Goal: Task Accomplishment & Management: Manage account settings

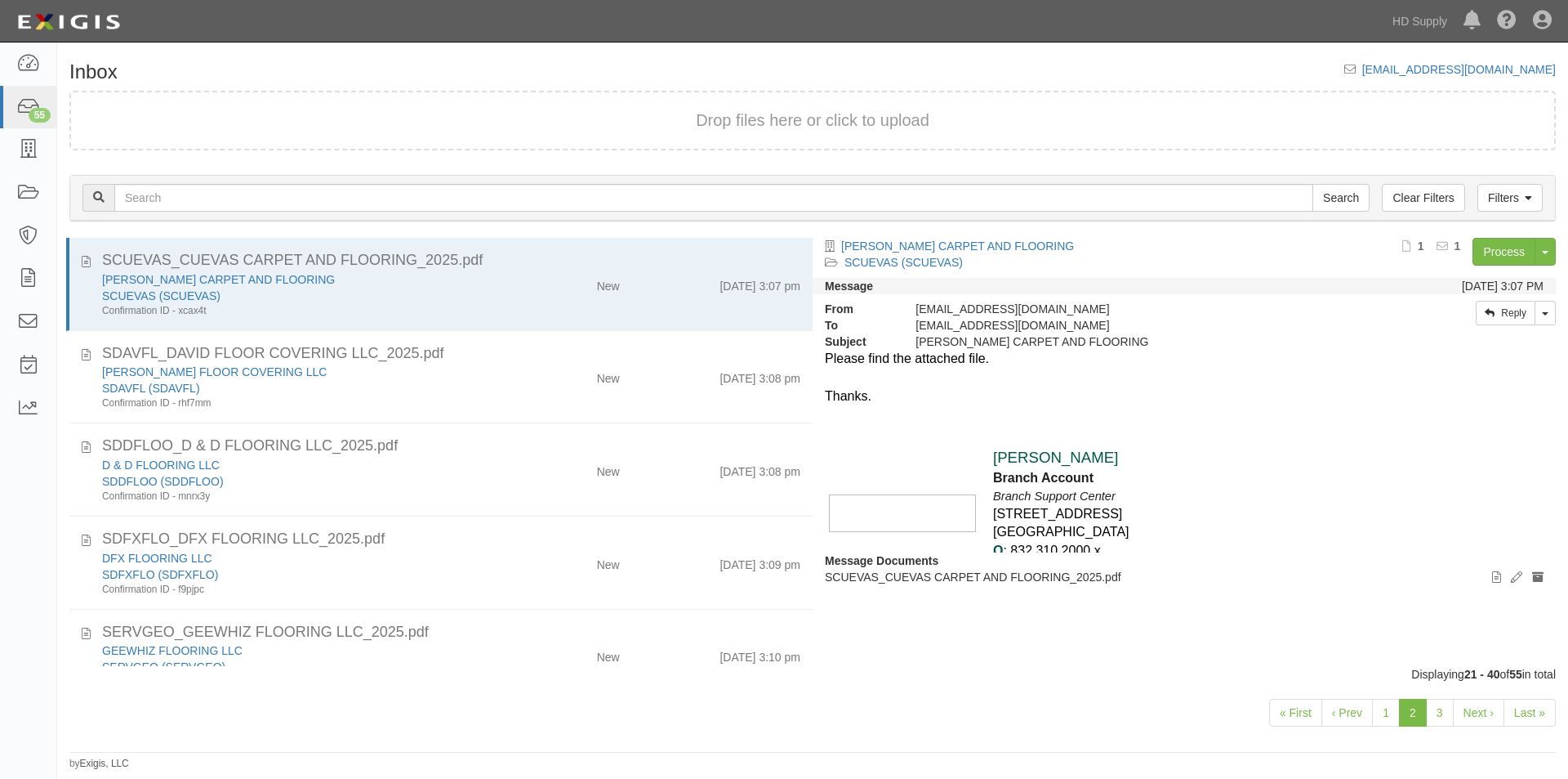
click at [1411, 492] on div "Luyi Chen Branch Account Branch Support Center 10101 Fountaingate Dr. Stafford,…" at bounding box center [1185, 522] width 719 height 196
click at [1518, 714] on link "Last »" at bounding box center [1529, 712] width 52 height 28
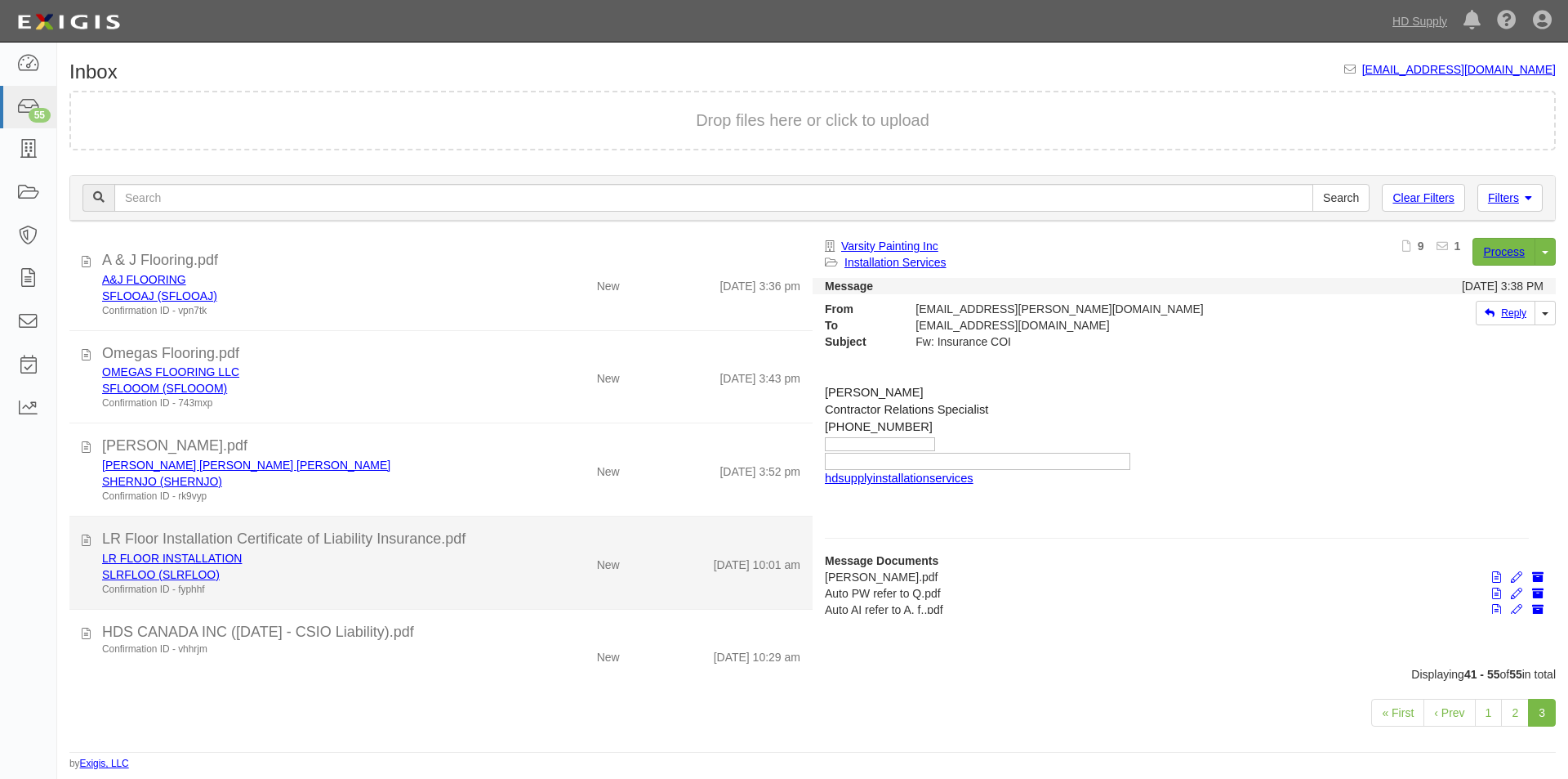
scroll to position [941, 0]
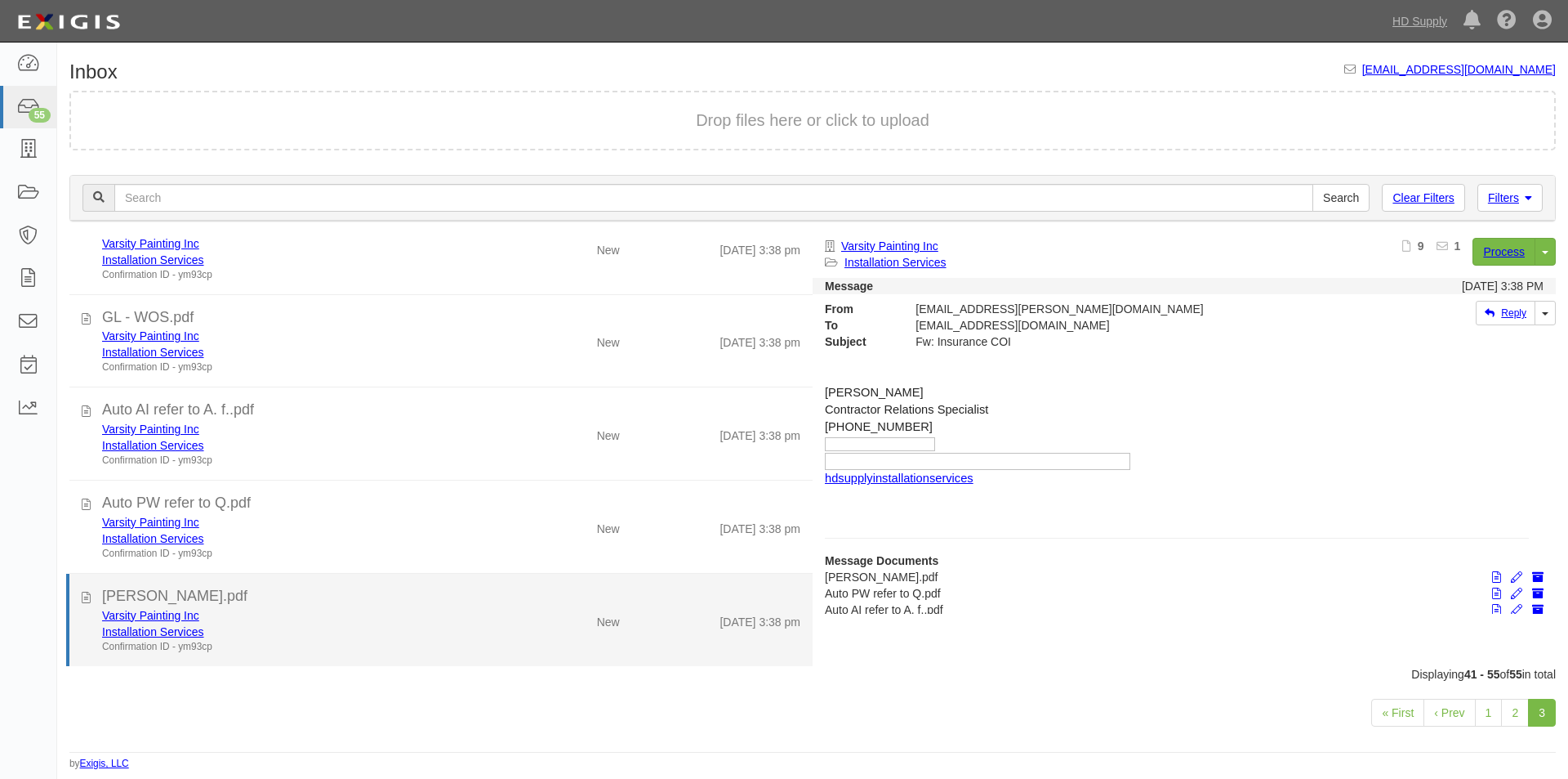
click at [427, 634] on div "Installation Services" at bounding box center [301, 631] width 397 height 16
click at [162, 619] on link "Varsity Painting Inc" at bounding box center [151, 616] width 97 height 13
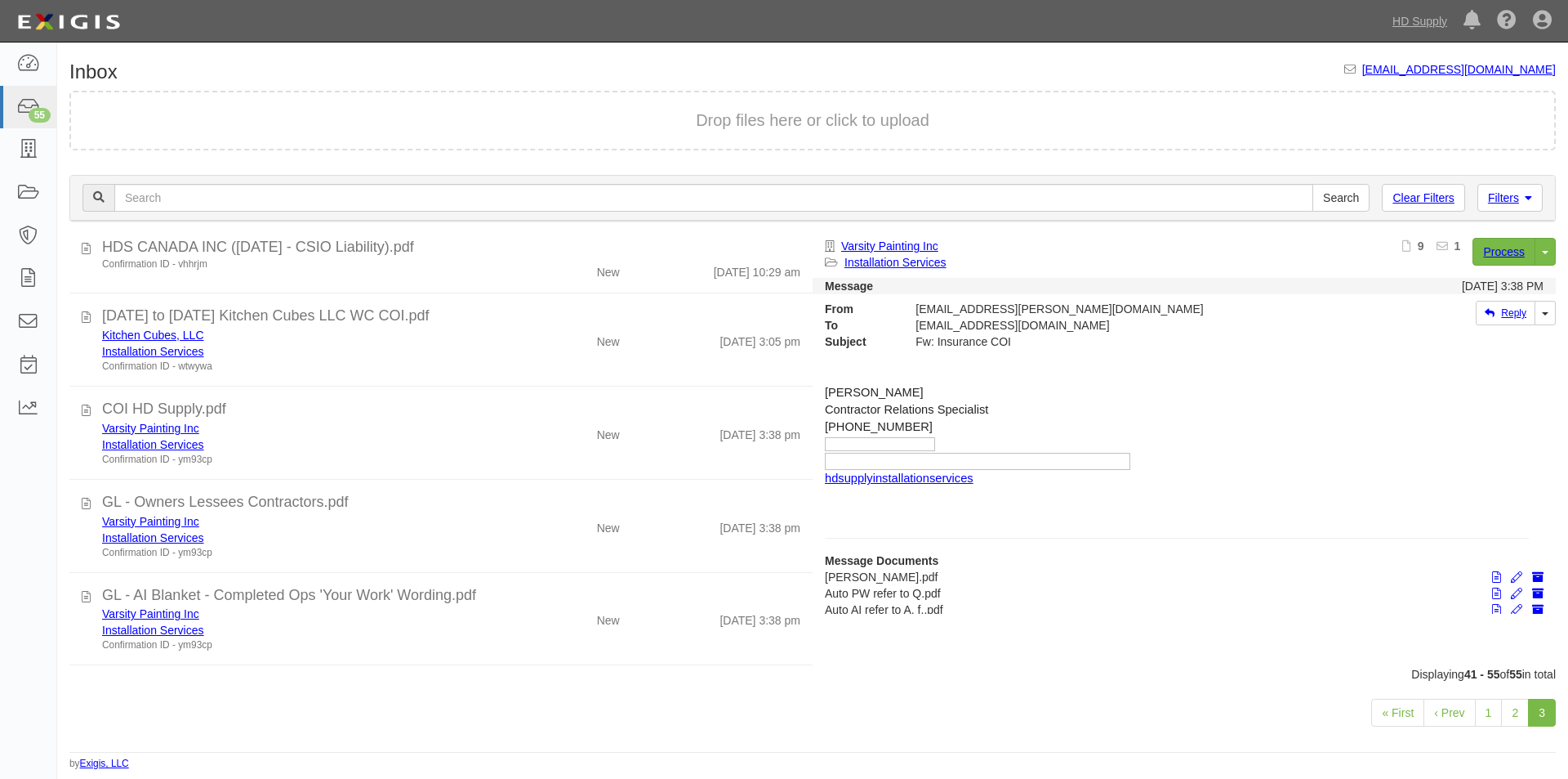
scroll to position [368, 0]
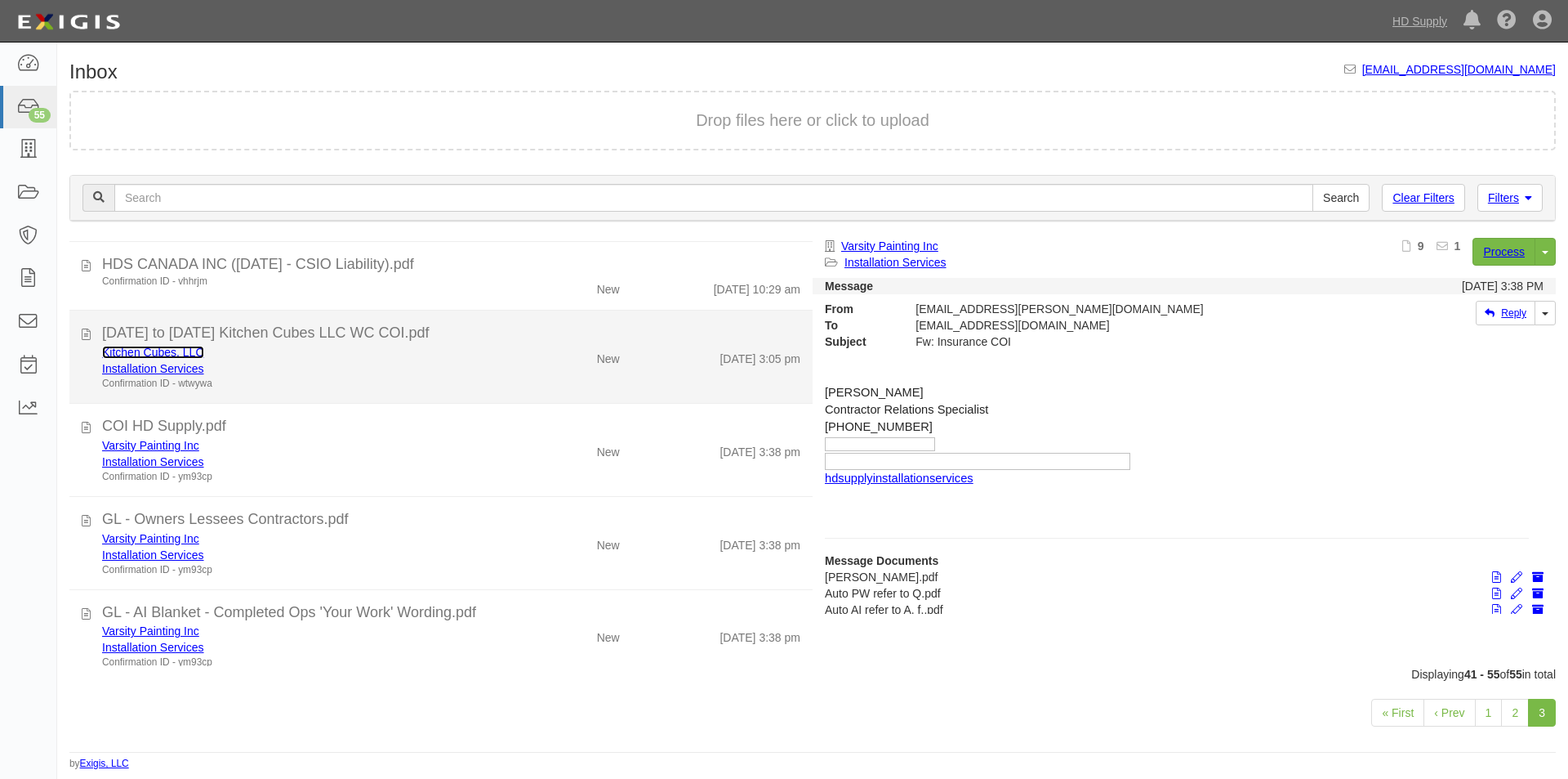
click at [152, 349] on link "Kitchen Cubes, LLC" at bounding box center [154, 352] width 102 height 13
click at [90, 334] on div "07-01-2025 to 06-30-2026 Kitchen Cubes LLC WC COI.pdf" at bounding box center [452, 333] width 723 height 21
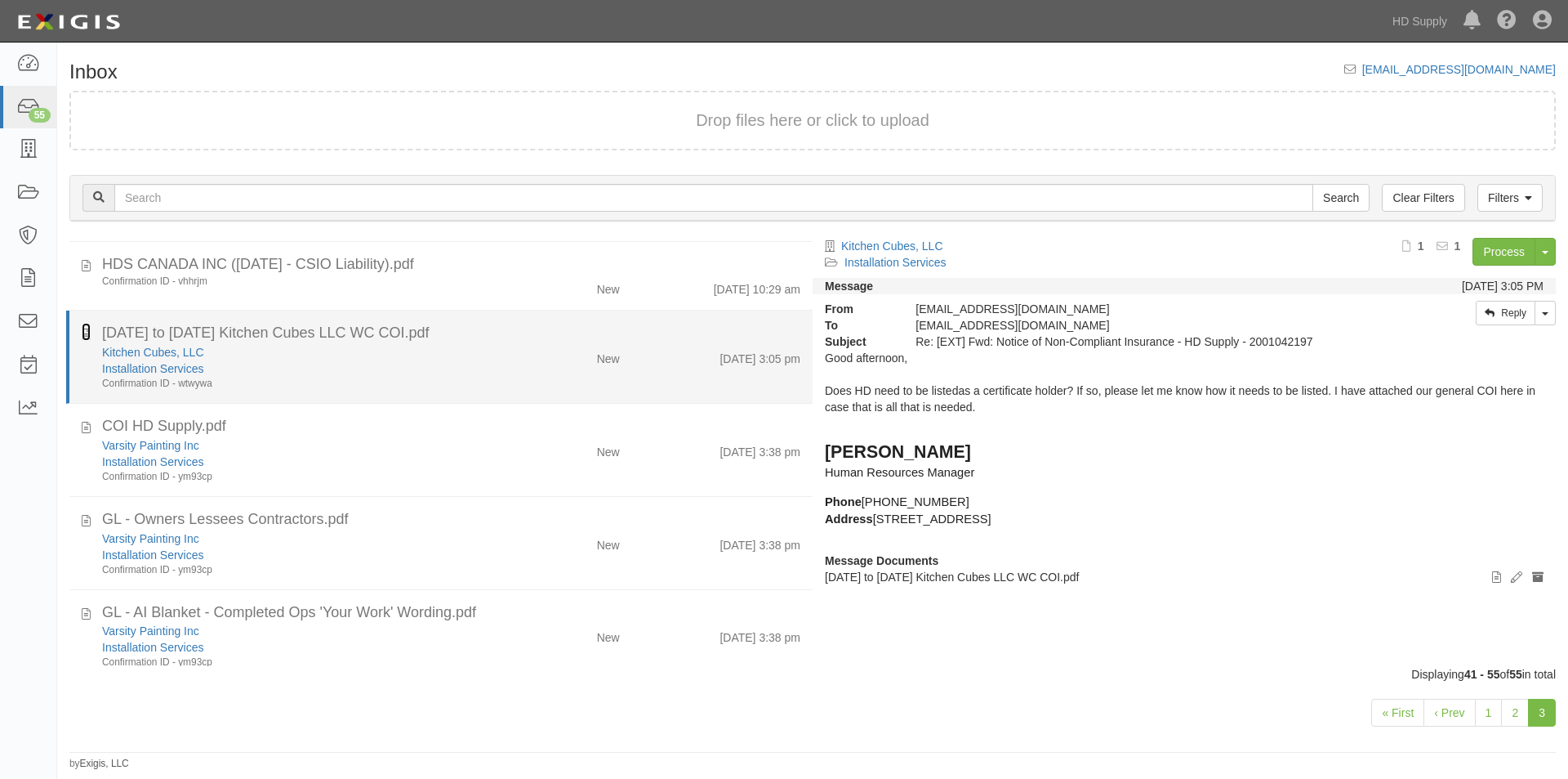
click at [84, 333] on icon at bounding box center [85, 331] width 9 height 18
click at [310, 370] on div "Installation Services" at bounding box center [301, 368] width 397 height 16
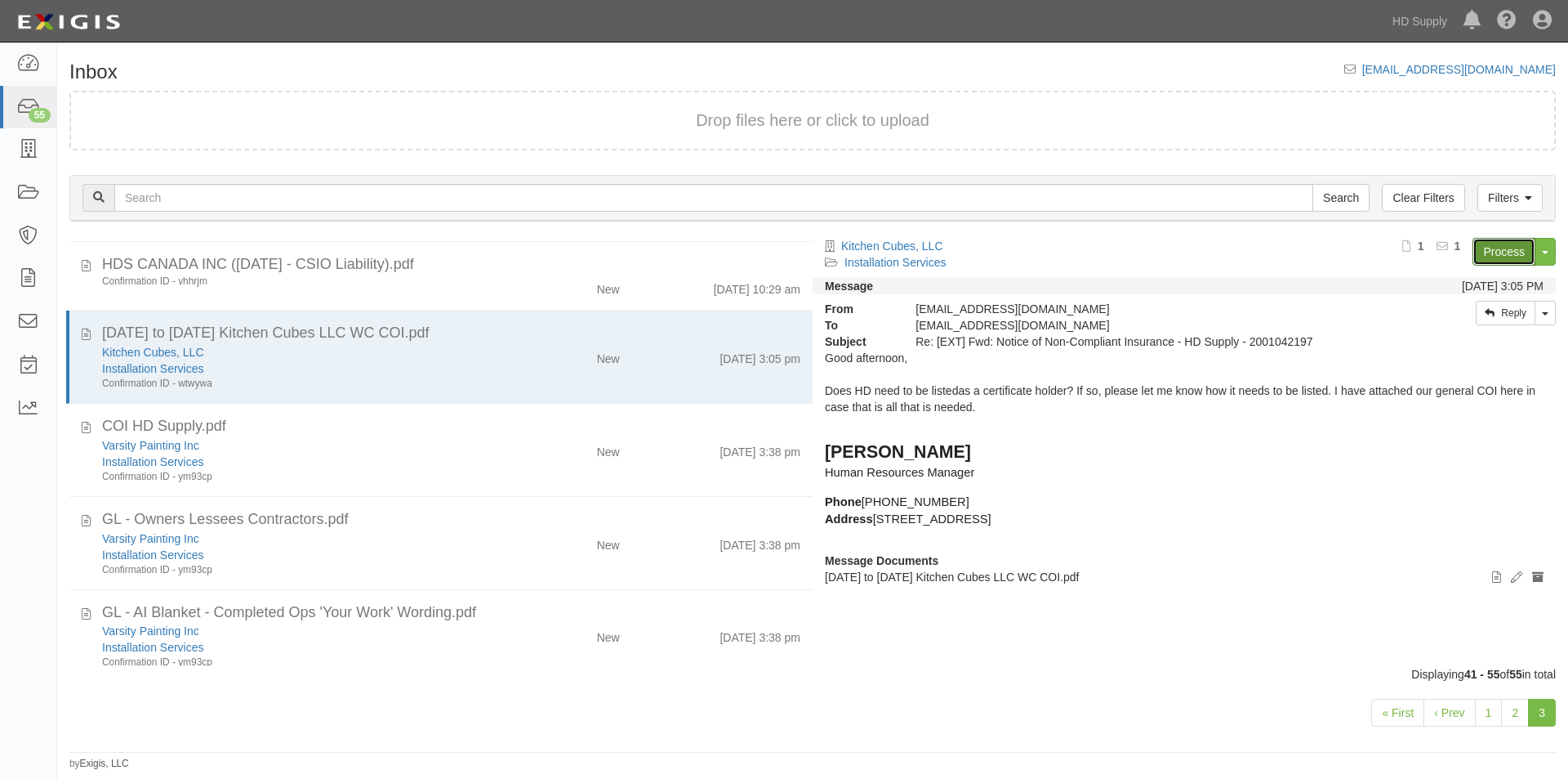
click at [1498, 251] on link "Process" at bounding box center [1504, 251] width 63 height 28
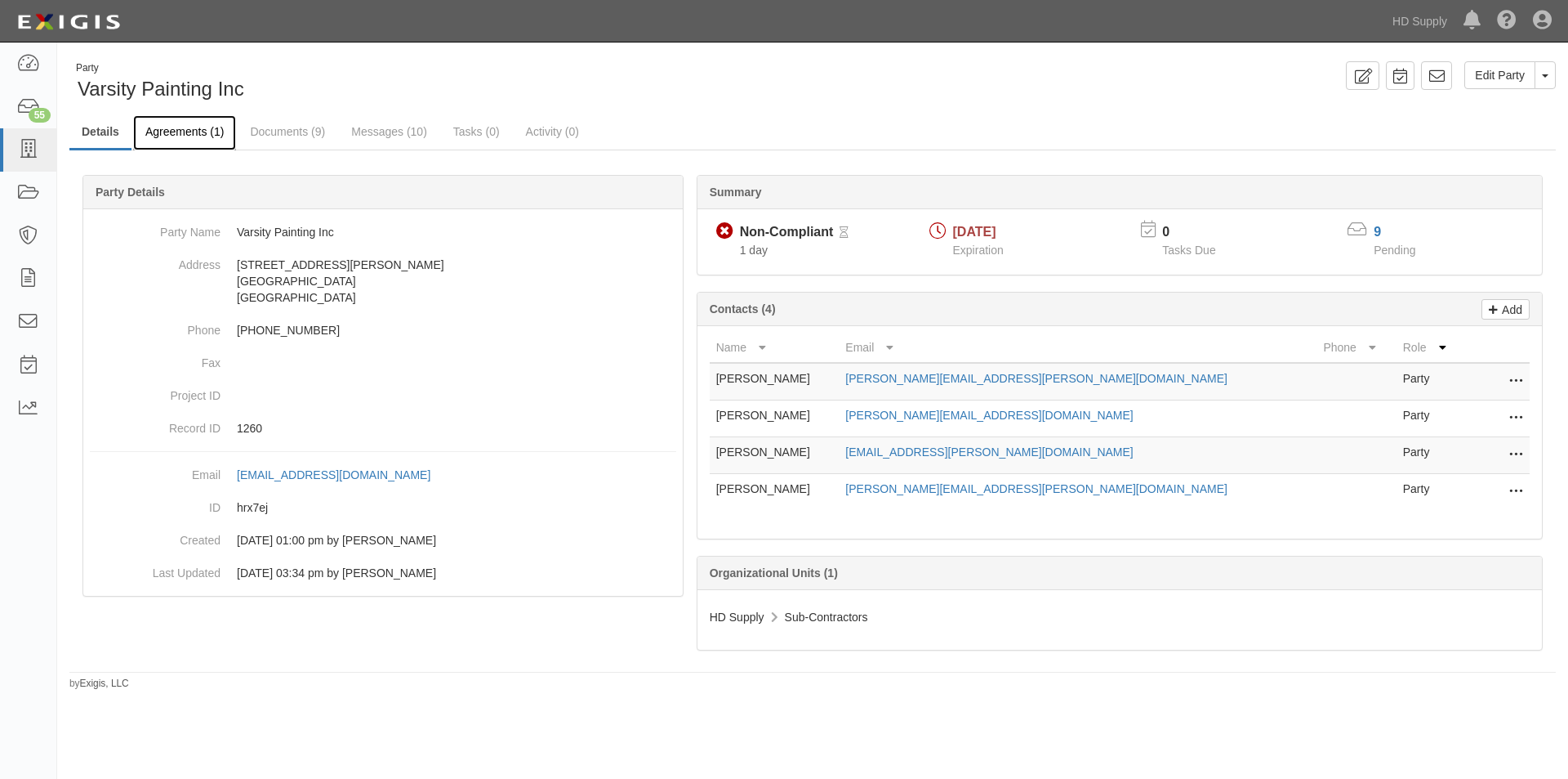
click at [176, 132] on link "Agreements (1)" at bounding box center [184, 132] width 103 height 35
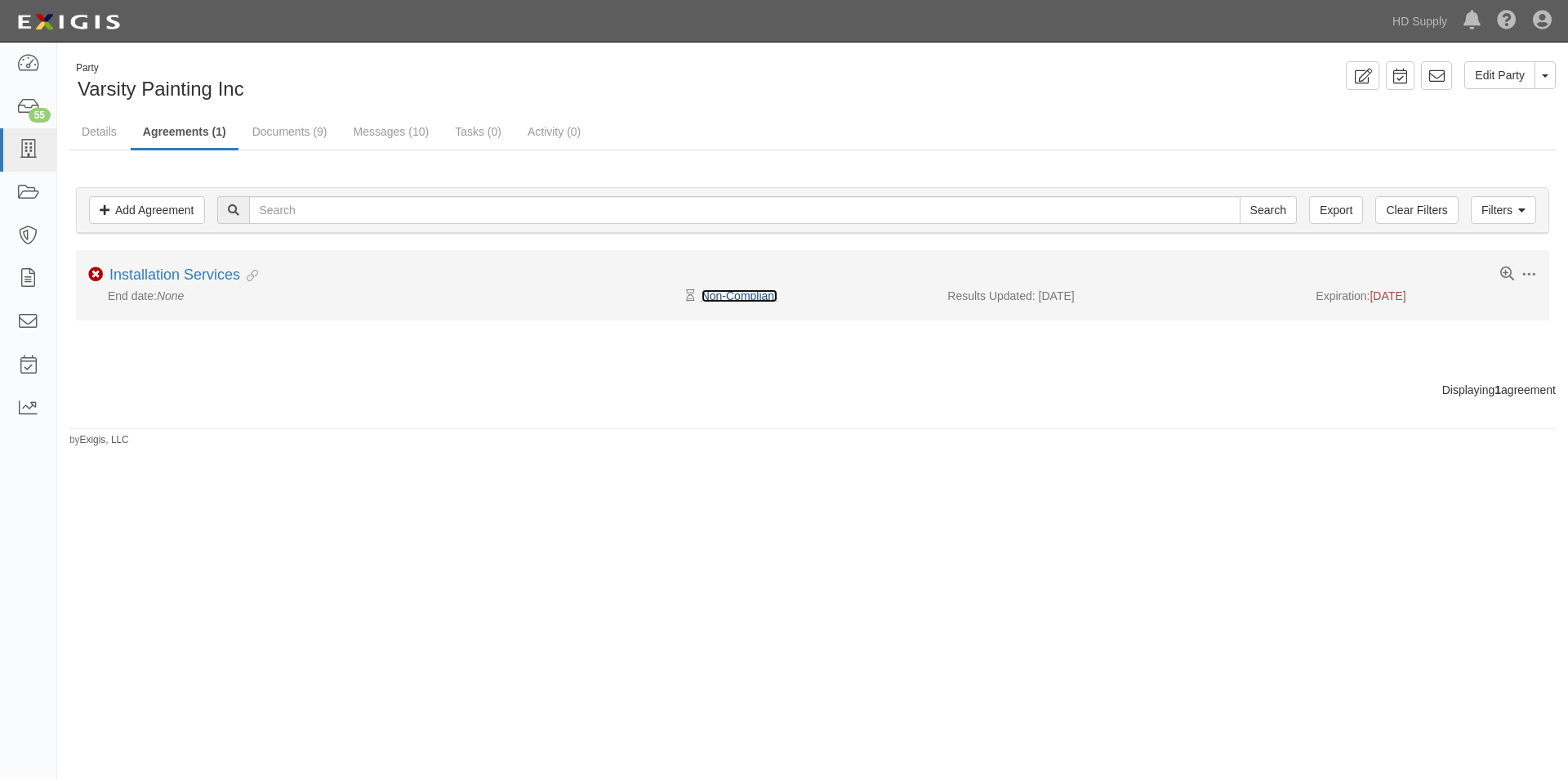
click at [750, 296] on link "Non-Compliant" at bounding box center [740, 296] width 76 height 13
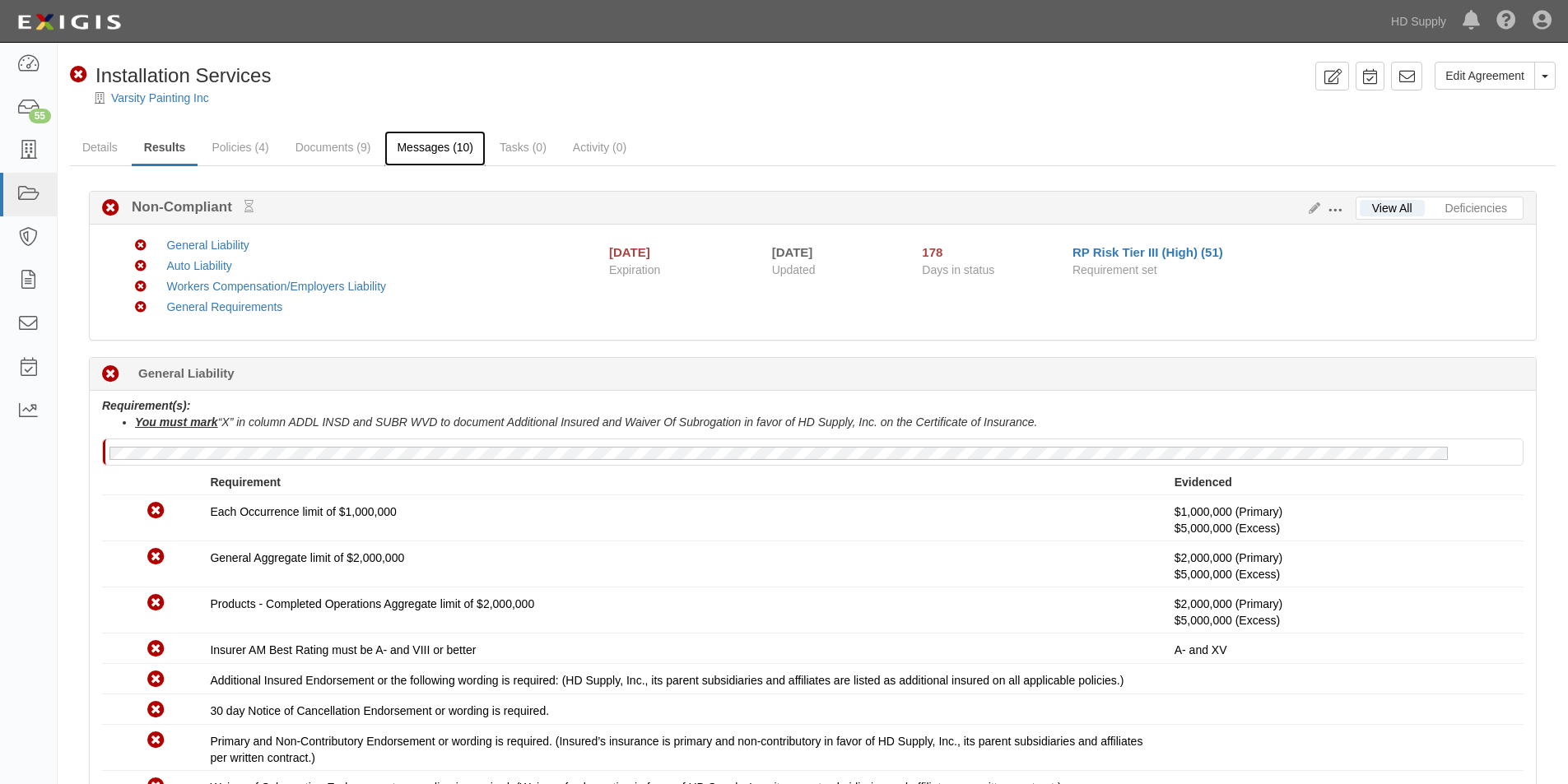
click at [437, 145] on link "Messages (10)" at bounding box center [435, 148] width 101 height 35
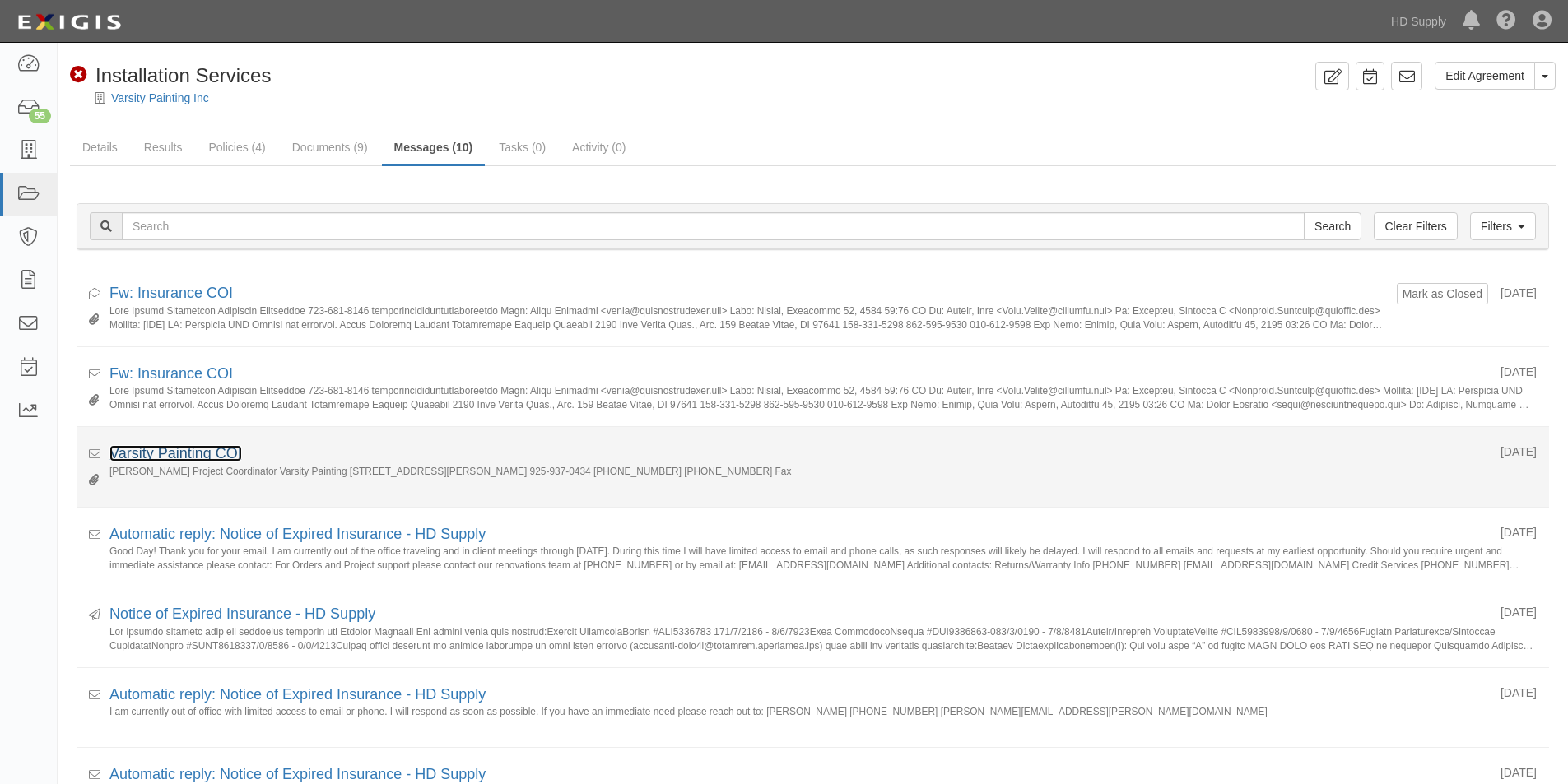
click at [191, 457] on link "Varsity Painting COI" at bounding box center [176, 453] width 133 height 16
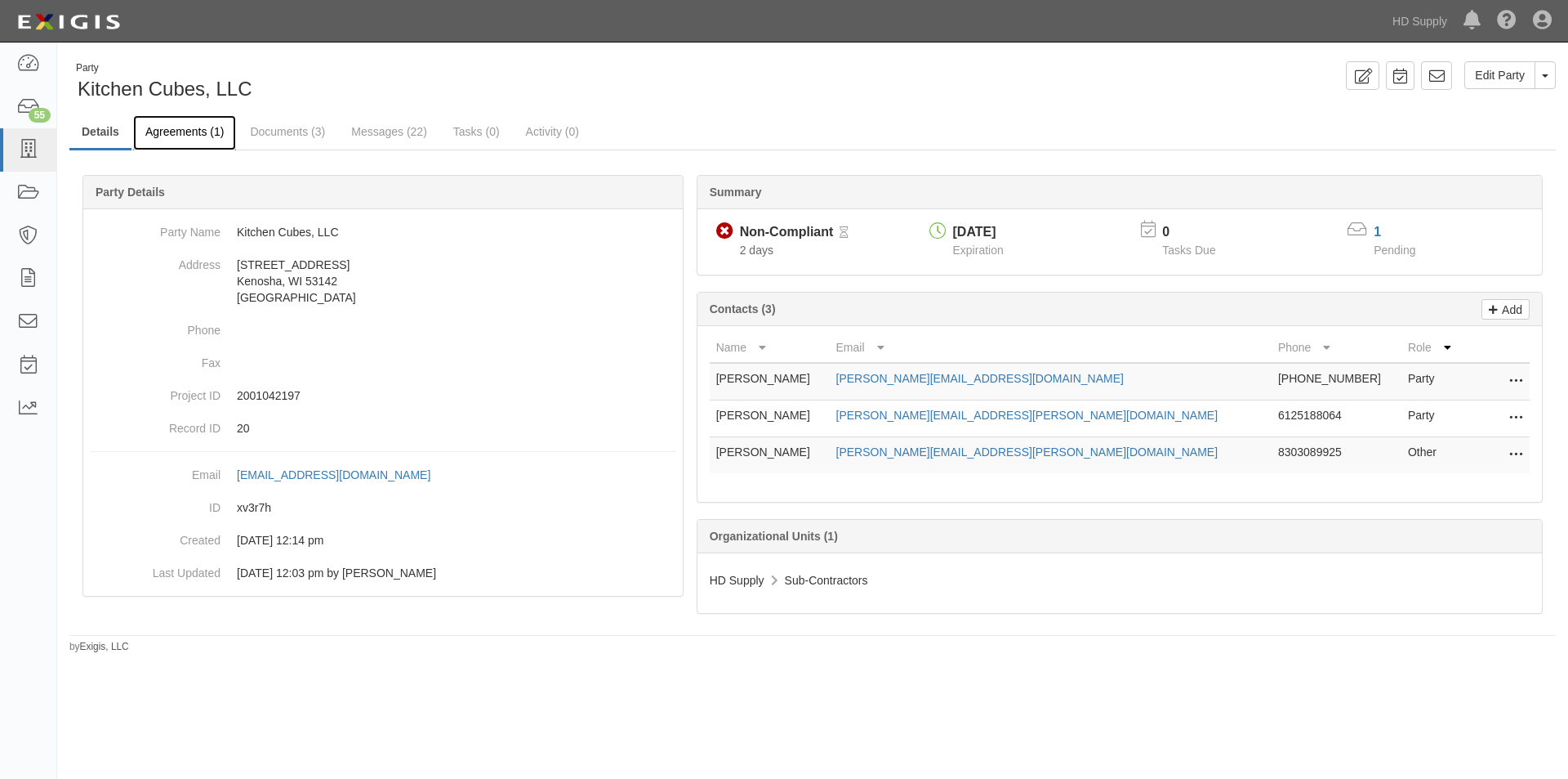
click at [184, 129] on link "Agreements (1)" at bounding box center [184, 132] width 103 height 35
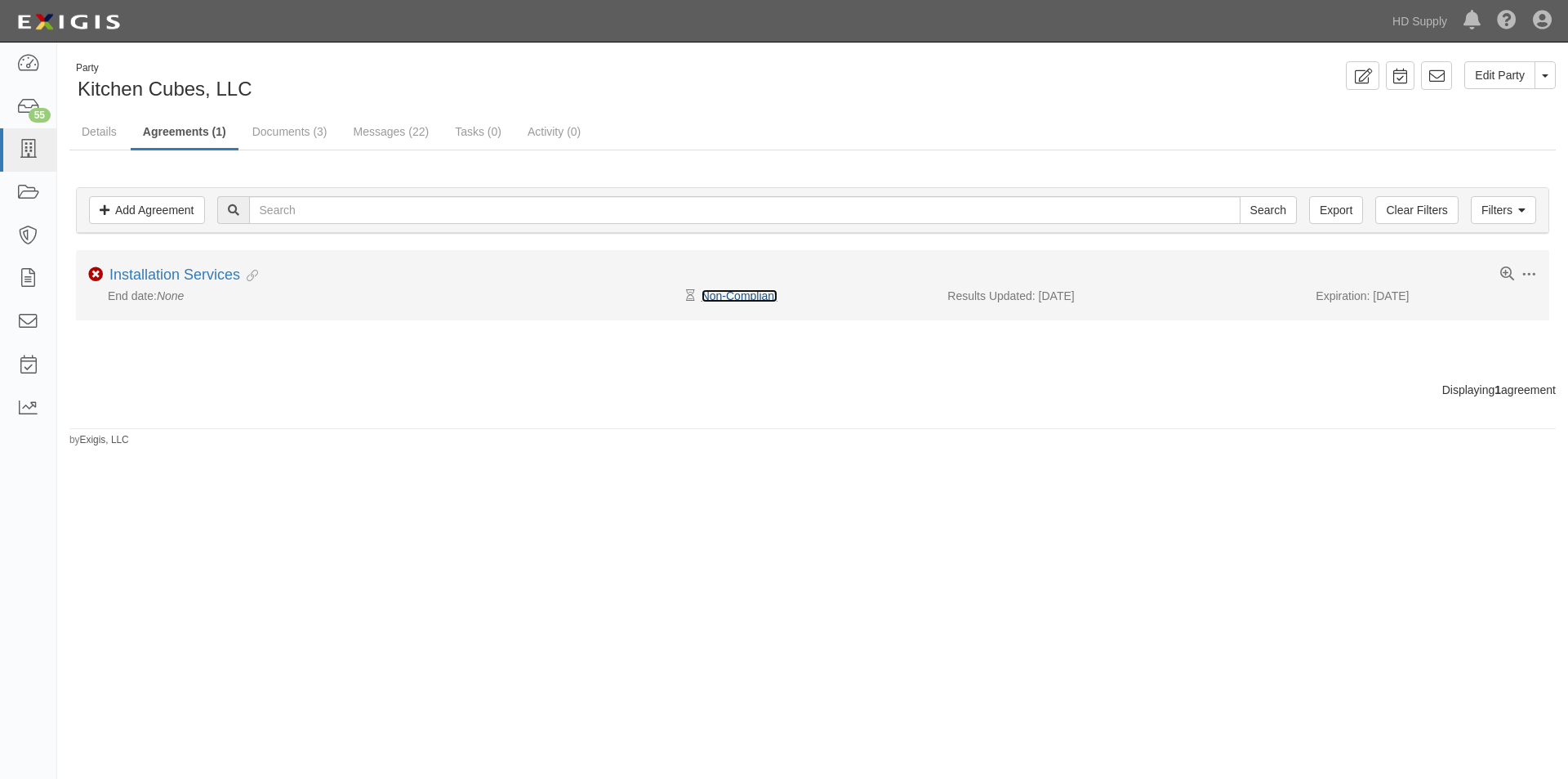
click at [777, 301] on link "Non-Compliant" at bounding box center [740, 296] width 76 height 13
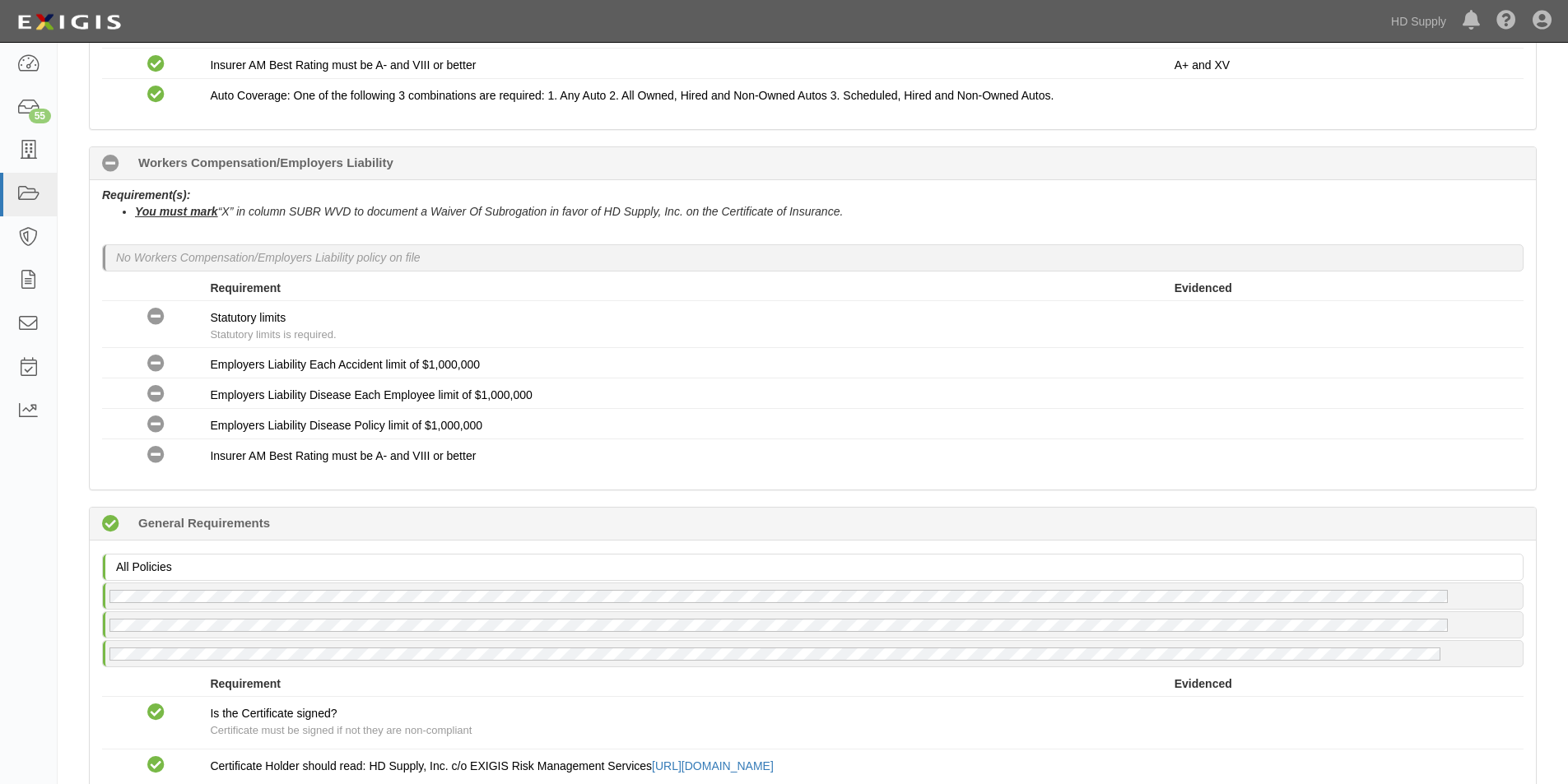
scroll to position [904, 0]
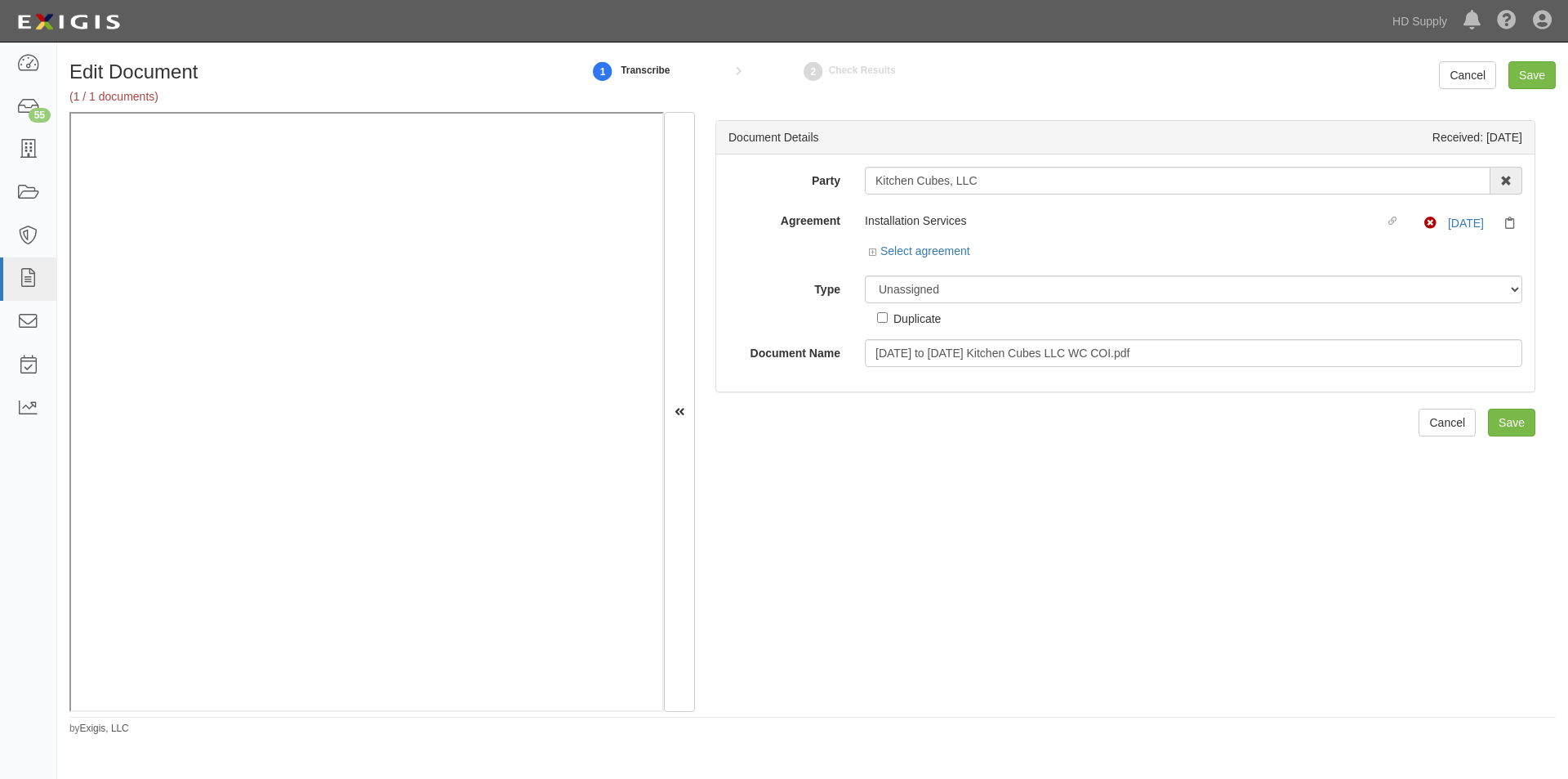
click at [1393, 609] on div "Document Details Received: 09/25/2025 Party Kitchen Cubes, LLC 1888 MILLS 1888 …" at bounding box center [1126, 412] width 861 height 600
drag, startPoint x: 983, startPoint y: 183, endPoint x: 871, endPoint y: 179, distance: 112.1
click at [871, 179] on input "Kitchen Cubes, LLC" at bounding box center [1178, 180] width 626 height 28
click at [920, 298] on select "Unassigned Binder Cancellation Notice Certificate Contract Endorsement Insuranc…" at bounding box center [1193, 288] width 657 height 28
select select "CertificateDetail"
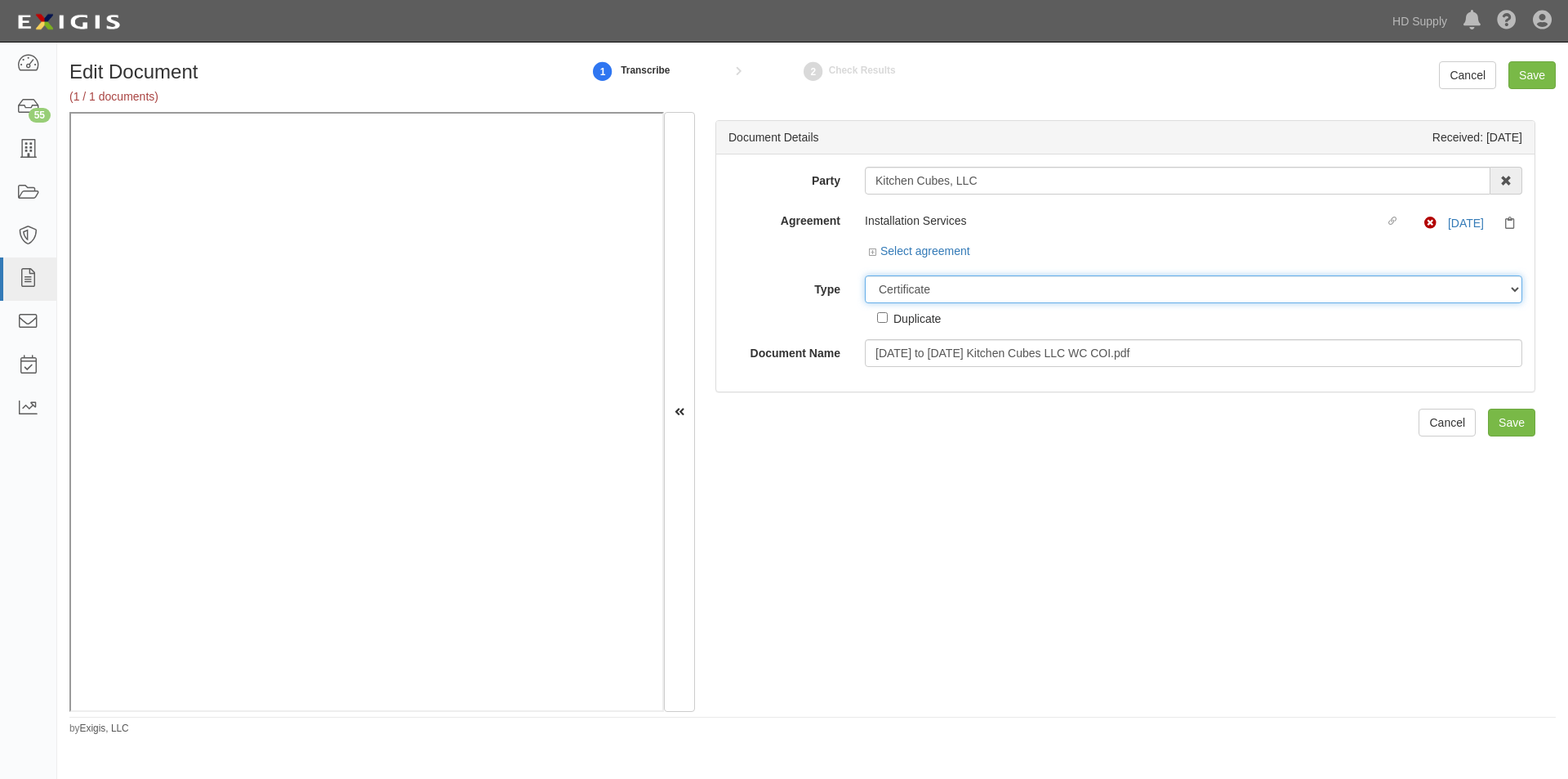
click at [865, 275] on select "Unassigned Binder Cancellation Notice Certificate Contract Endorsement Insuranc…" at bounding box center [1193, 288] width 657 height 28
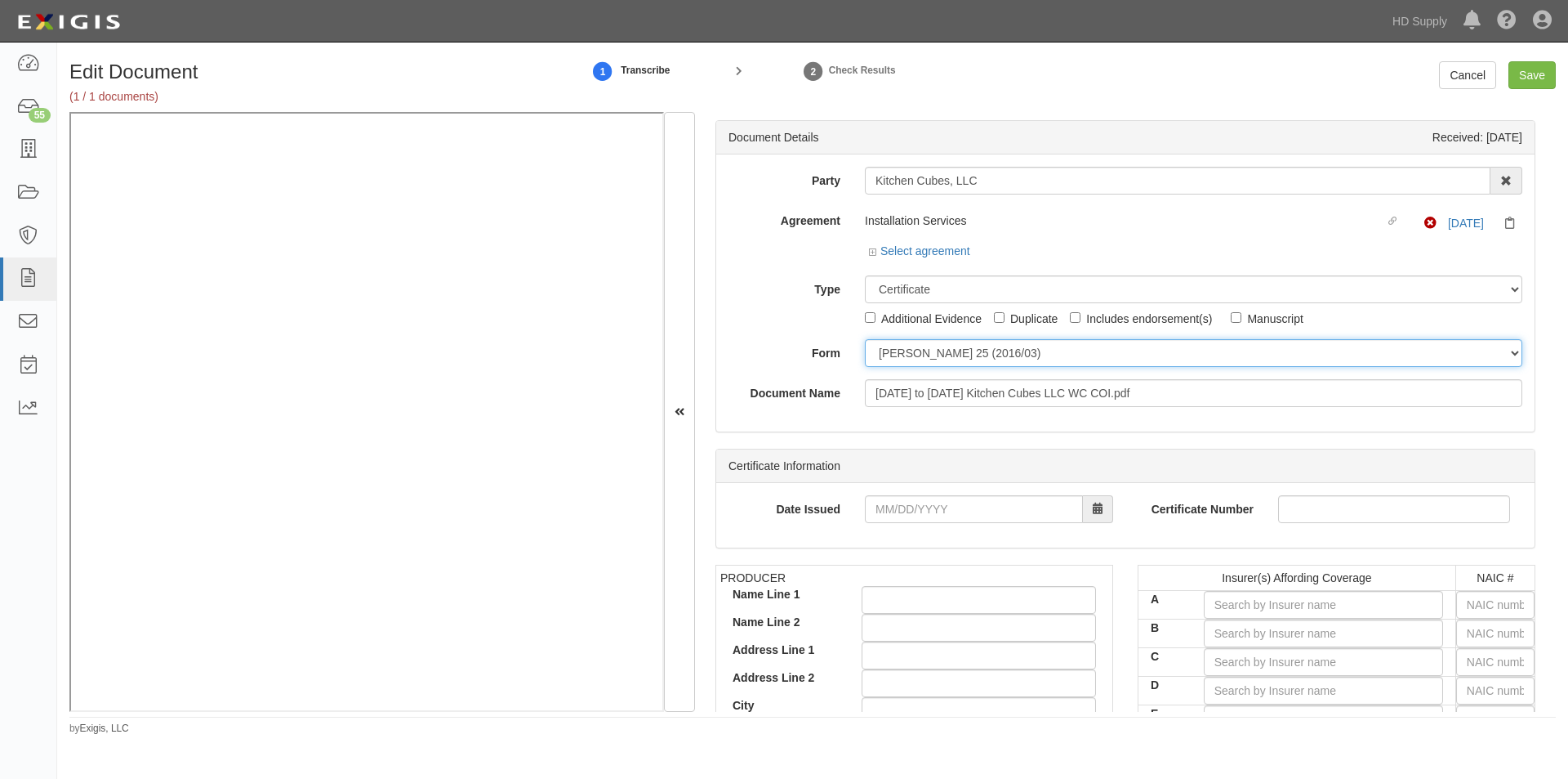
click at [908, 360] on select "ACORD 25 (2016/03) ACORD 101 ACORD 855 NY (2014/05) General" at bounding box center [1193, 352] width 657 height 28
select select "GeneralFormDetail"
click at [865, 339] on select "ACORD 25 (2016/03) ACORD 101 ACORD 855 NY (2014/05) General" at bounding box center [1193, 352] width 657 height 28
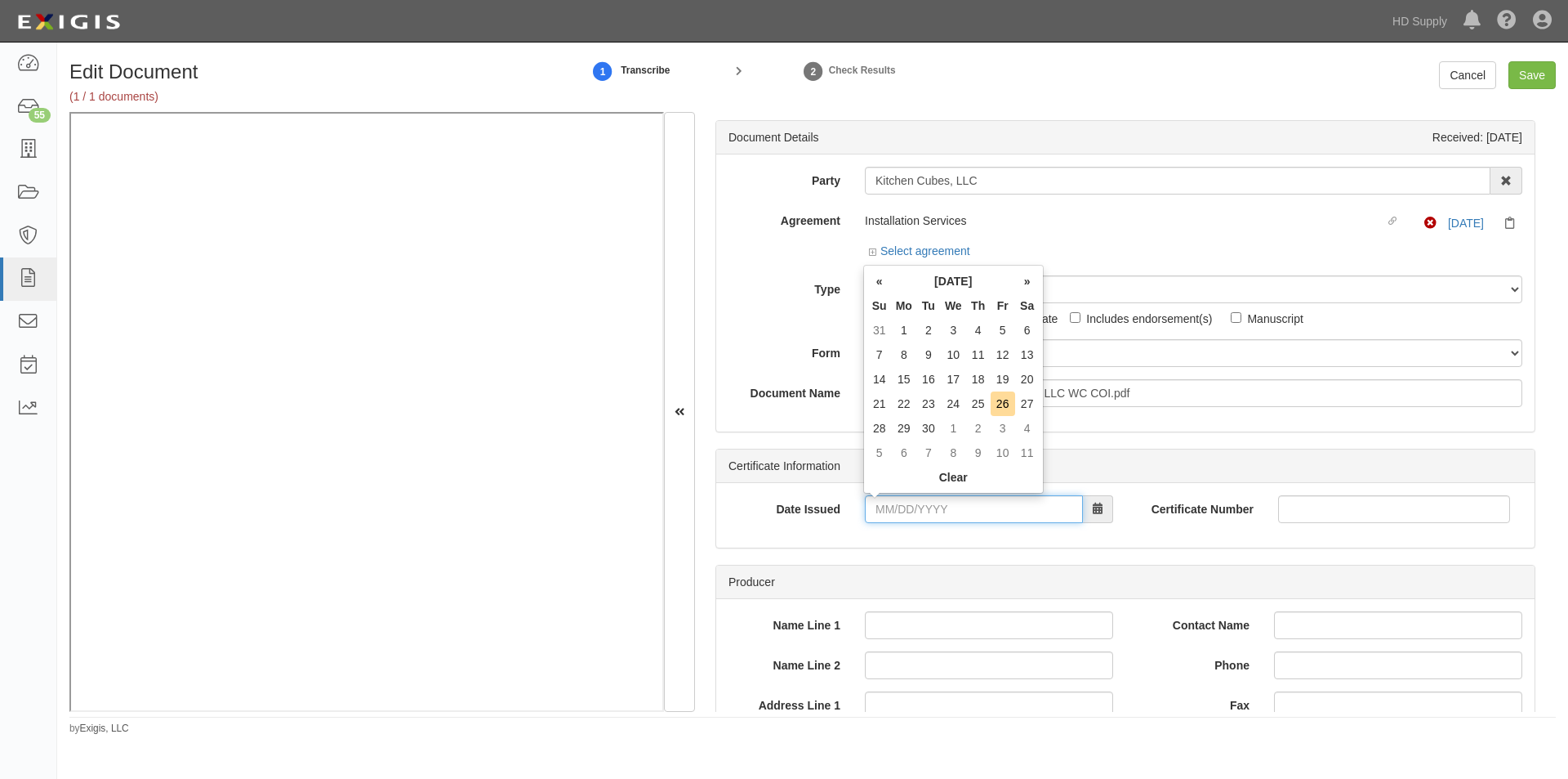
click at [882, 510] on input "Date Issued" at bounding box center [974, 509] width 218 height 28
type input "06/02/2025"
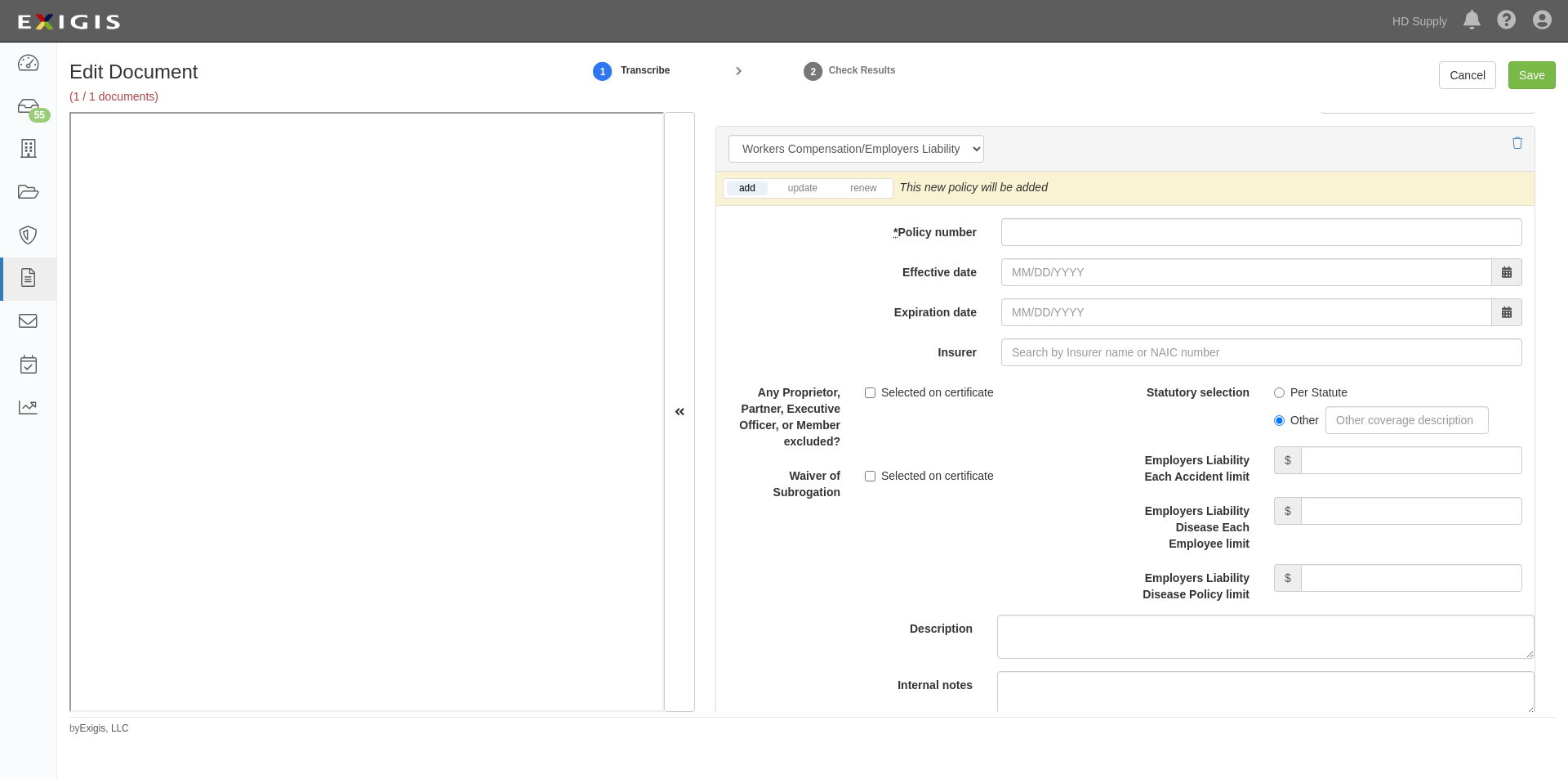
scroll to position [4082, 0]
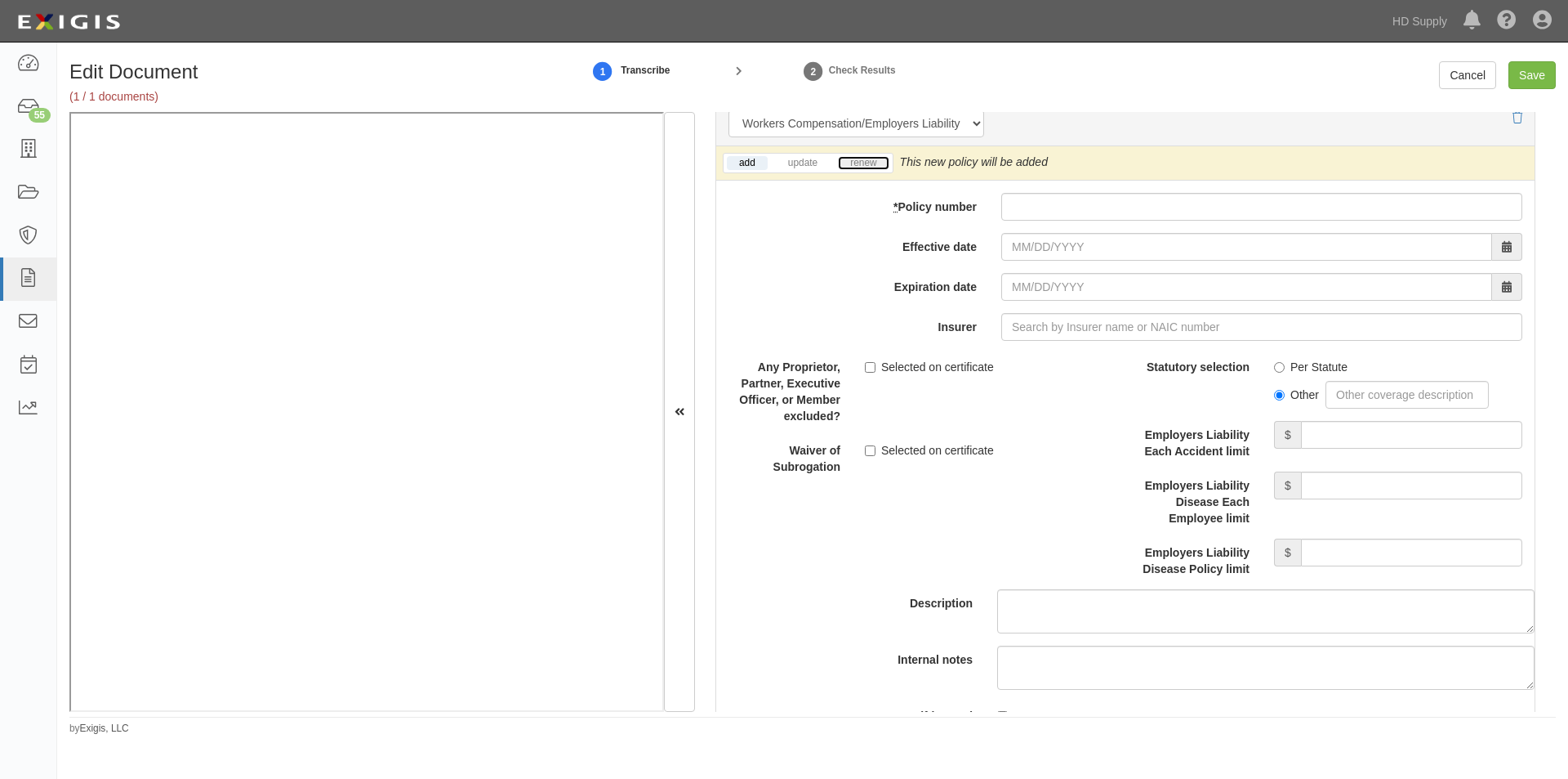
click at [858, 168] on link "renew" at bounding box center [863, 162] width 50 height 14
drag, startPoint x: 1016, startPoint y: 334, endPoint x: 996, endPoint y: 339, distance: 20.6
click at [1017, 333] on input "Insurer" at bounding box center [1262, 326] width 521 height 28
type input "21st Century Advantage Insurance Company (25232) NR Rating"
type input "2"
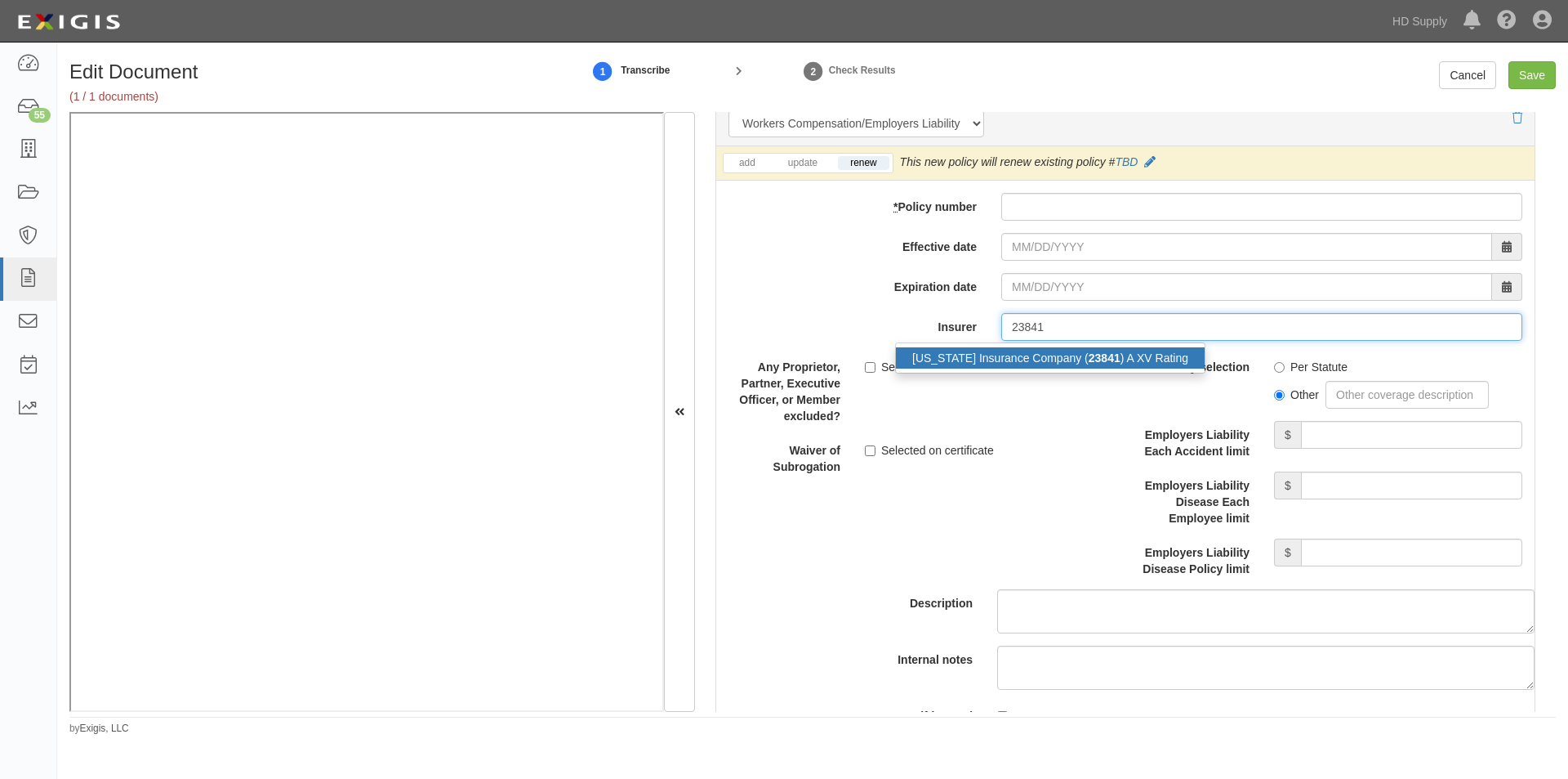
click at [993, 352] on div "New Hampshire Insurance Company ( 23841 ) A XV Rating" at bounding box center [1051, 358] width 309 height 21
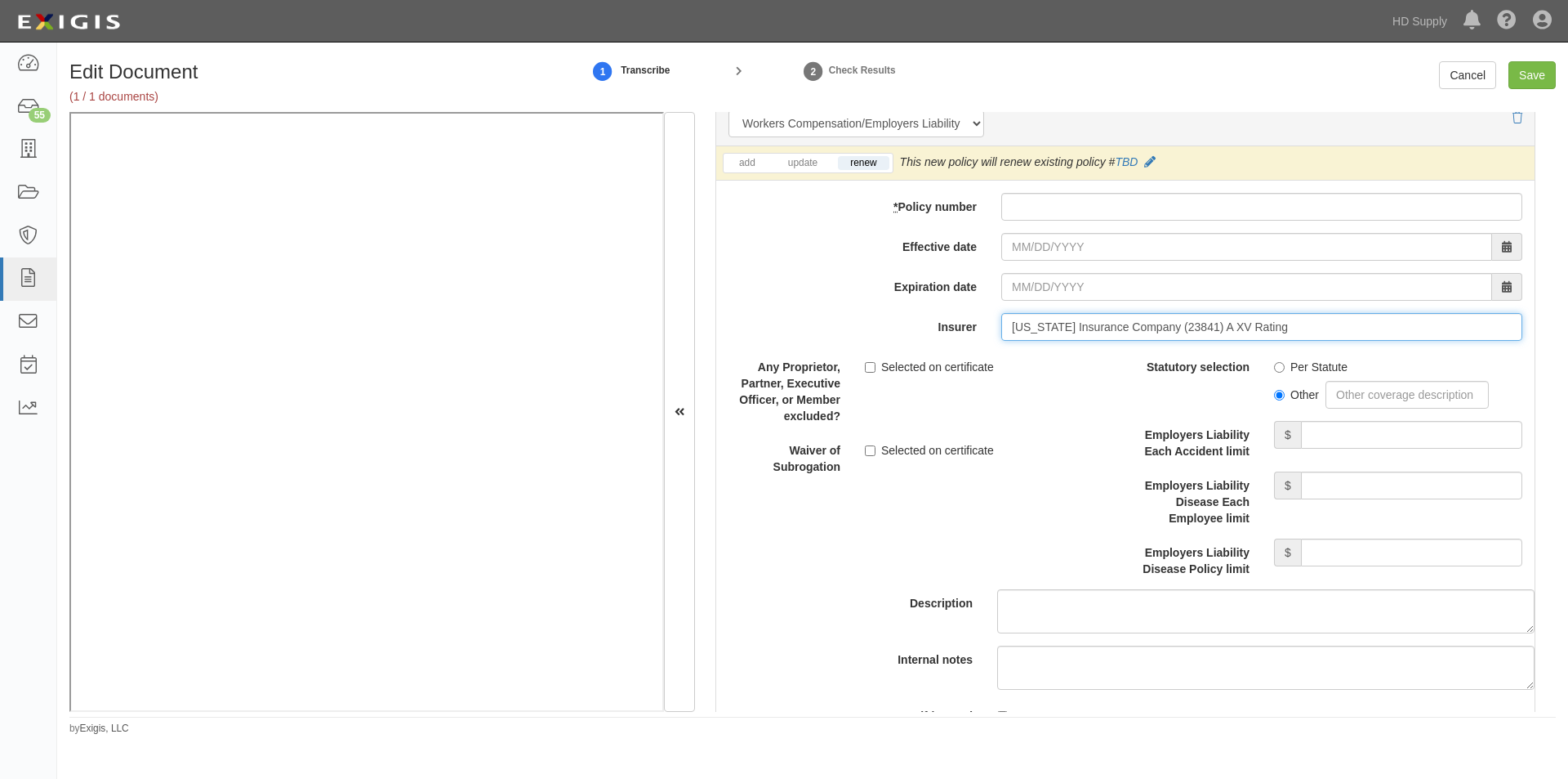
type input "New Hampshire Insurance Company (23841) A XV Rating"
click at [1274, 366] on input "Per Statute" at bounding box center [1279, 367] width 10 height 10
radio input "true"
click at [1340, 444] on input "Employers Liability Each Accident limit" at bounding box center [1411, 435] width 221 height 28
type input "2,000,000"
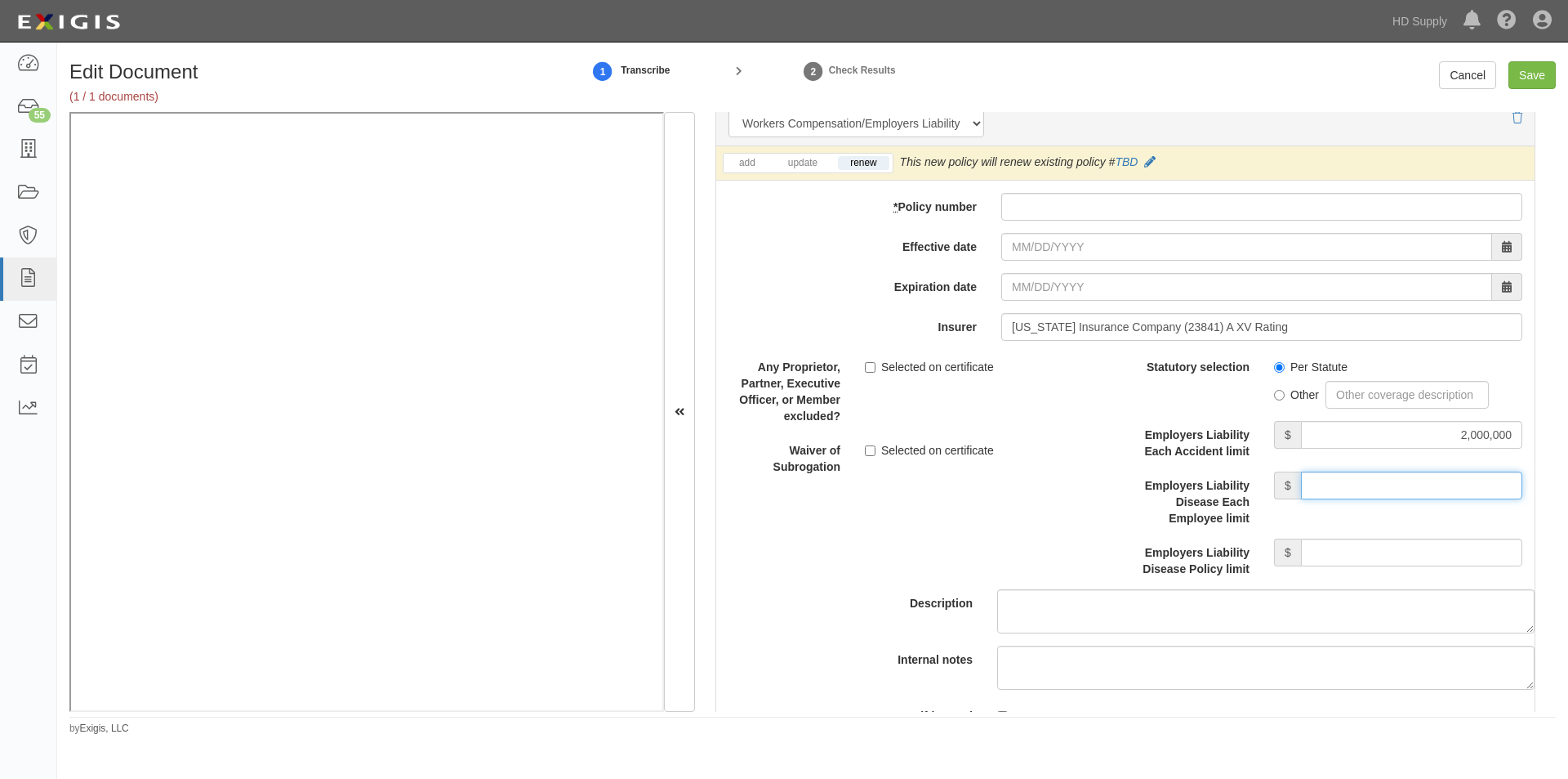
click at [1345, 492] on input "Employers Liability Disease Each Employee limit" at bounding box center [1411, 485] width 221 height 28
type input "2,000,000"
click at [1354, 559] on input "Employers Liability Disease Policy limit" at bounding box center [1411, 552] width 221 height 28
type input "2,000,000"
paste input "WC 063571254 WI"
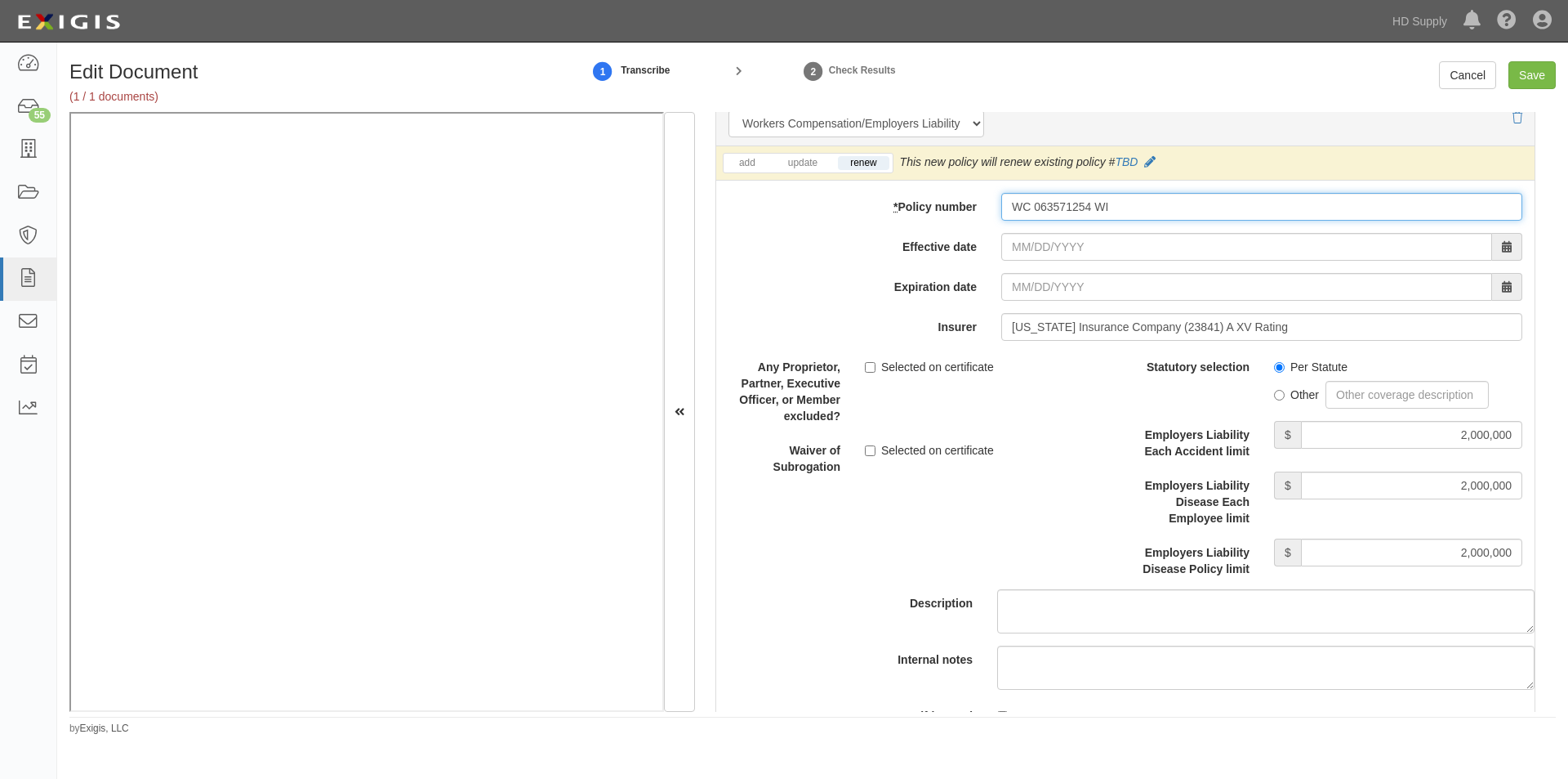
type input "WC 063571254 WI"
click at [1039, 251] on input "Effective date" at bounding box center [1247, 246] width 491 height 28
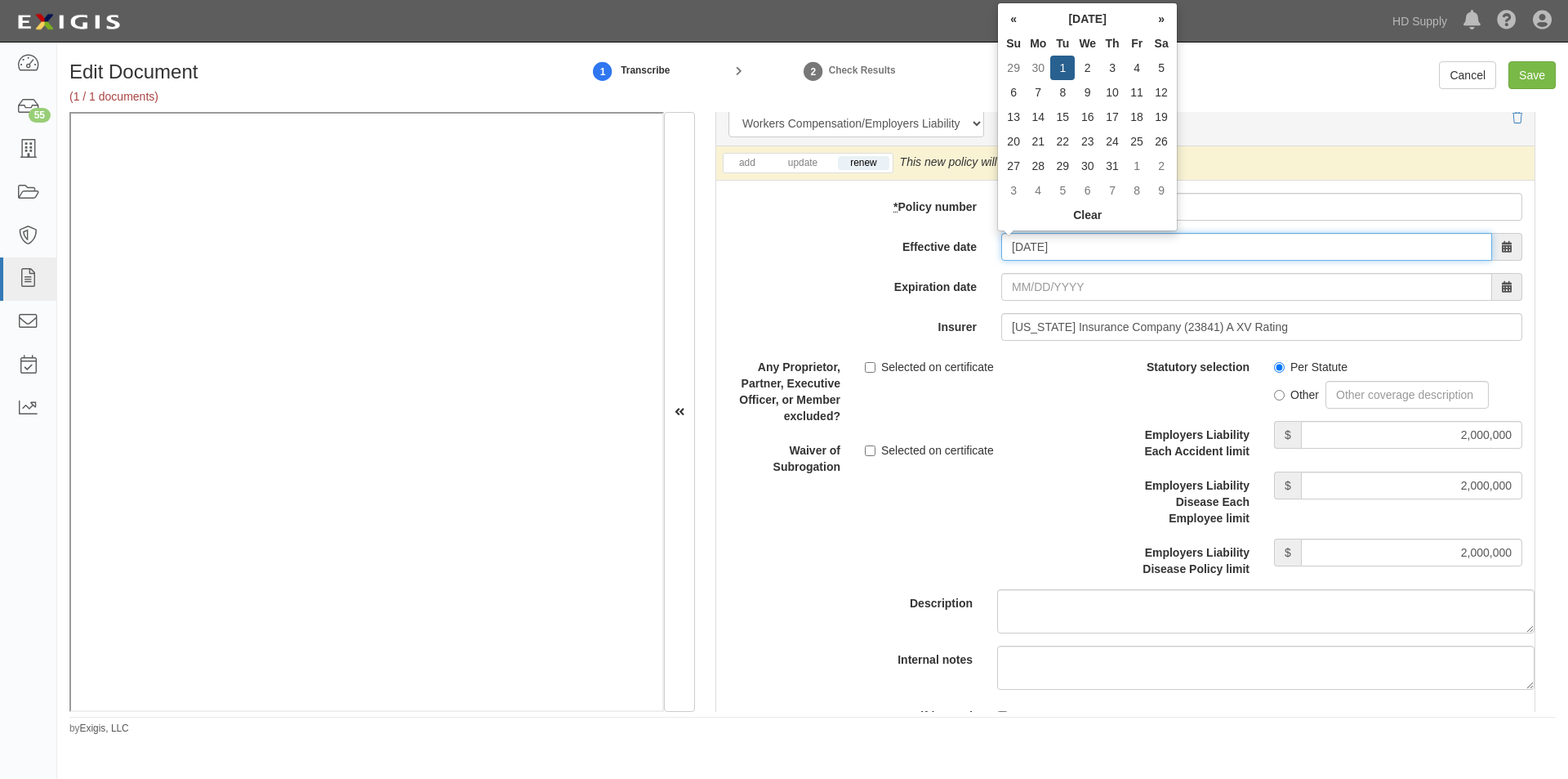
type input "07/01/2025"
type input "07/01/2026"
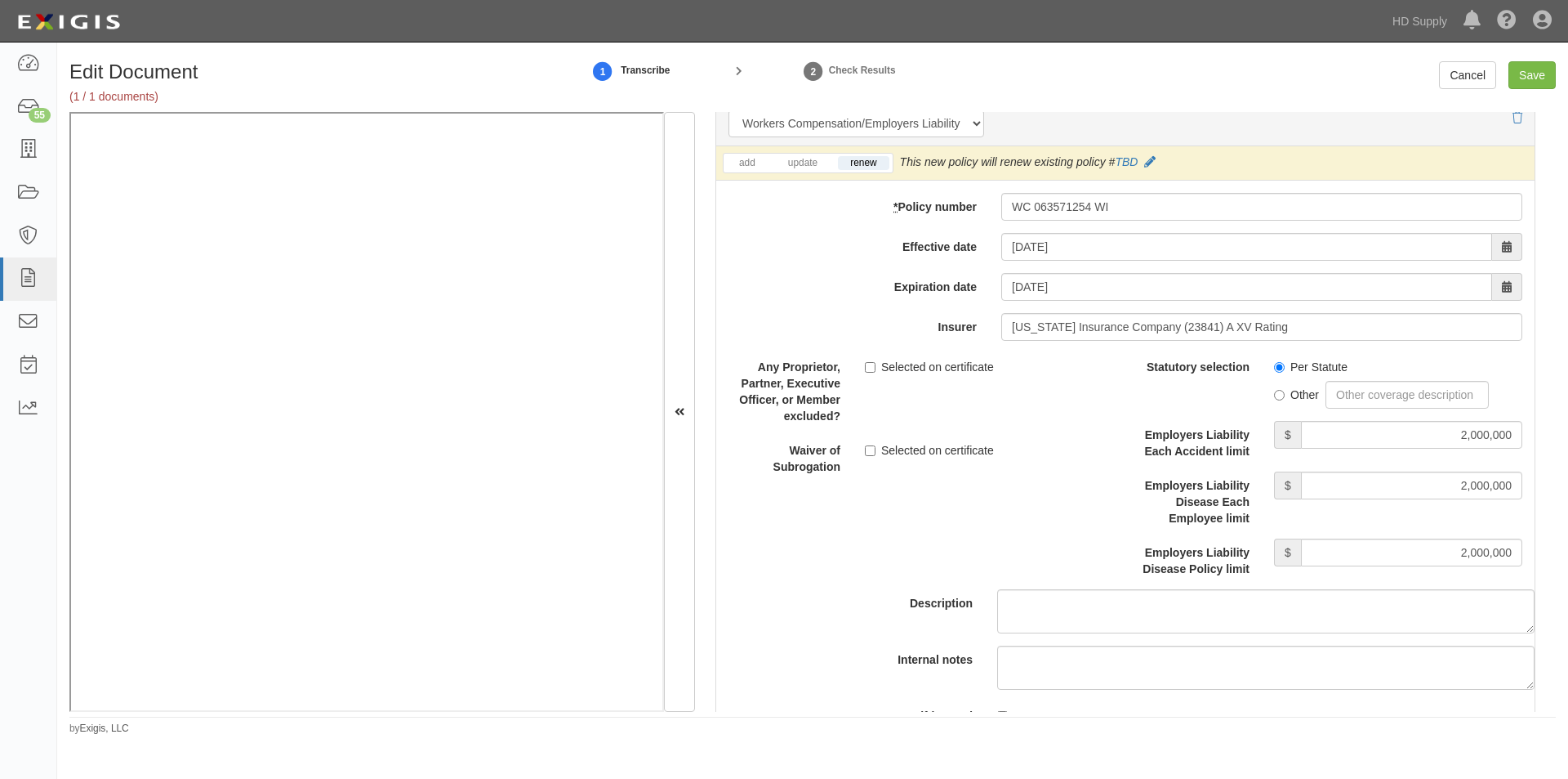
click at [1039, 436] on div "Selected on certificate" at bounding box center [989, 447] width 249 height 22
click at [1522, 83] on input "Save" at bounding box center [1533, 75] width 47 height 28
type input "2000000"
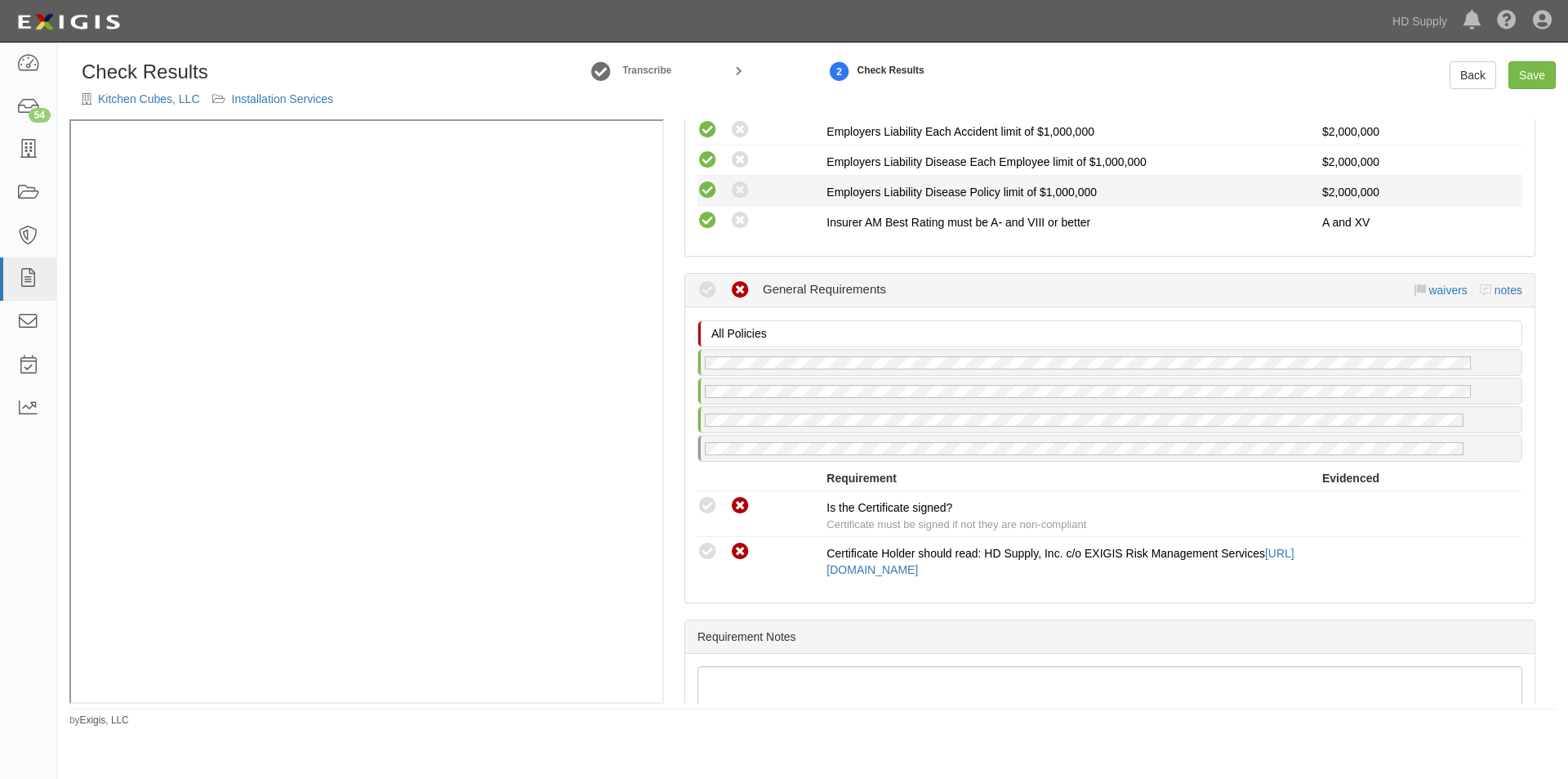
scroll to position [1524, 0]
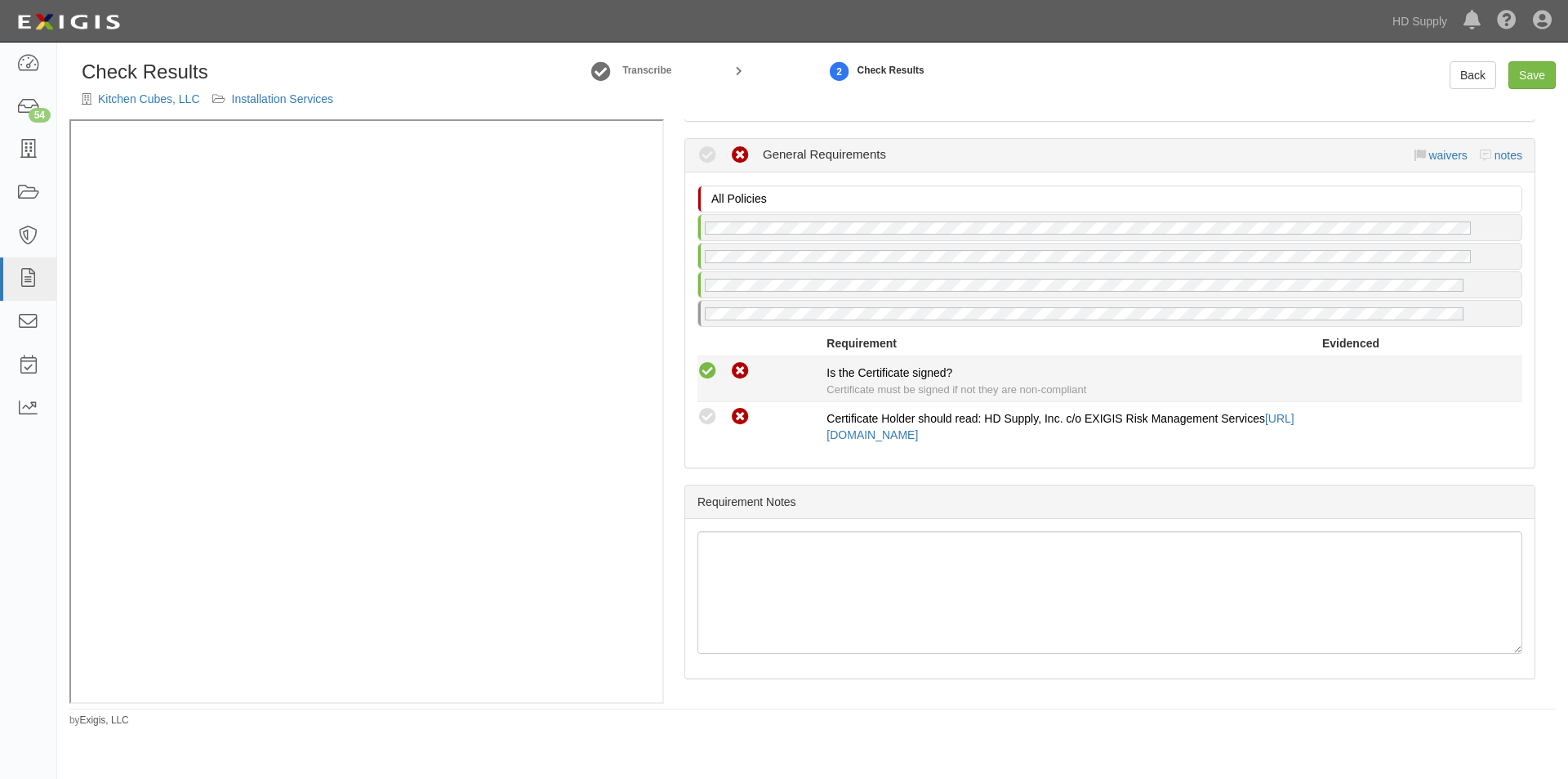
click at [707, 371] on icon at bounding box center [708, 372] width 21 height 21
radio input "true"
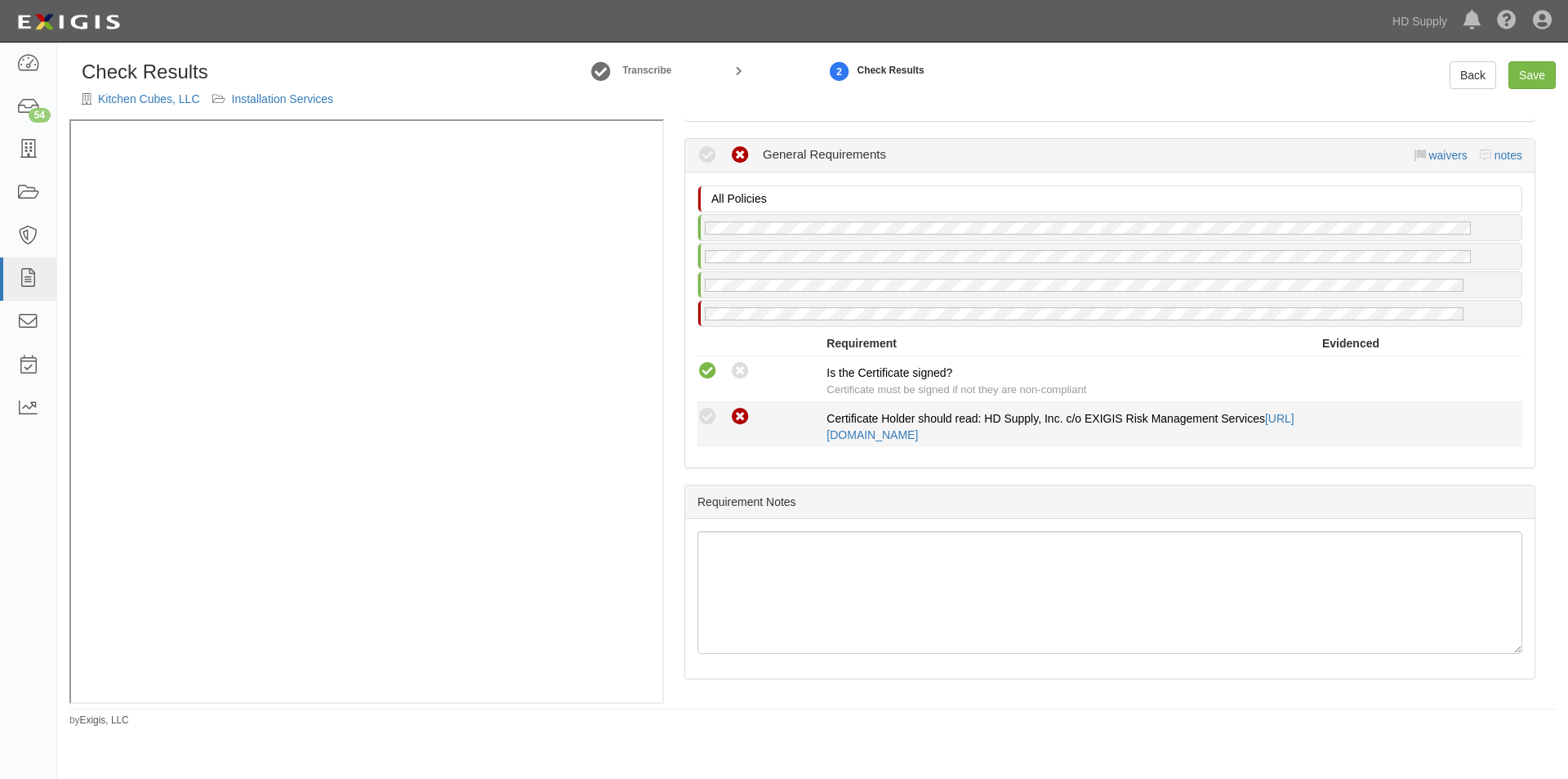
click at [745, 411] on icon at bounding box center [741, 417] width 21 height 21
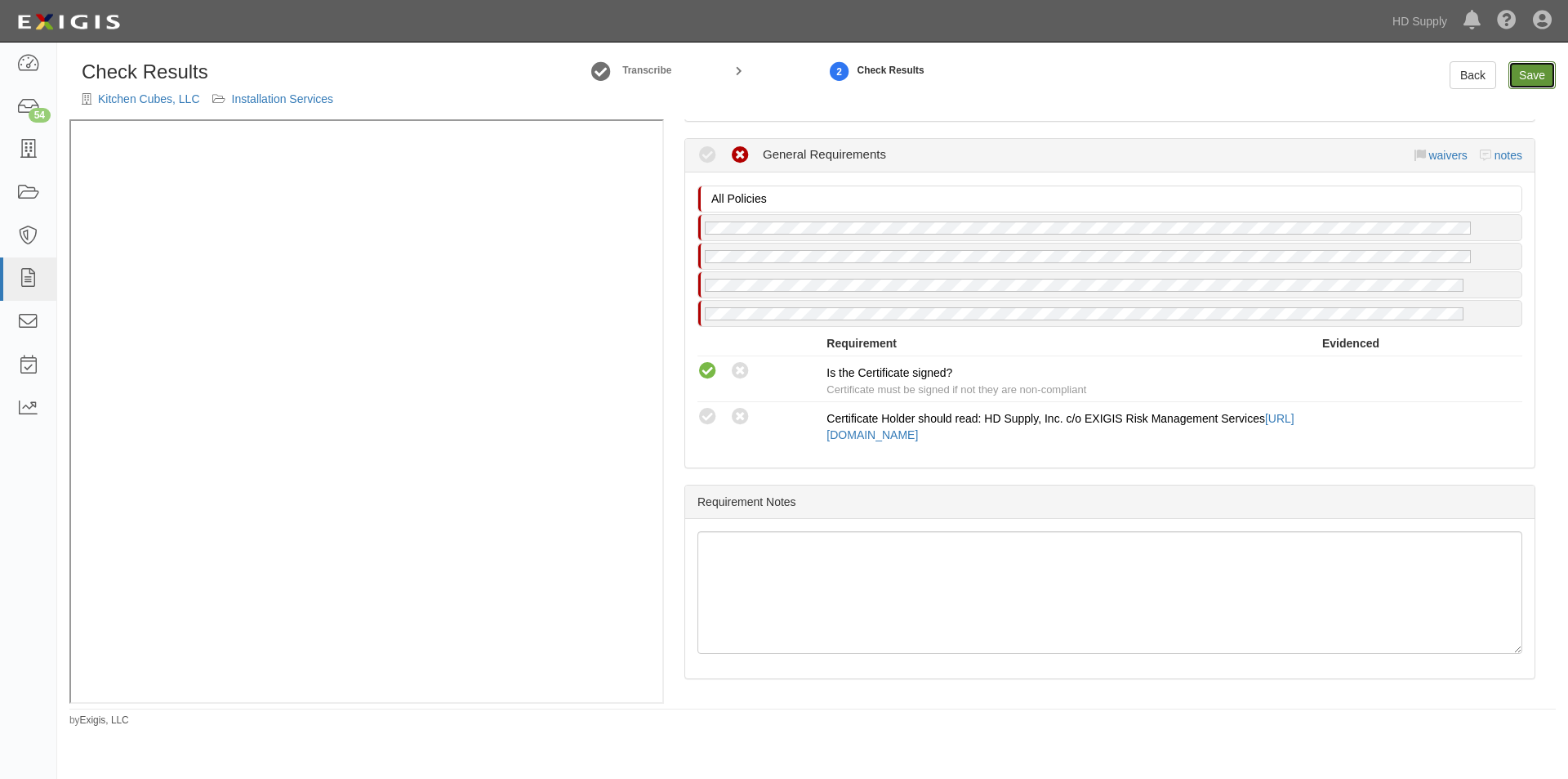
click at [1522, 81] on link "Save" at bounding box center [1533, 75] width 47 height 28
radio input "true"
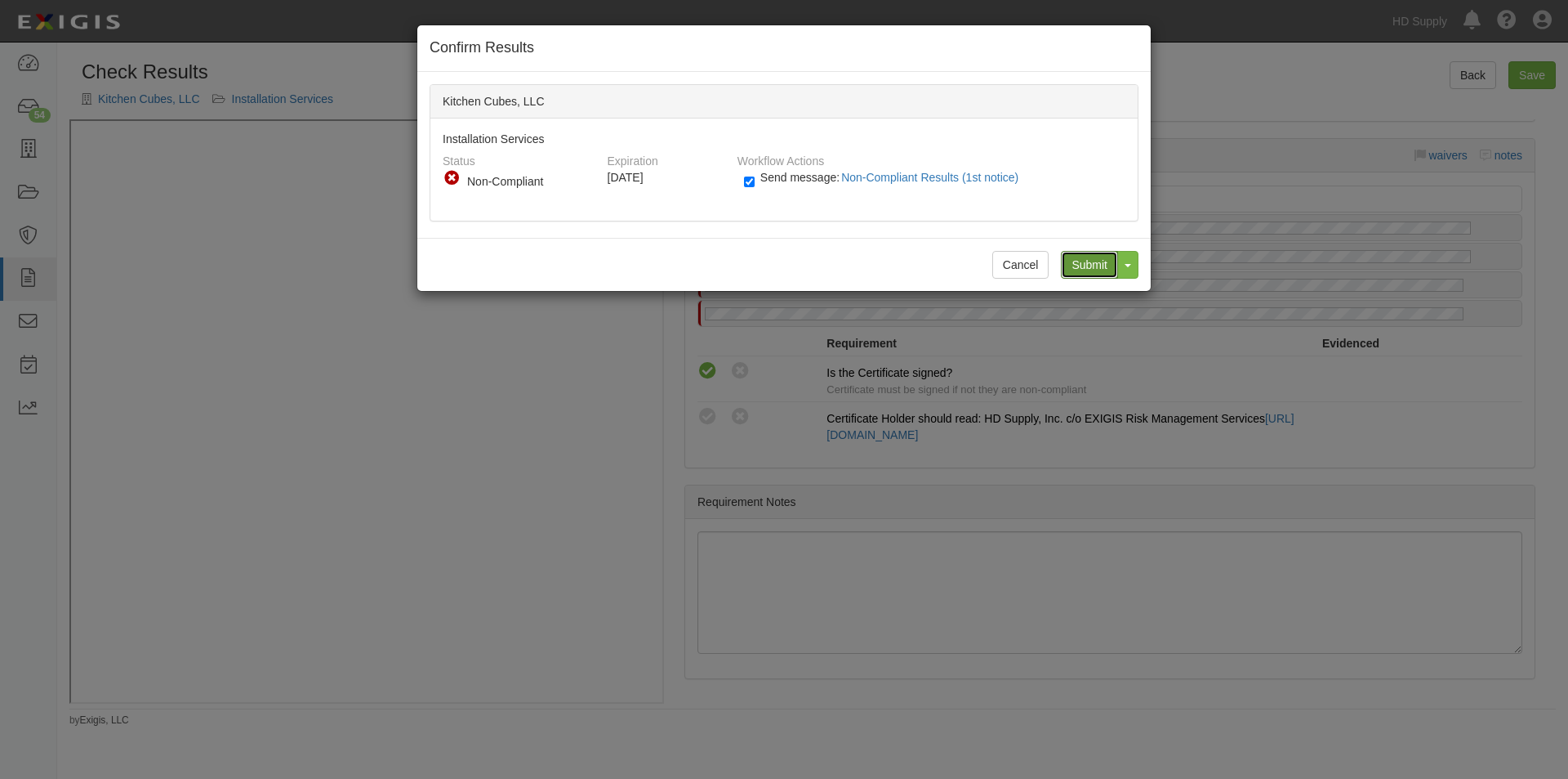
click at [1088, 272] on input "Submit" at bounding box center [1090, 264] width 57 height 28
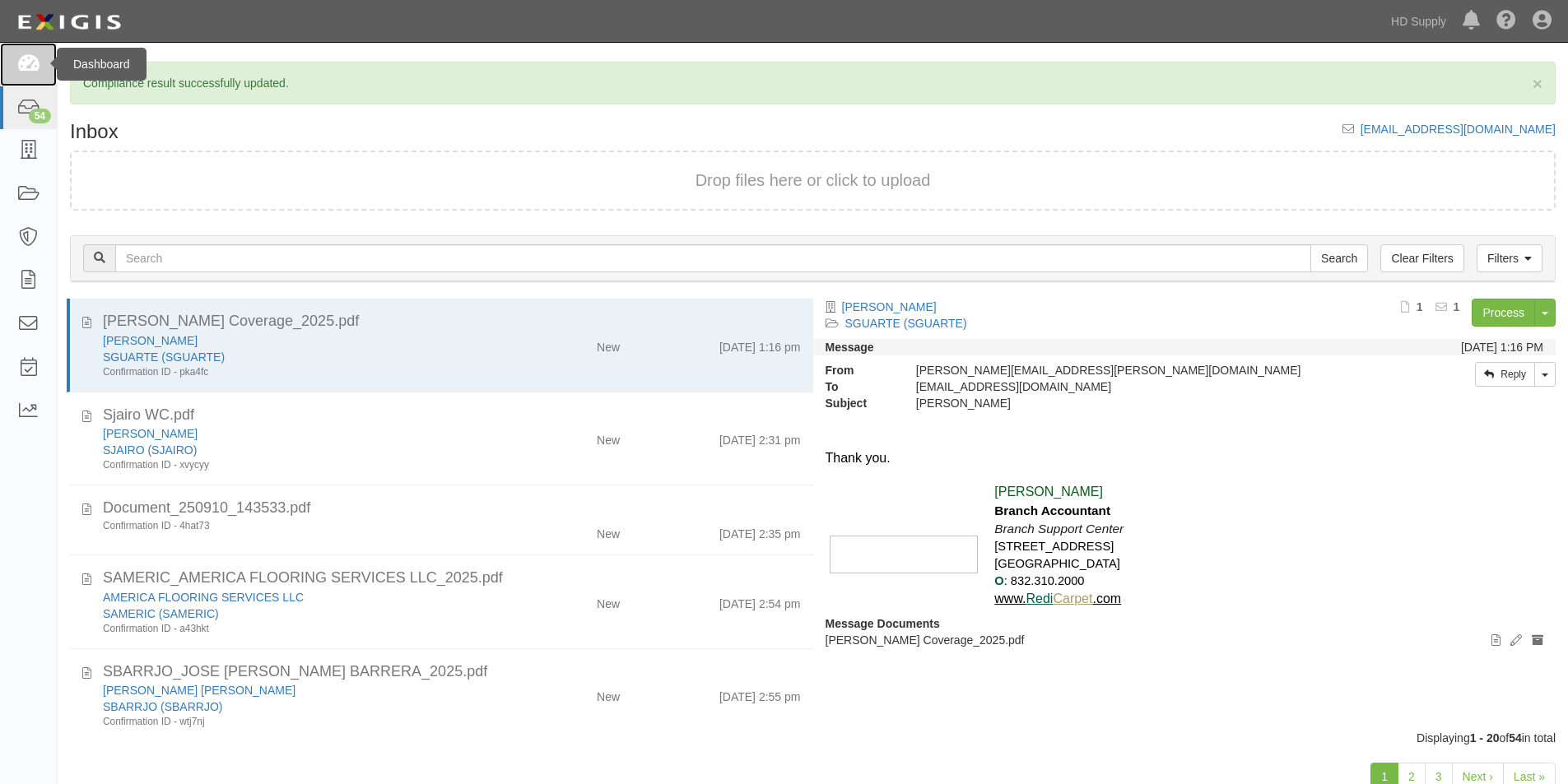
click at [28, 68] on icon at bounding box center [28, 65] width 23 height 19
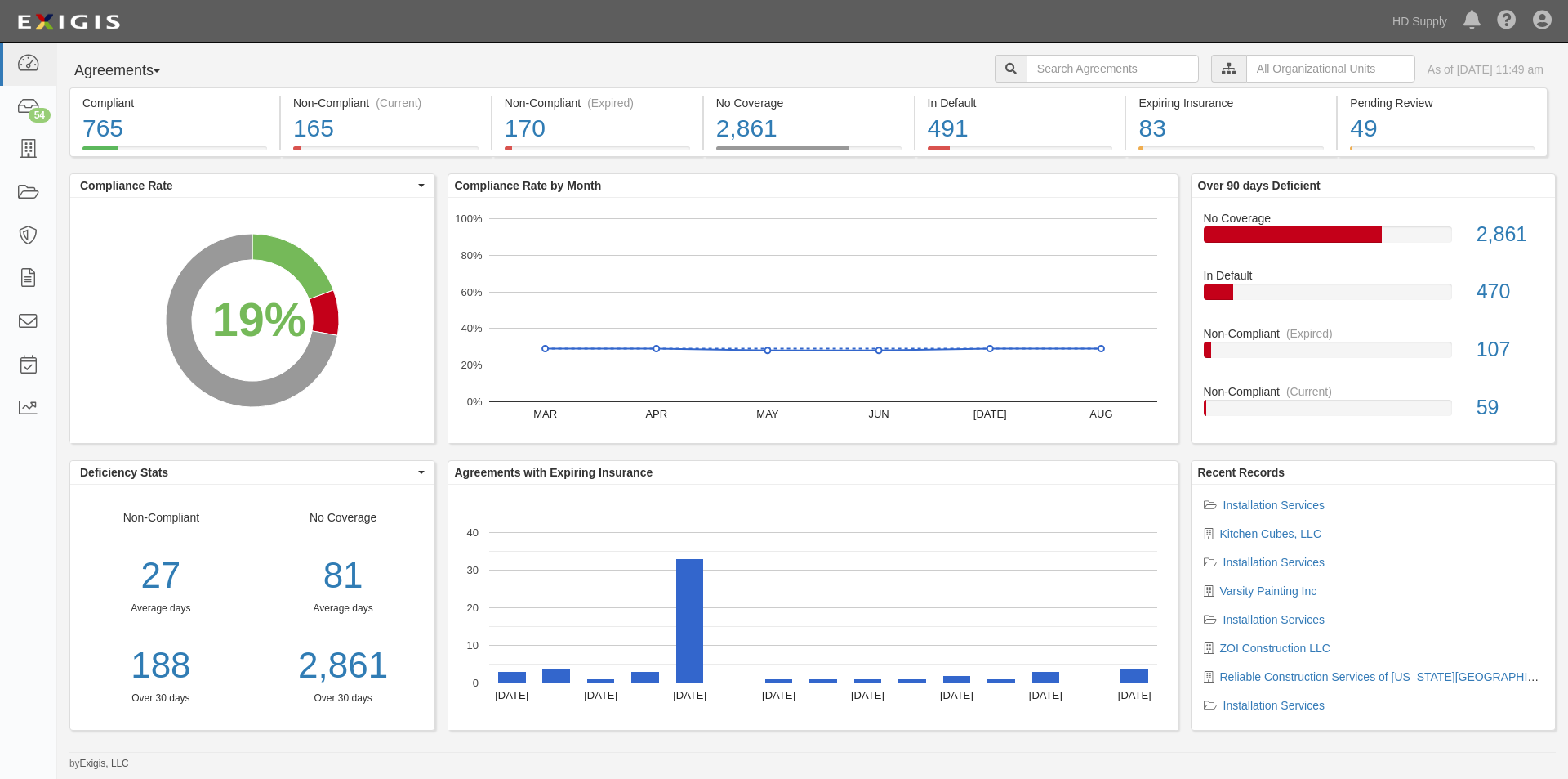
click at [1263, 527] on li "Kitchen Cubes, LLC" at bounding box center [1374, 533] width 340 height 16
click at [1262, 527] on link "Kitchen Cubes, LLC" at bounding box center [1272, 533] width 102 height 13
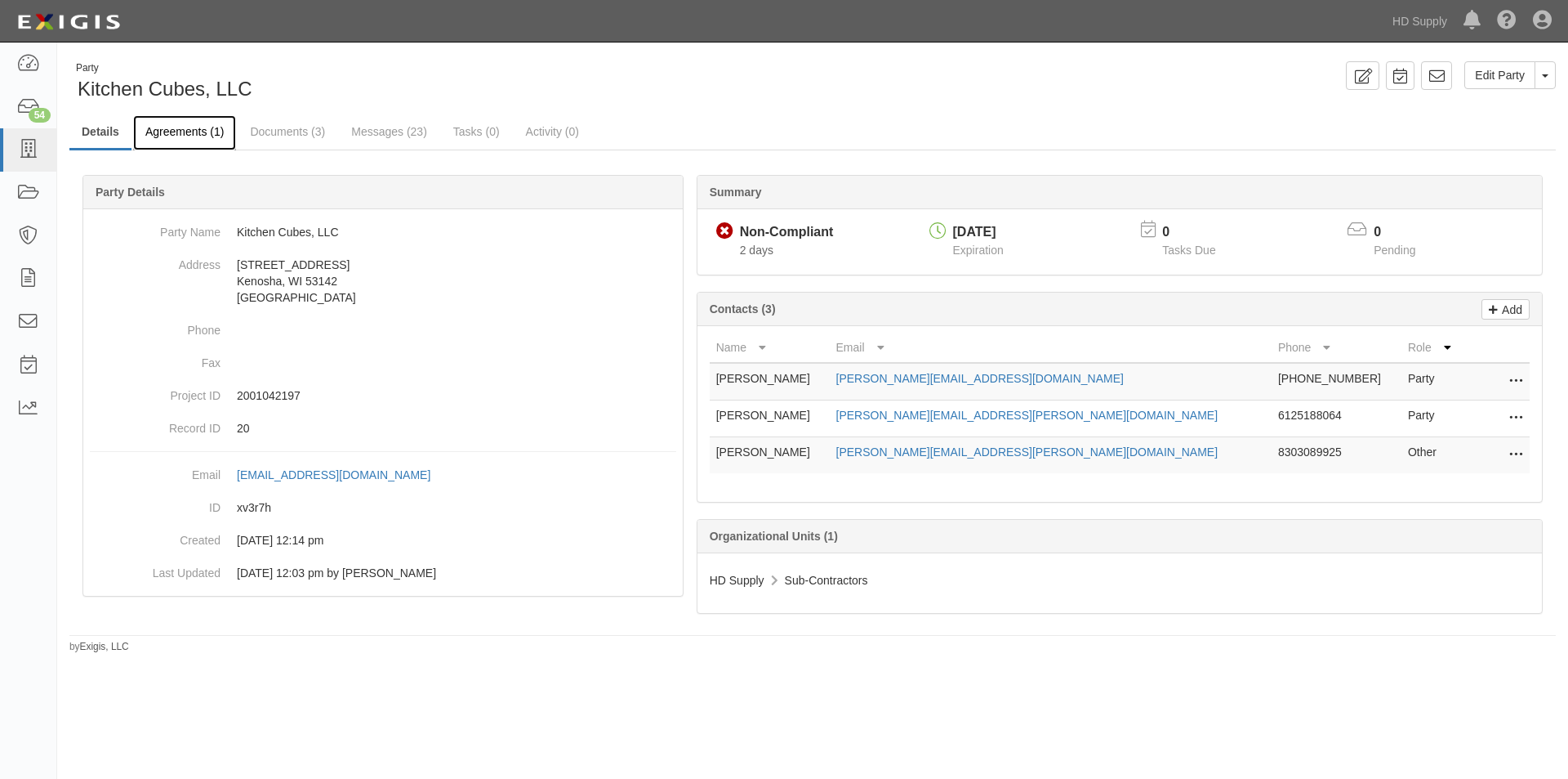
click at [195, 136] on link "Agreements (1)" at bounding box center [184, 132] width 103 height 35
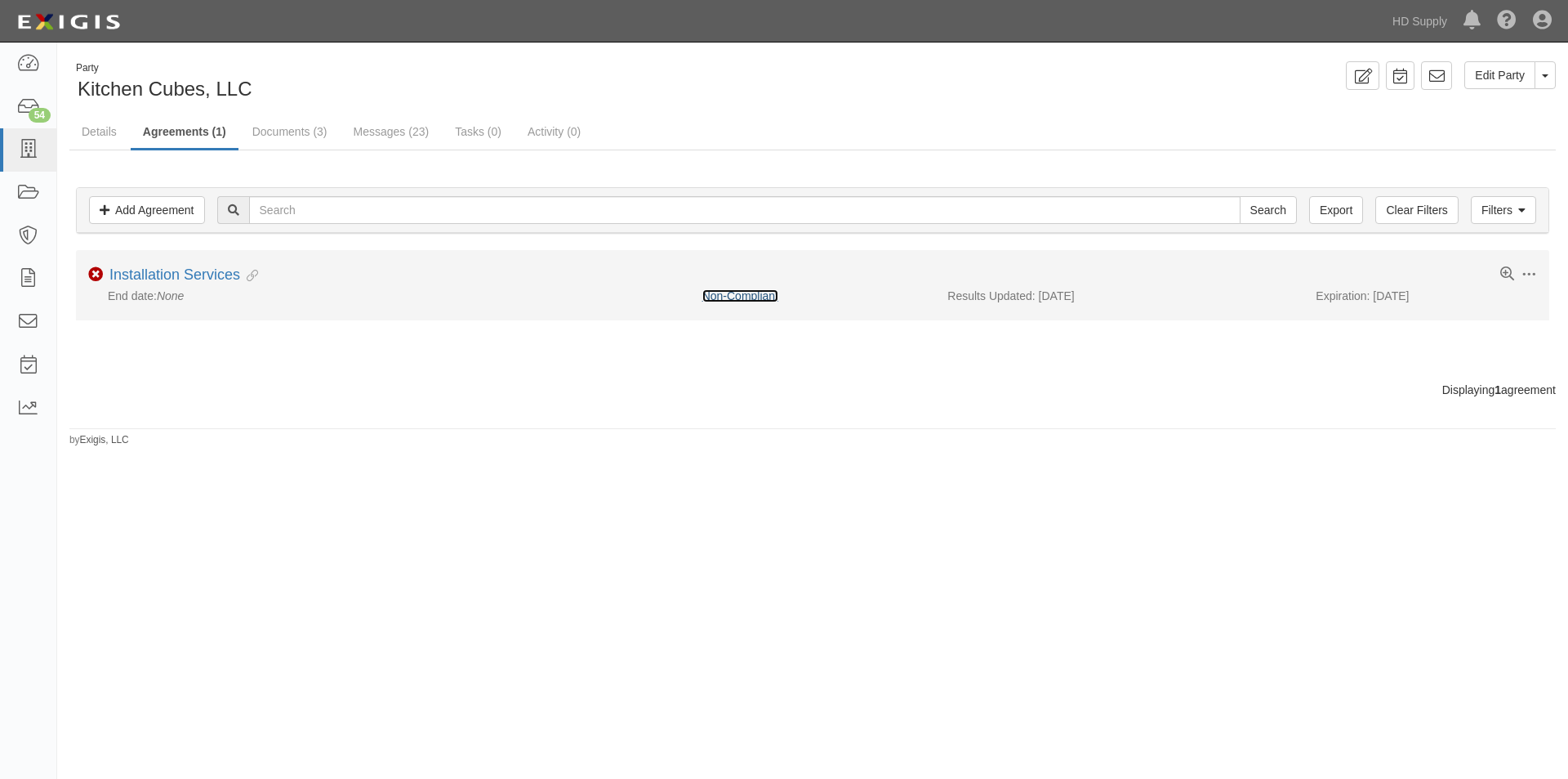
click at [729, 292] on link "Non-Compliant" at bounding box center [741, 296] width 76 height 13
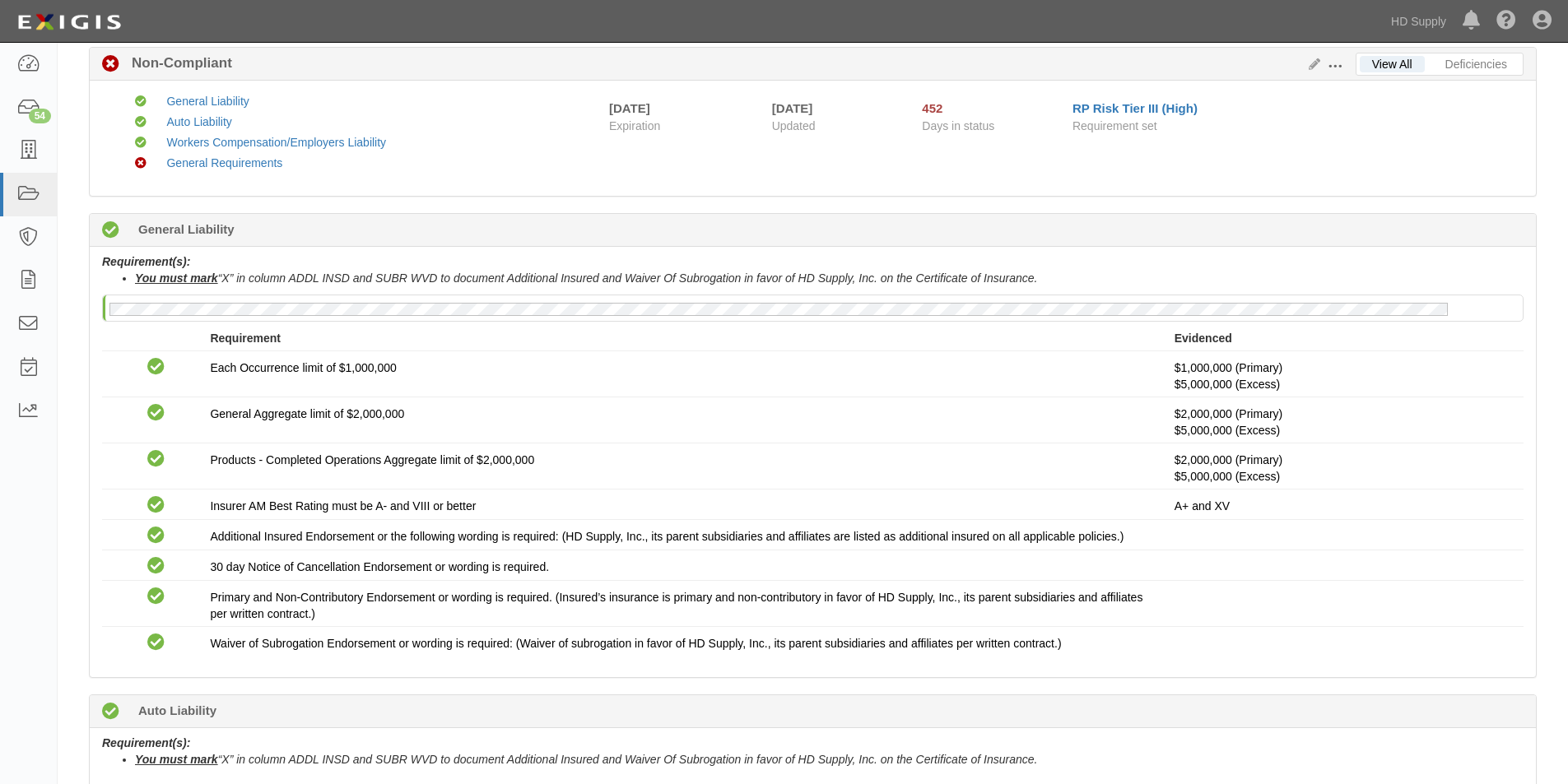
scroll to position [10, 0]
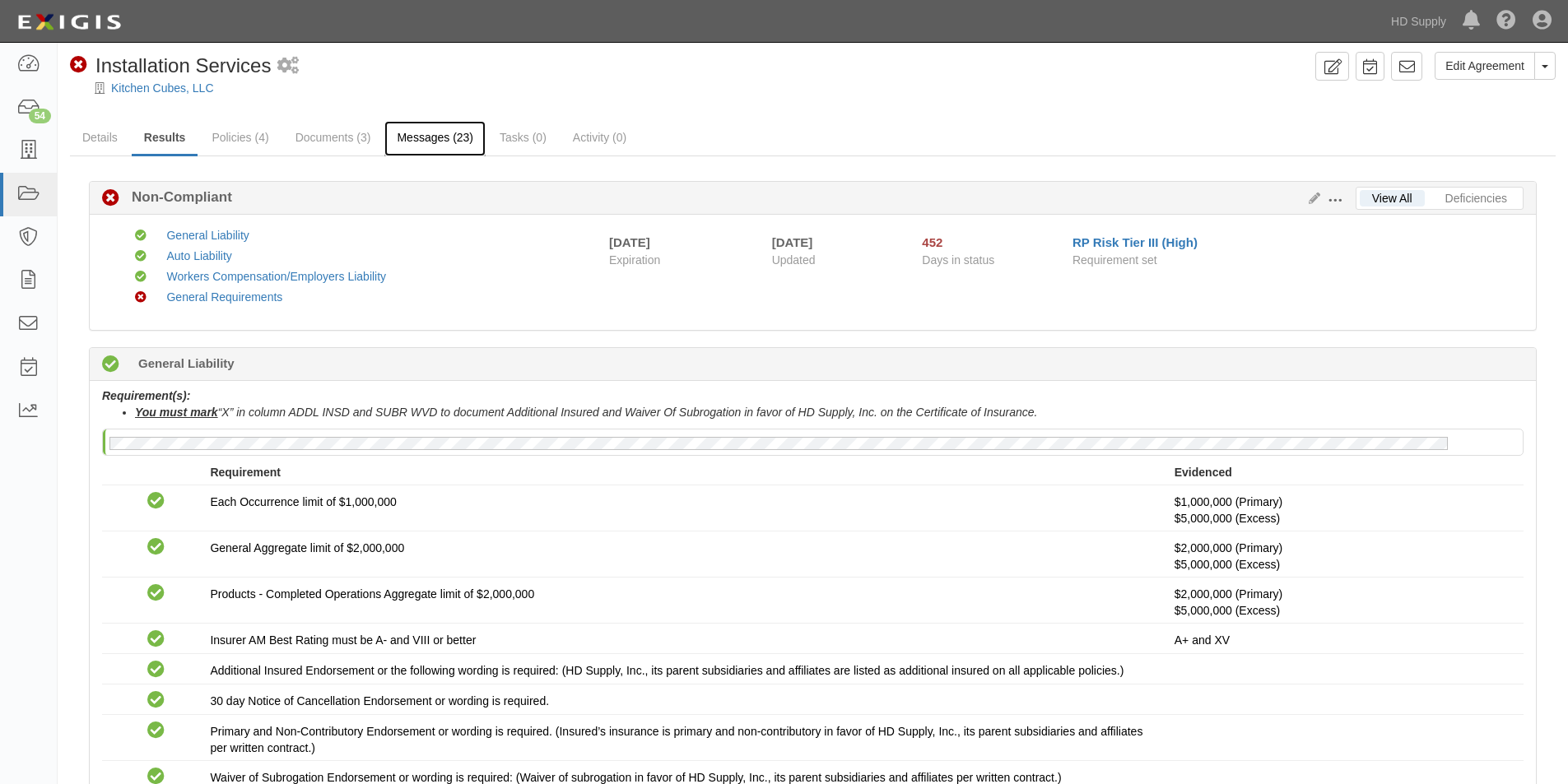
click at [418, 133] on link "Messages (23)" at bounding box center [435, 138] width 101 height 35
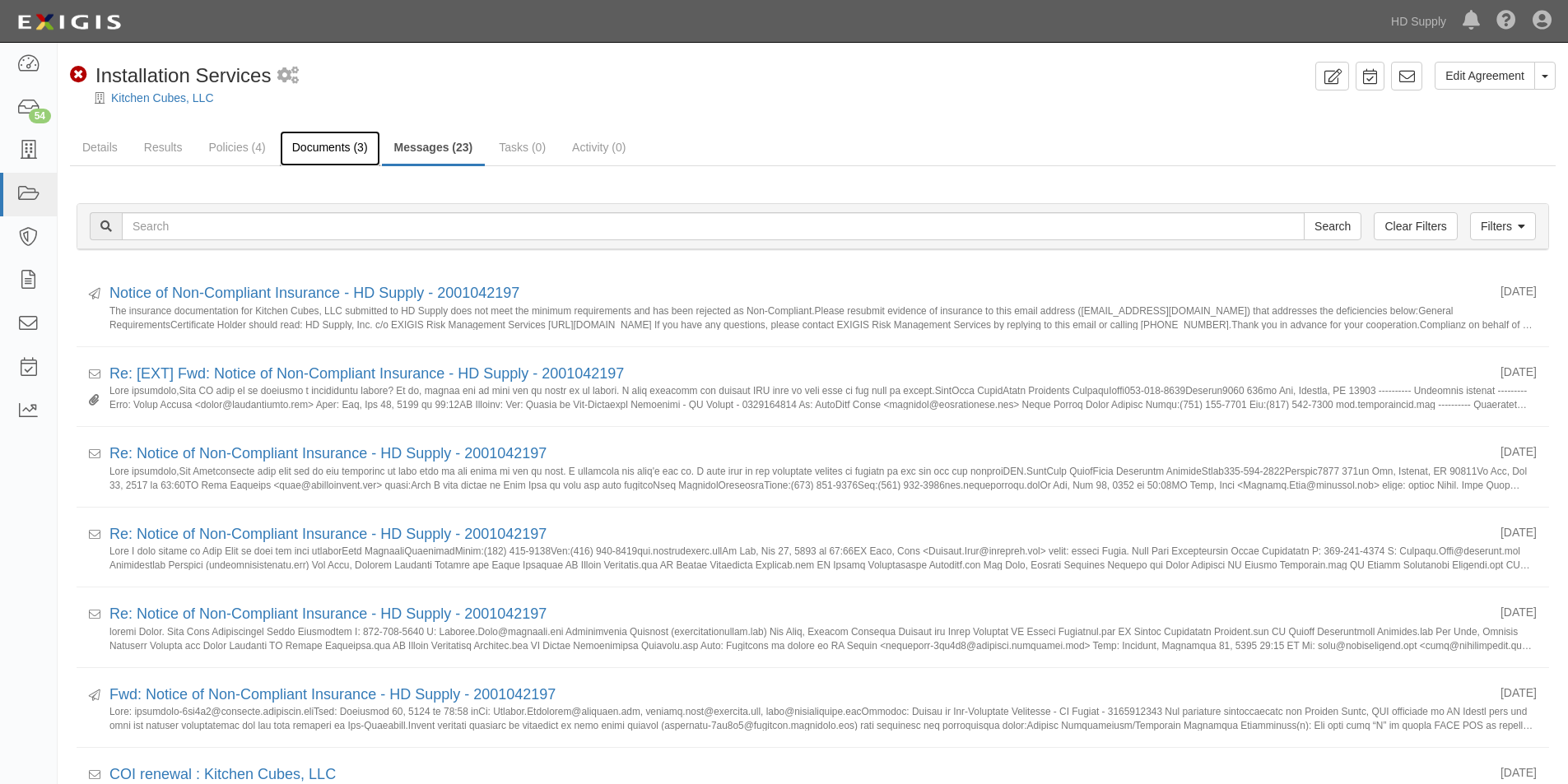
click at [313, 151] on link "Documents (3)" at bounding box center [330, 148] width 100 height 35
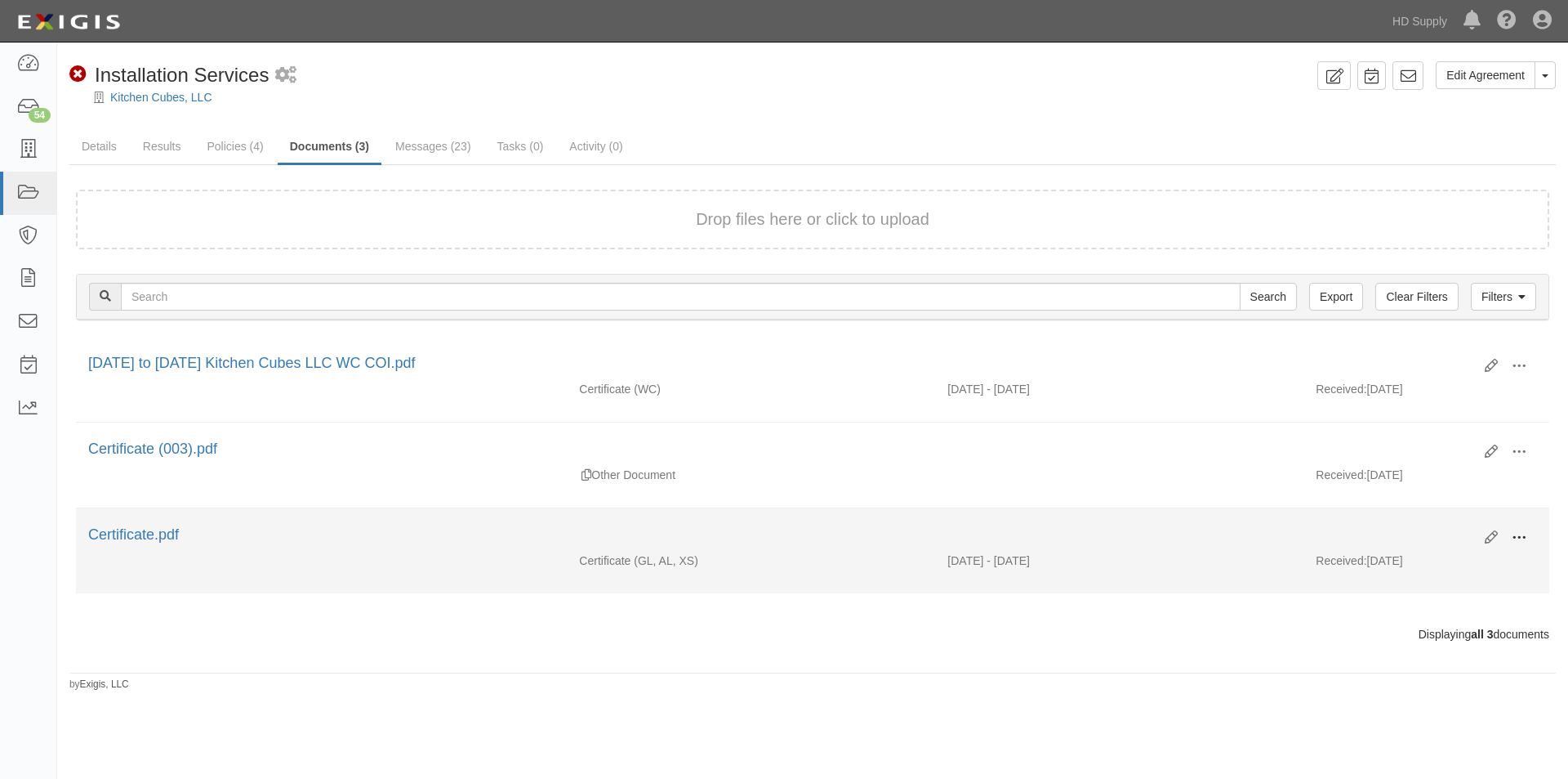
click at [1516, 535] on span at bounding box center [1520, 538] width 15 height 15
click at [1460, 592] on link "View details" at bounding box center [1440, 591] width 129 height 29
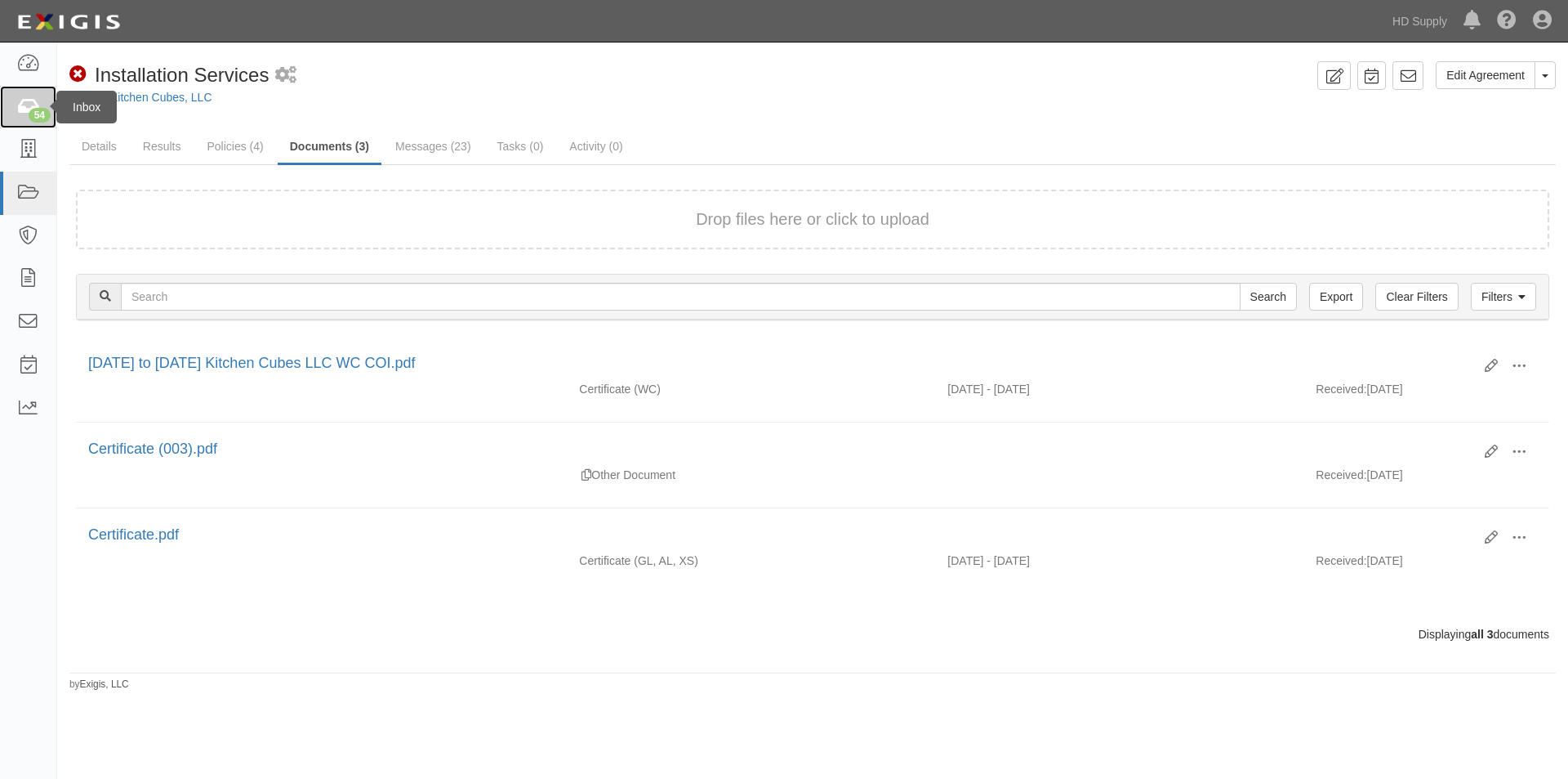
click at [21, 103] on icon at bounding box center [28, 107] width 23 height 19
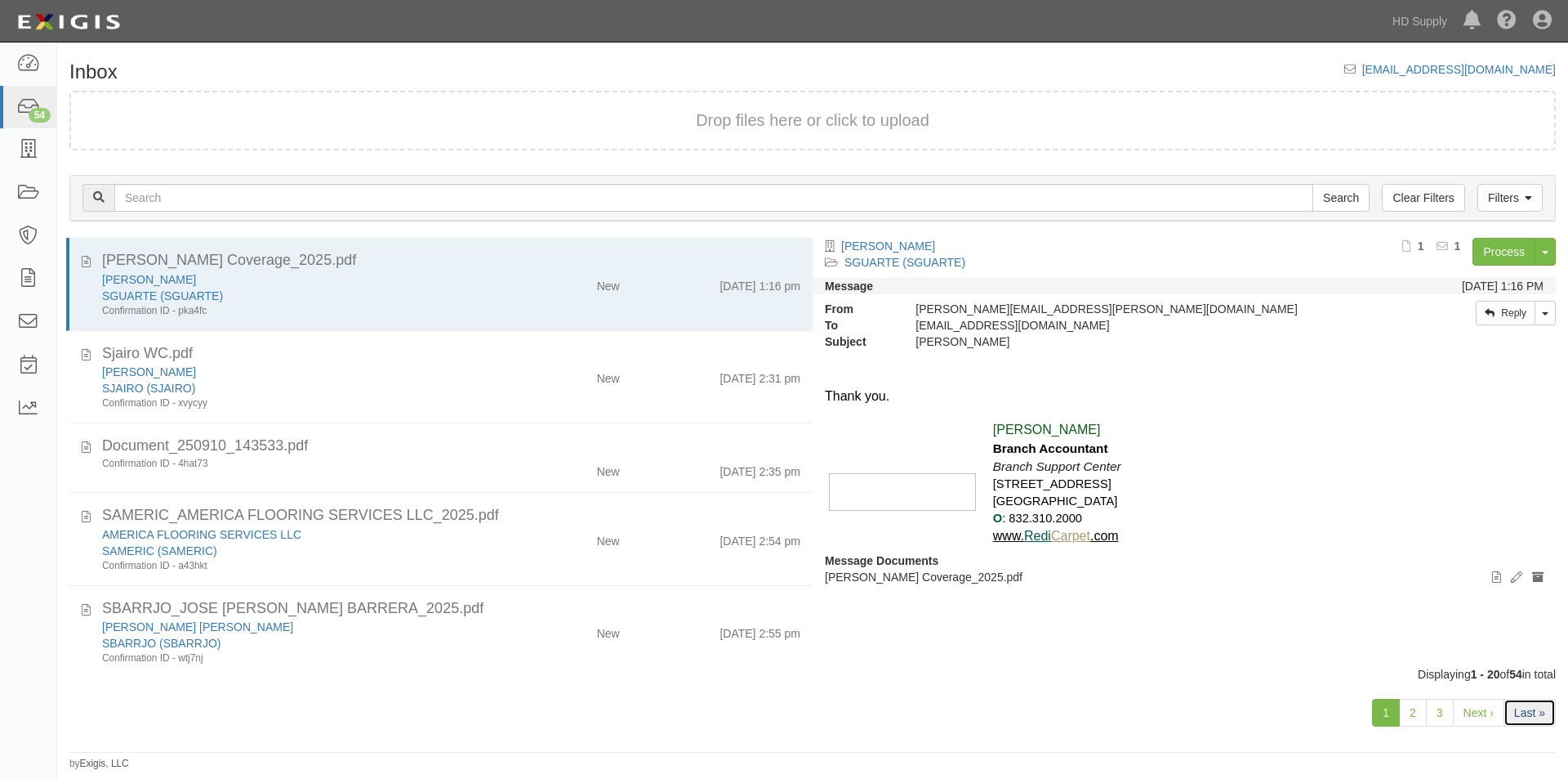
click at [1527, 720] on link "Last »" at bounding box center [1529, 712] width 52 height 28
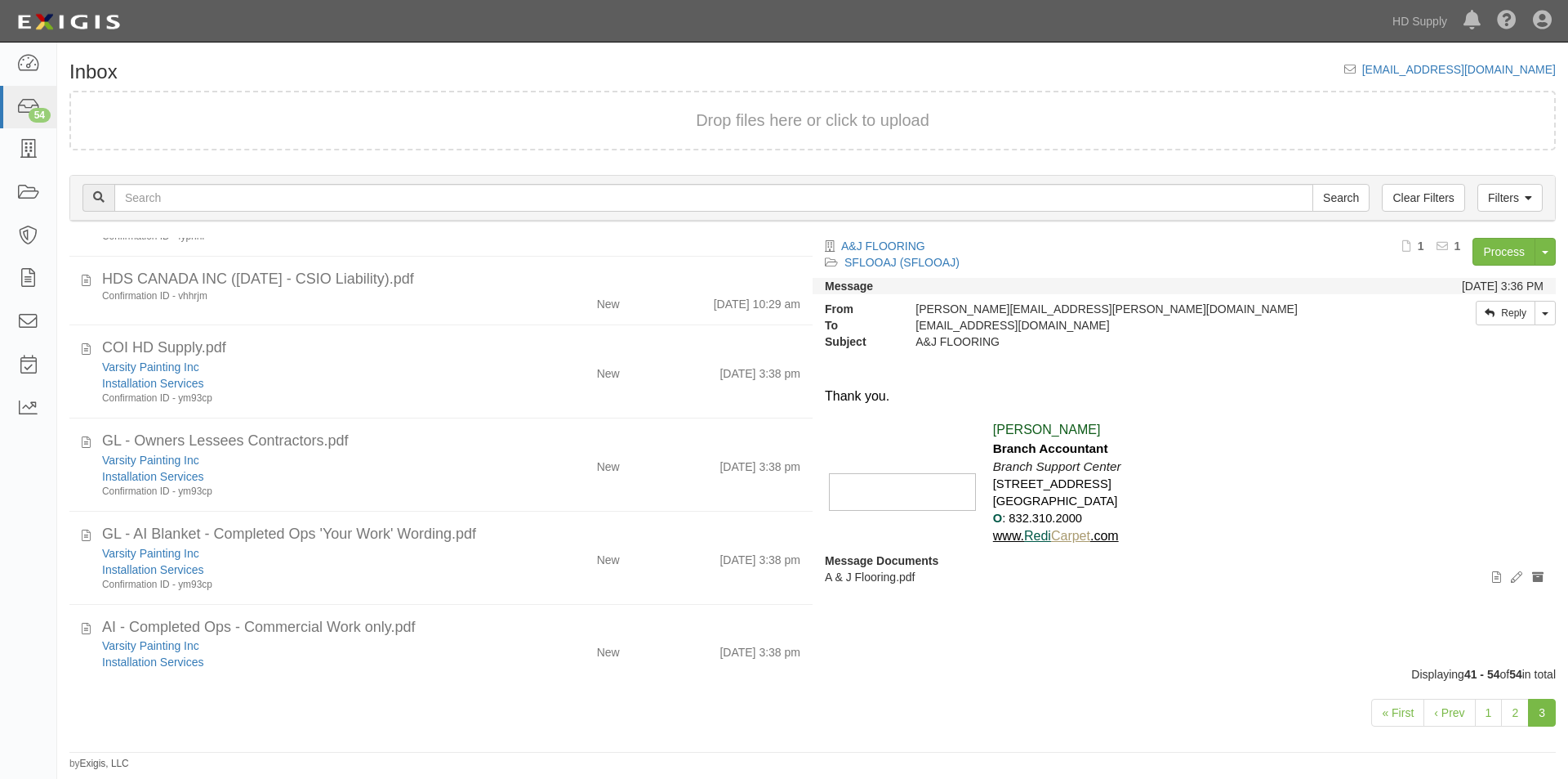
scroll to position [338, 0]
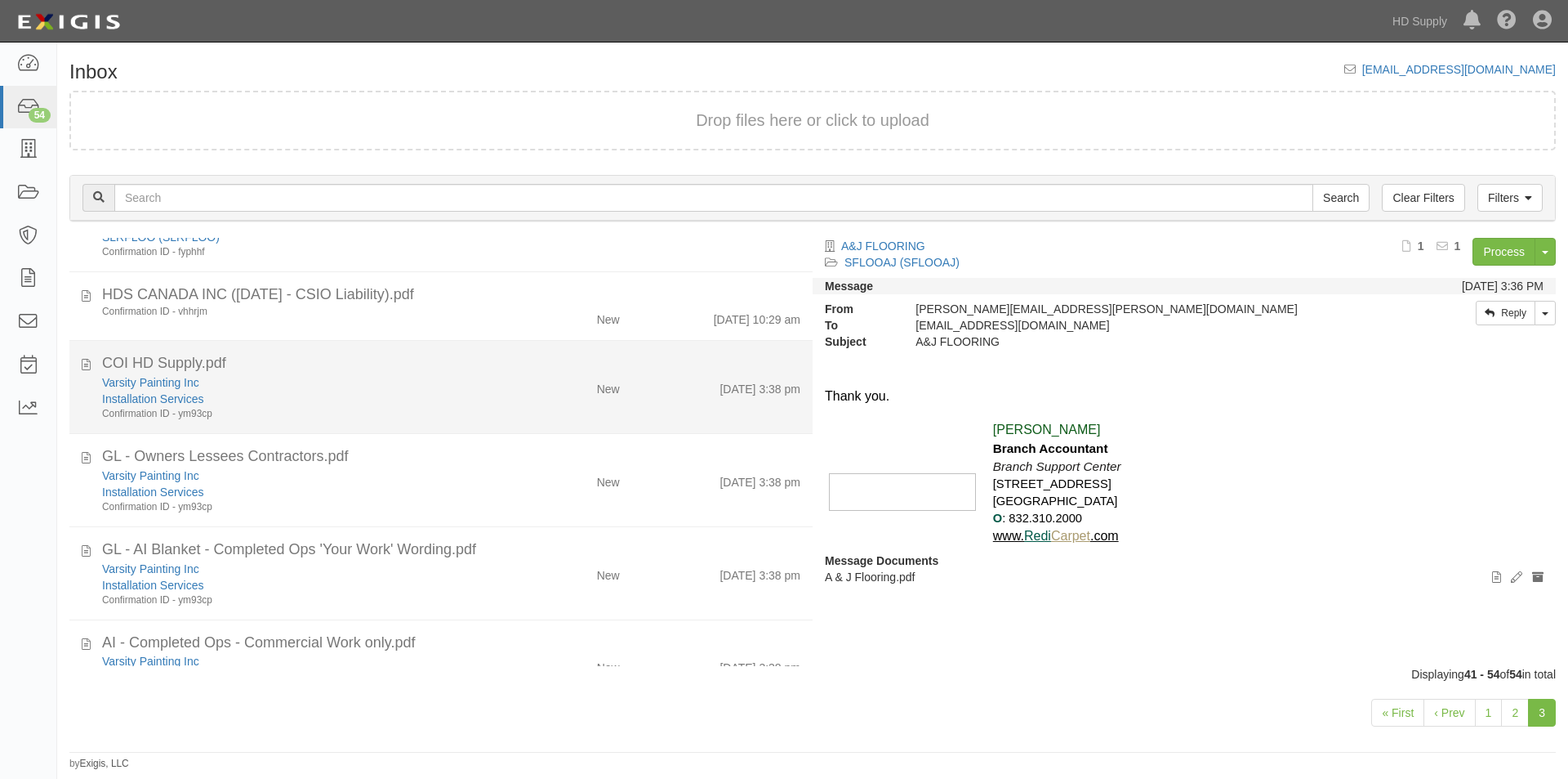
click at [401, 374] on div "COI HD Supply.pdf" at bounding box center [452, 363] width 698 height 21
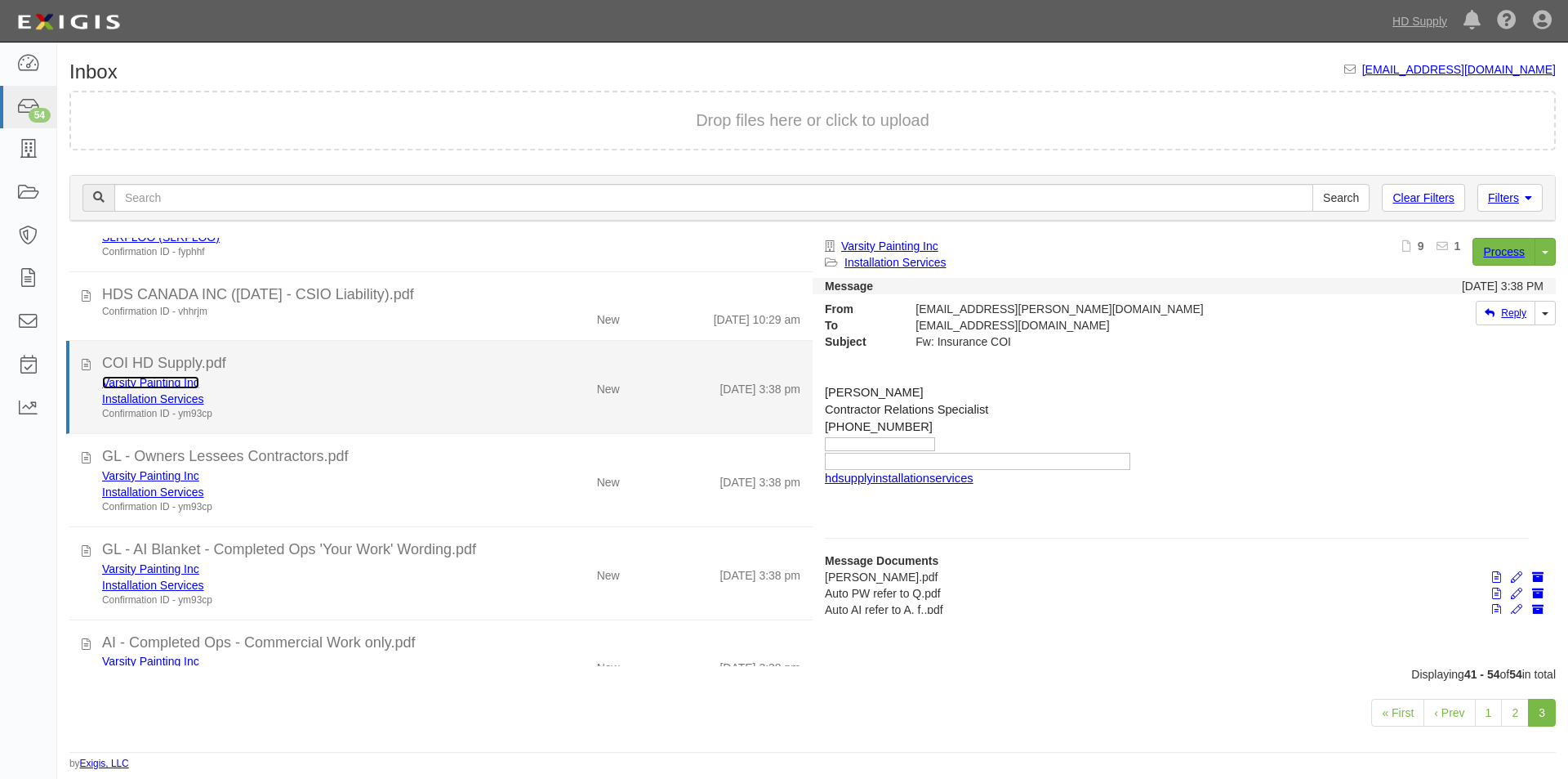
click at [151, 385] on link "Varsity Painting Inc" at bounding box center [151, 382] width 97 height 13
click at [323, 401] on div "Installation Services" at bounding box center [301, 399] width 397 height 16
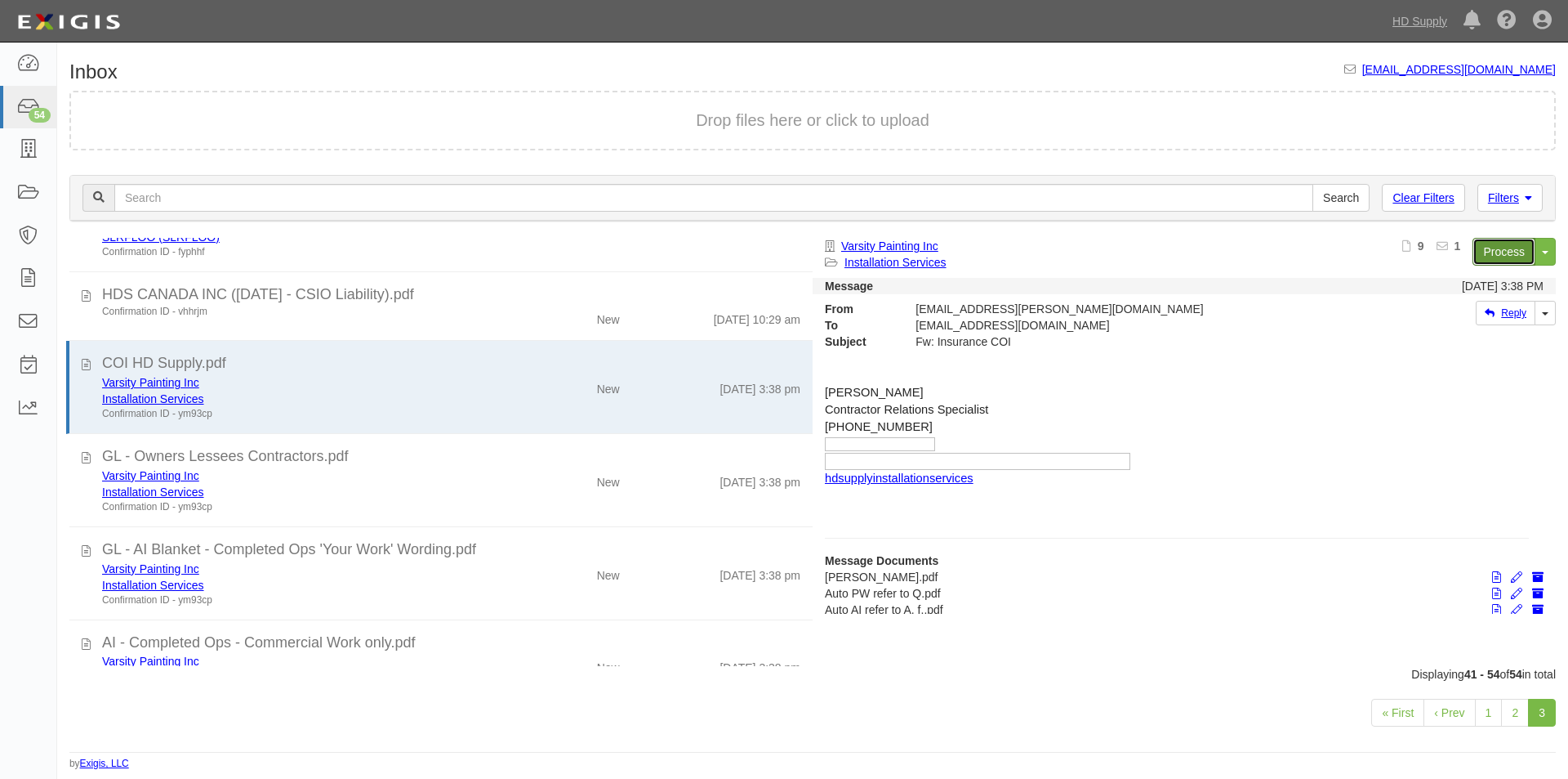
click at [1493, 254] on link "Process" at bounding box center [1504, 251] width 63 height 28
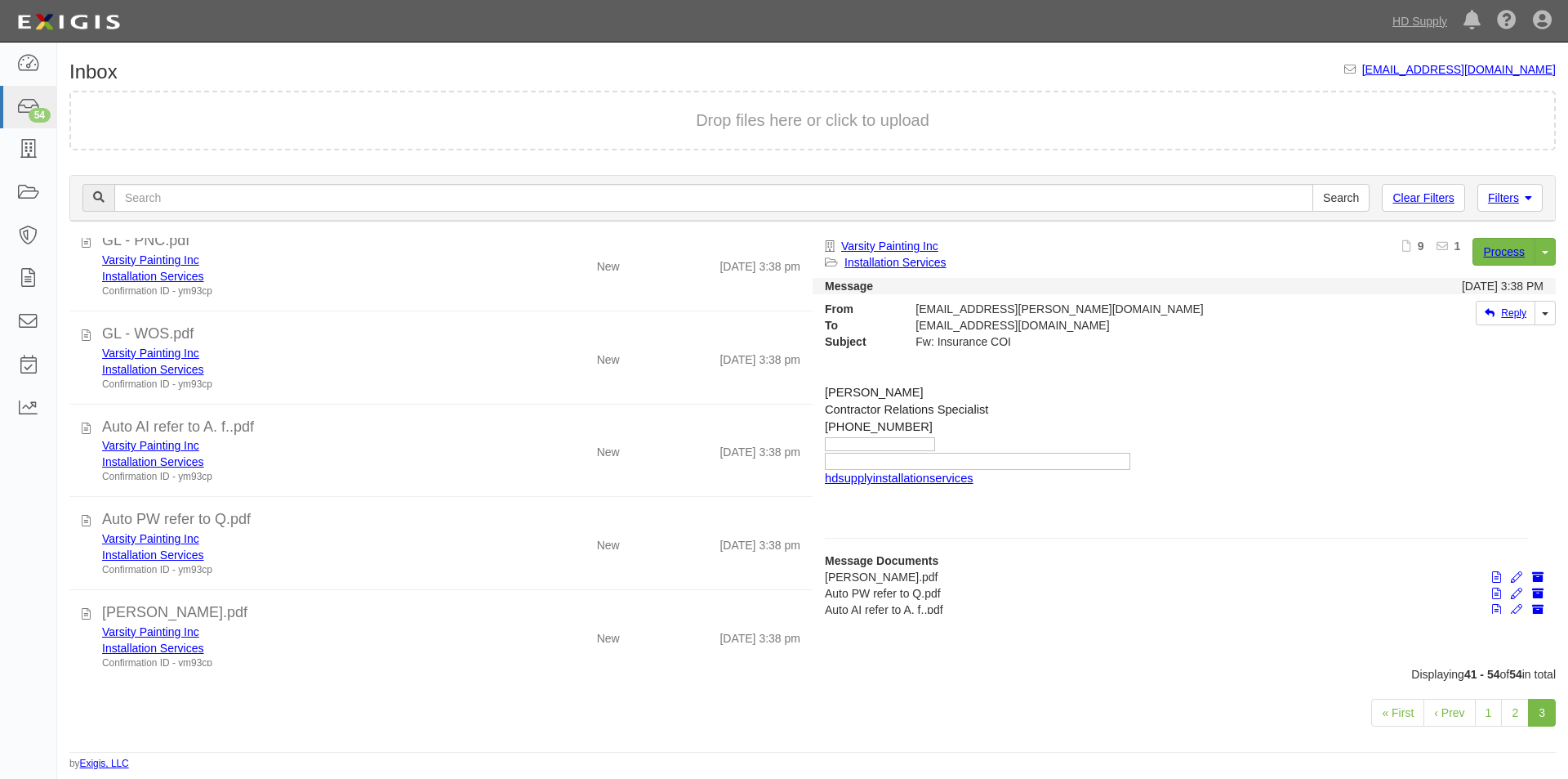
scroll to position [848, 0]
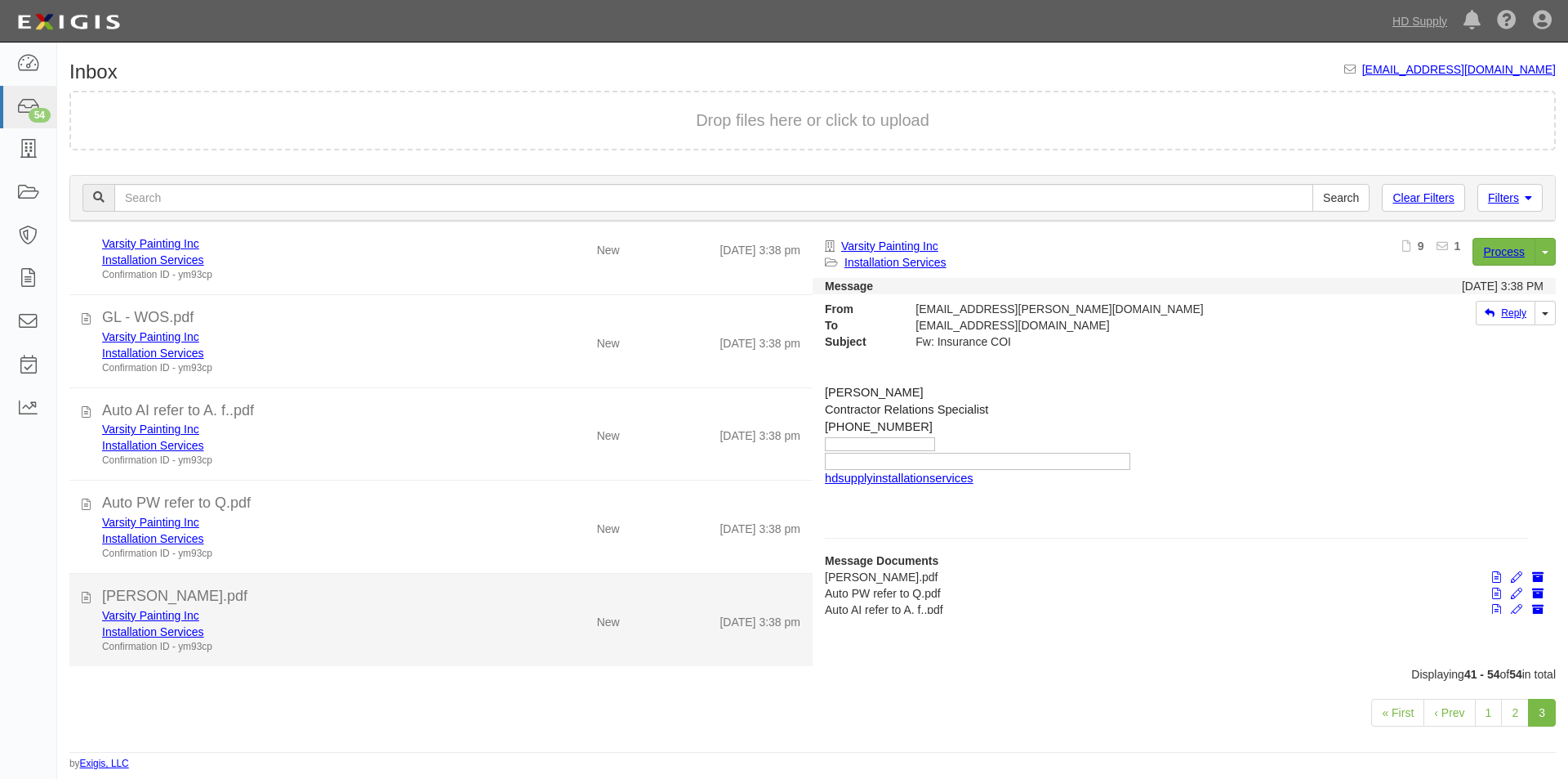
click at [404, 641] on div "Confirmation ID - ym93cp" at bounding box center [301, 646] width 397 height 14
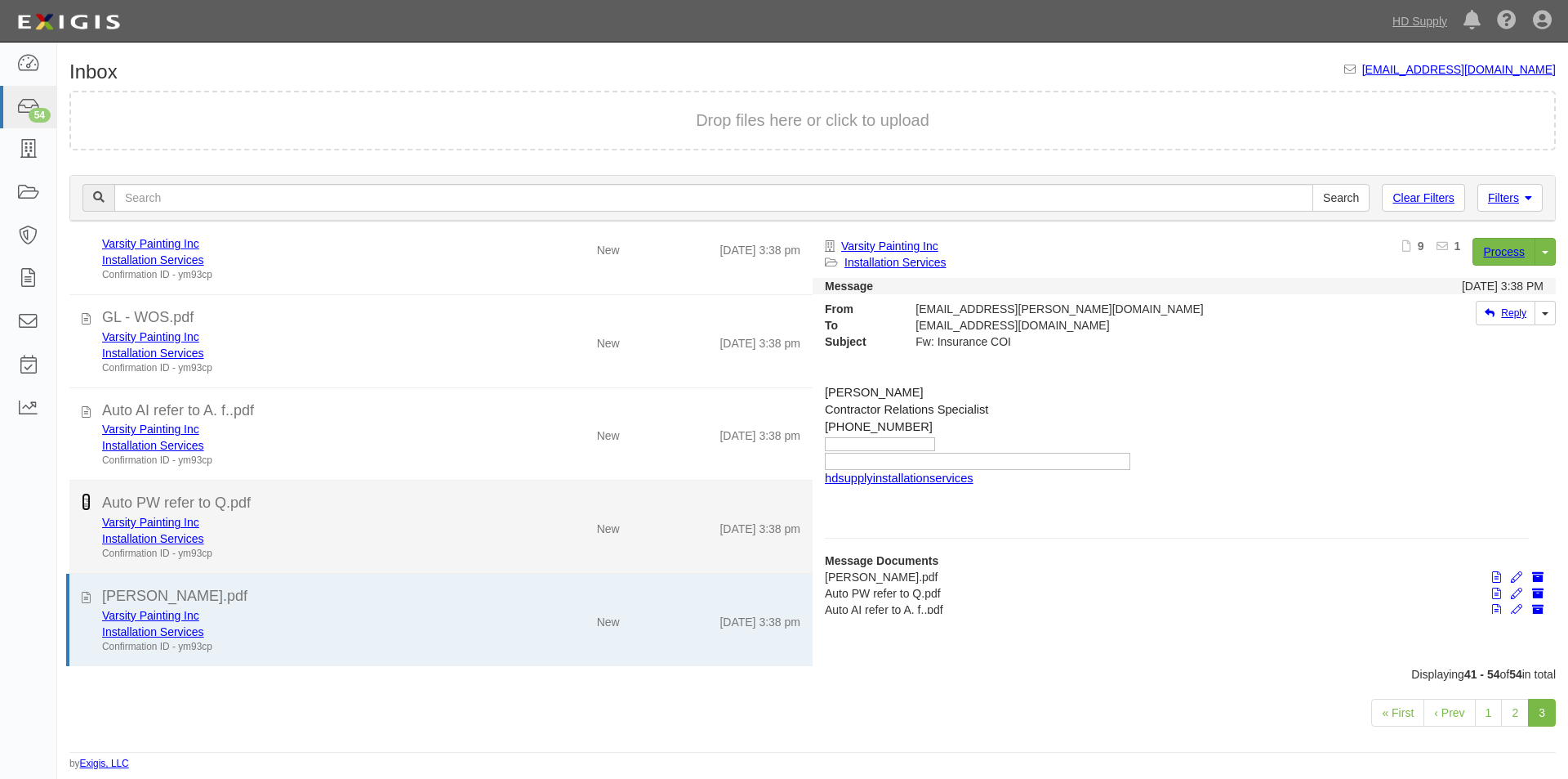
click at [87, 504] on icon at bounding box center [85, 501] width 9 height 18
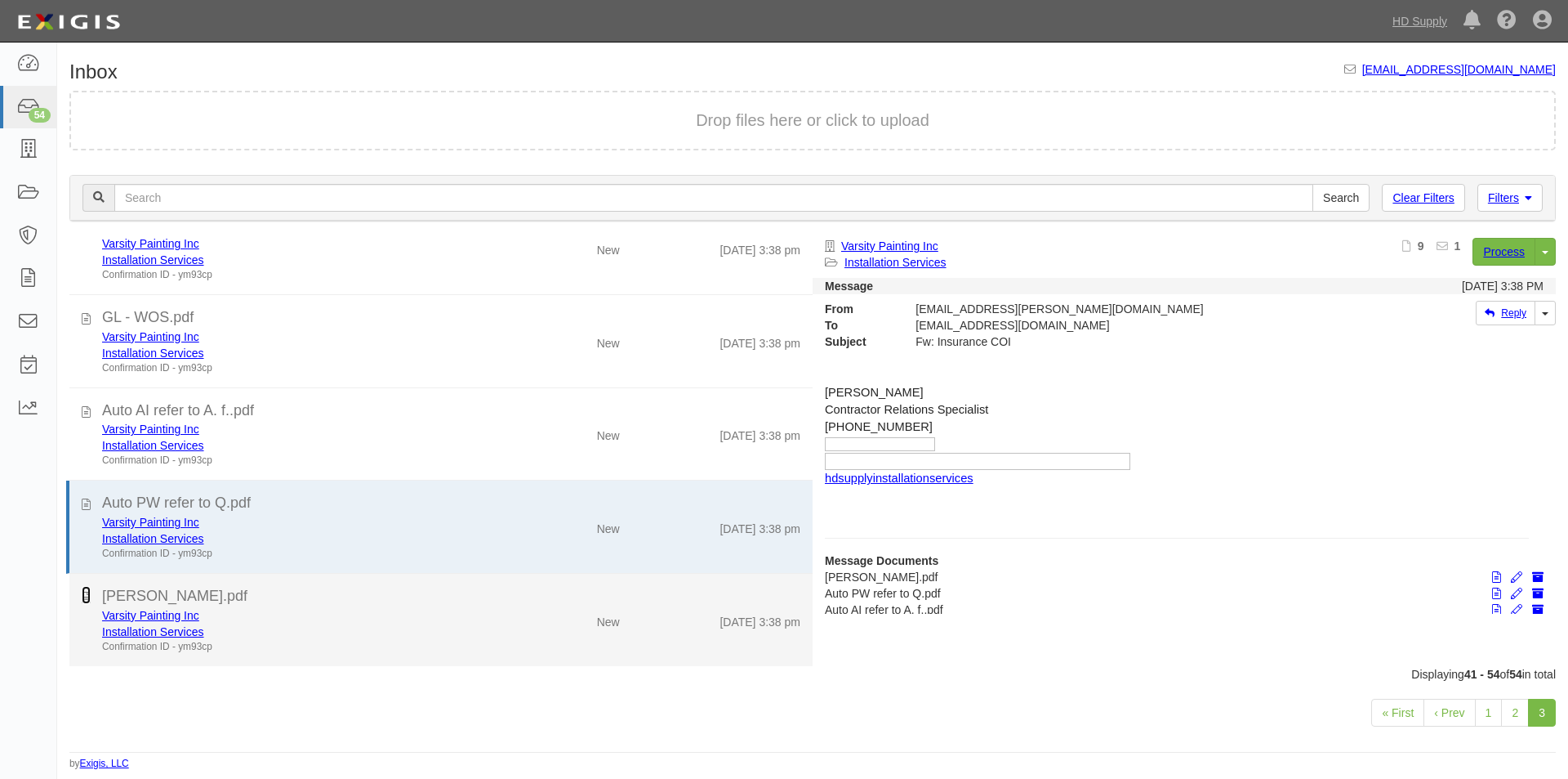
click at [87, 594] on icon at bounding box center [85, 594] width 9 height 18
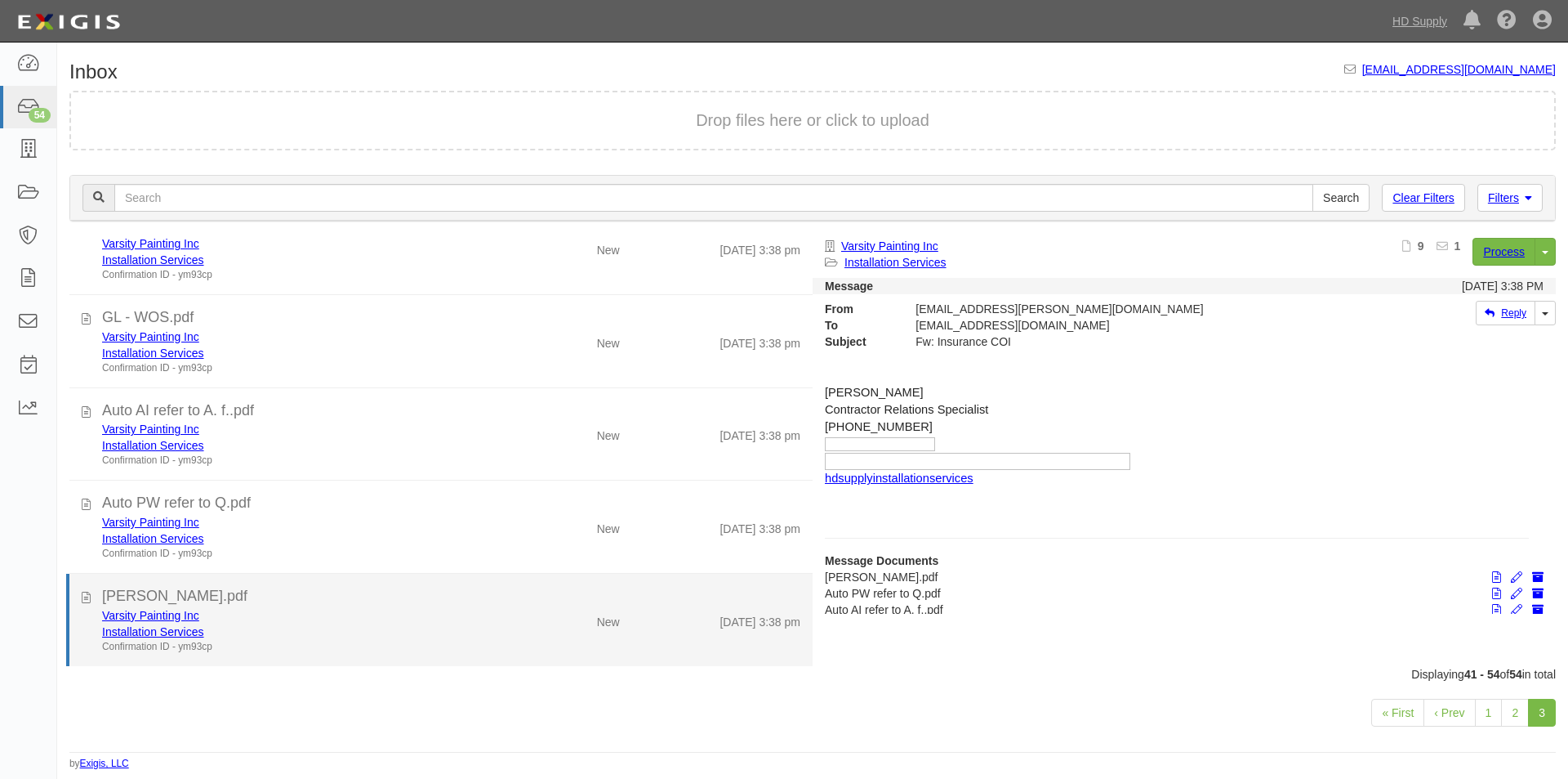
click at [316, 614] on div "Varsity Painting Inc" at bounding box center [301, 615] width 397 height 16
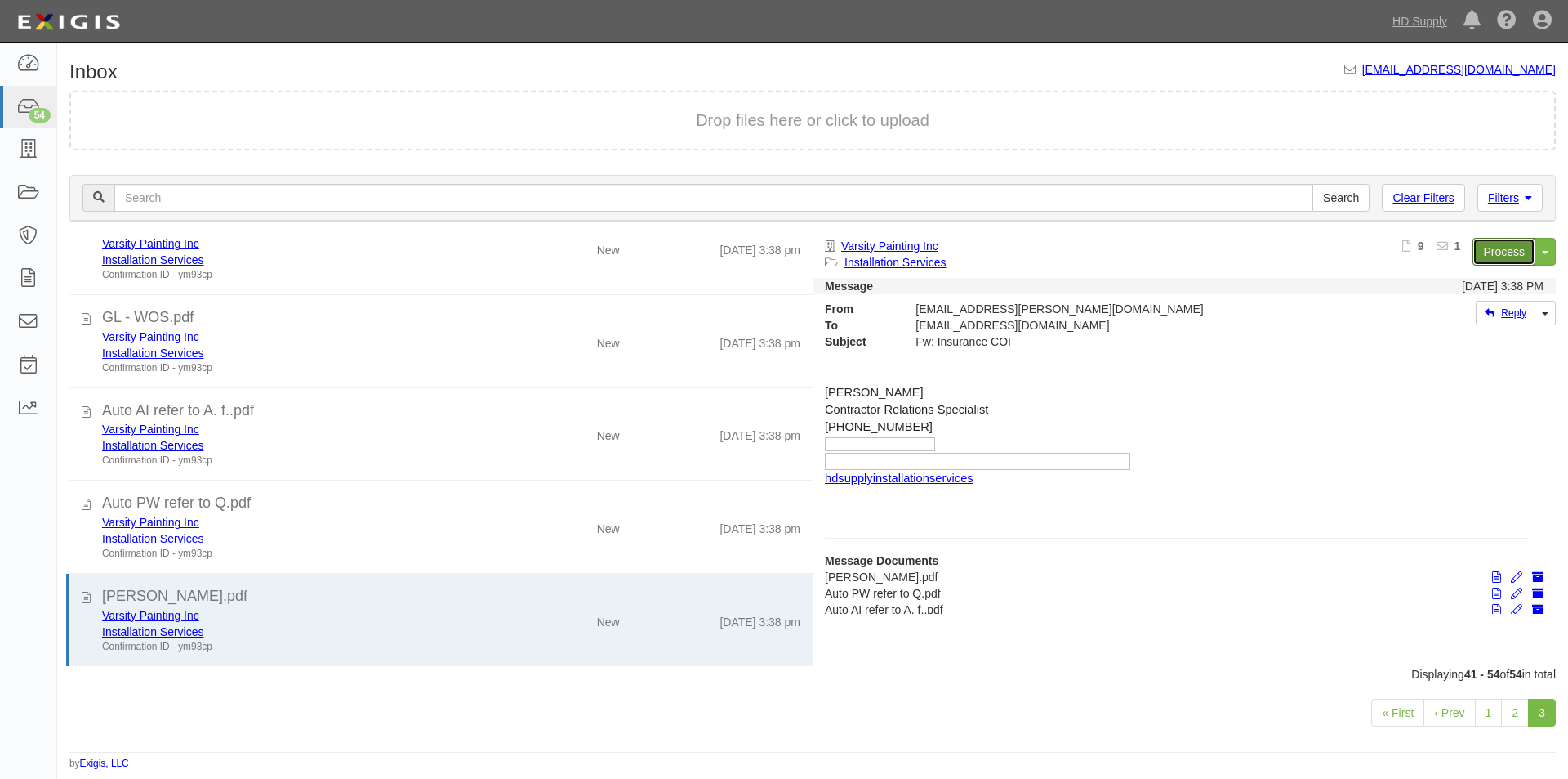
click at [1503, 264] on link "Process" at bounding box center [1504, 251] width 63 height 28
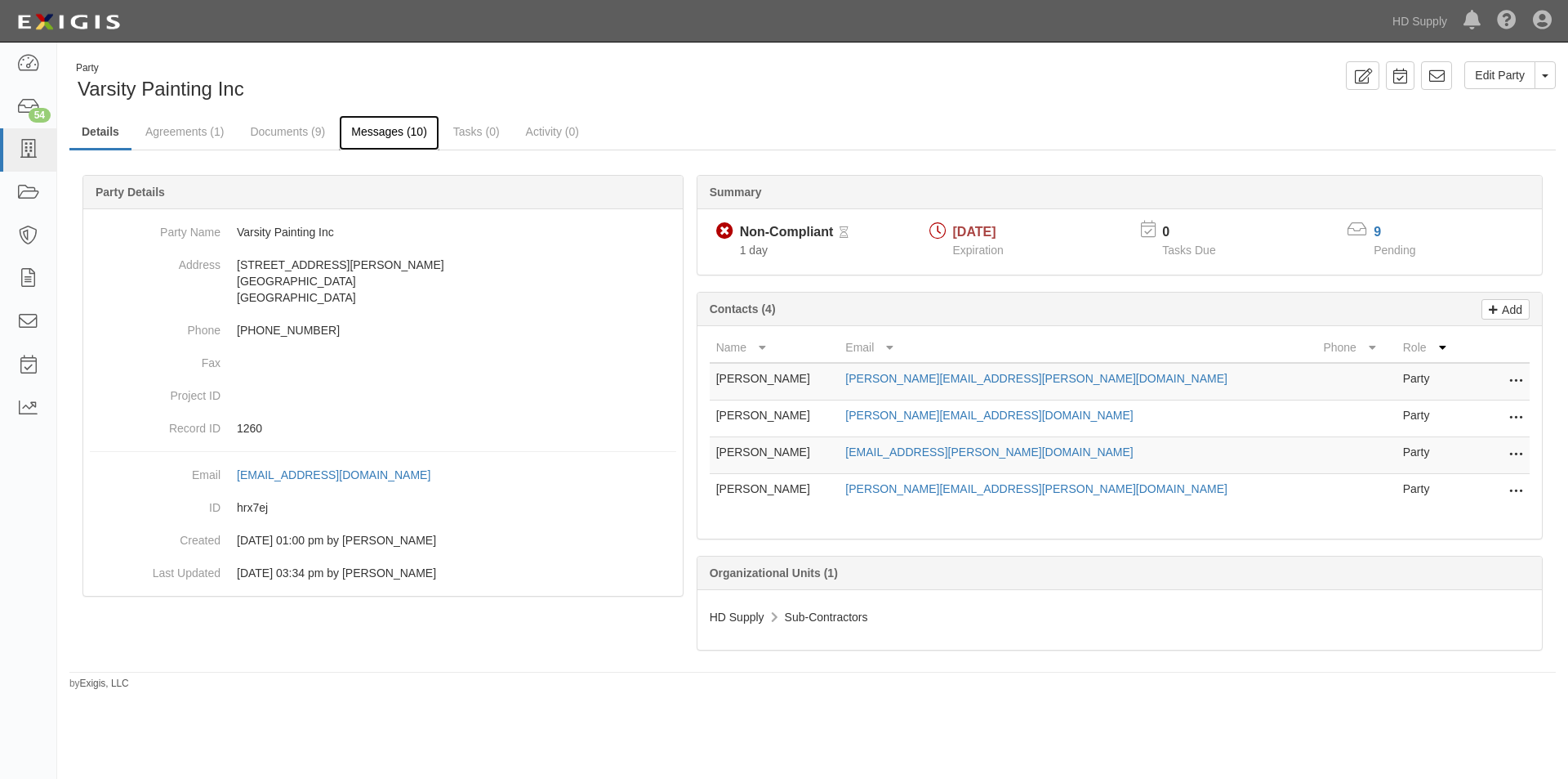
click at [363, 130] on link "Messages (10)" at bounding box center [389, 132] width 101 height 35
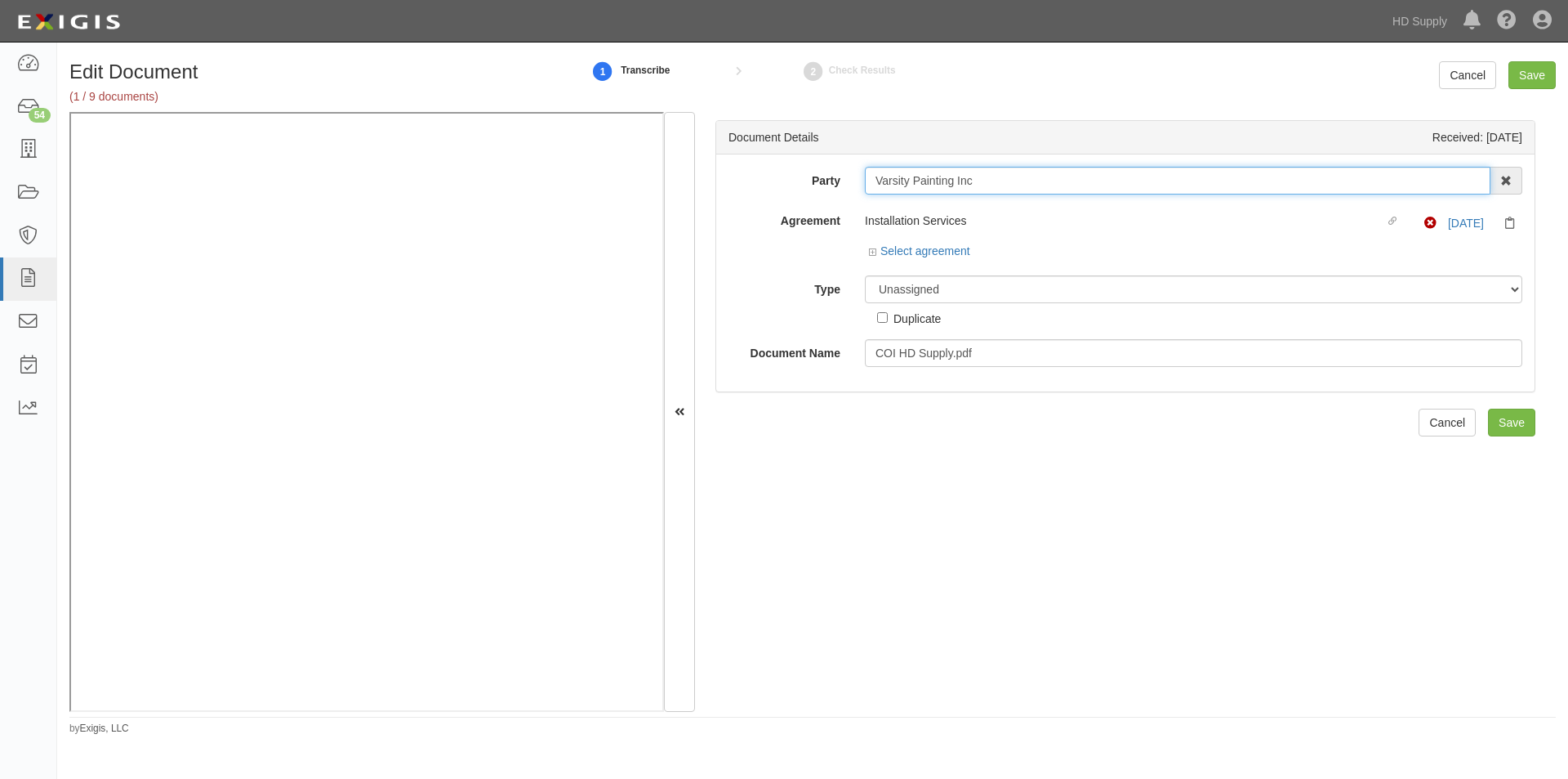
drag, startPoint x: 987, startPoint y: 179, endPoint x: 862, endPoint y: 194, distance: 125.9
click at [862, 194] on div "Varsity Painting Inc 1888 MILLS 1888 MILLS - IMPORT 2 PATRICIA 12 2XL CORPORATI…" at bounding box center [1193, 180] width 682 height 28
click at [980, 293] on select "Unassigned Binder Cancellation Notice Certificate Contract Endorsement Insuranc…" at bounding box center [1193, 288] width 657 height 28
select select "EndorsementDetail"
click at [865, 275] on select "Unassigned Binder Cancellation Notice Certificate Contract Endorsement Insuranc…" at bounding box center [1193, 288] width 657 height 28
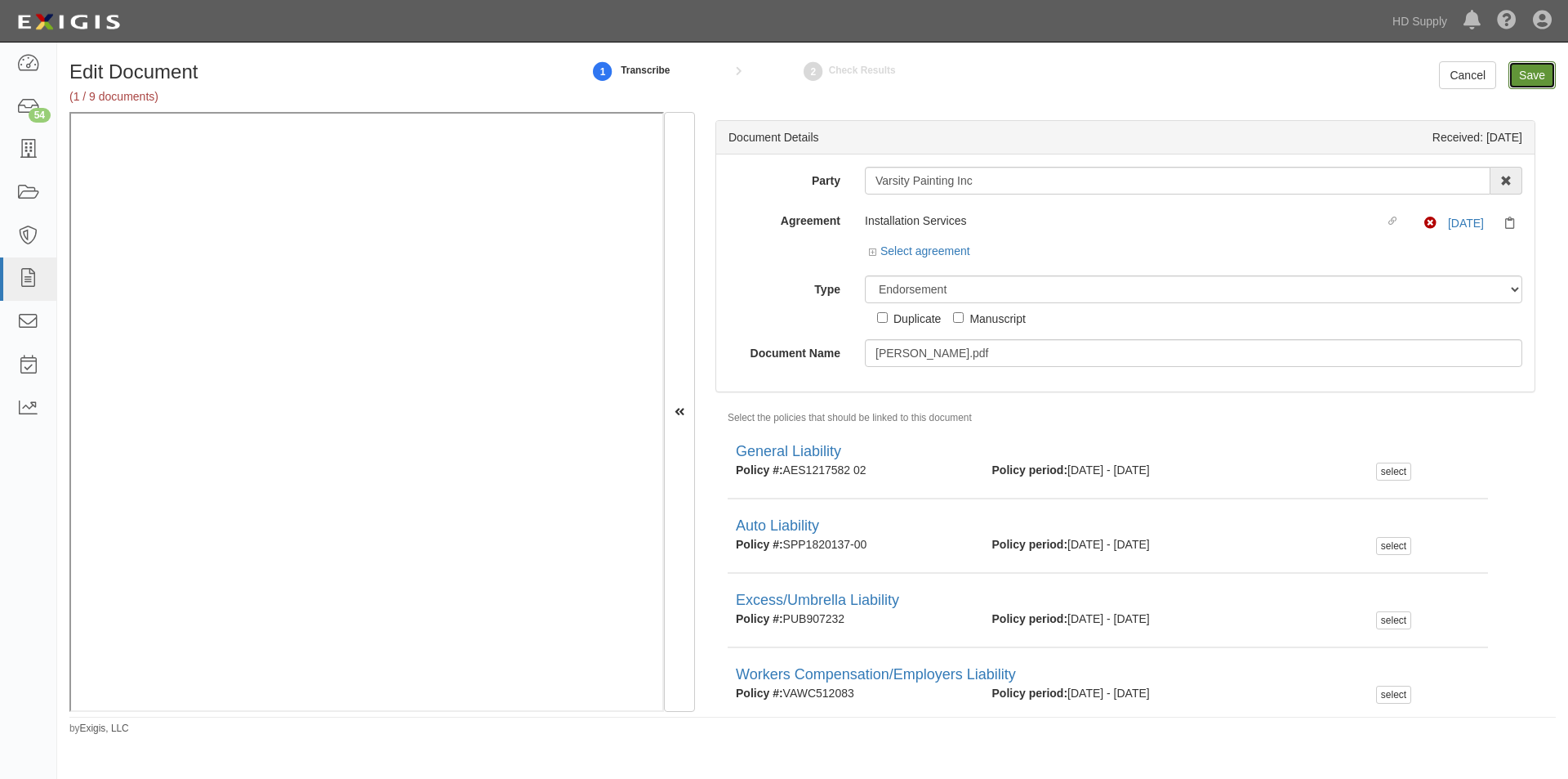
click at [1531, 77] on input "Save" at bounding box center [1533, 75] width 47 height 28
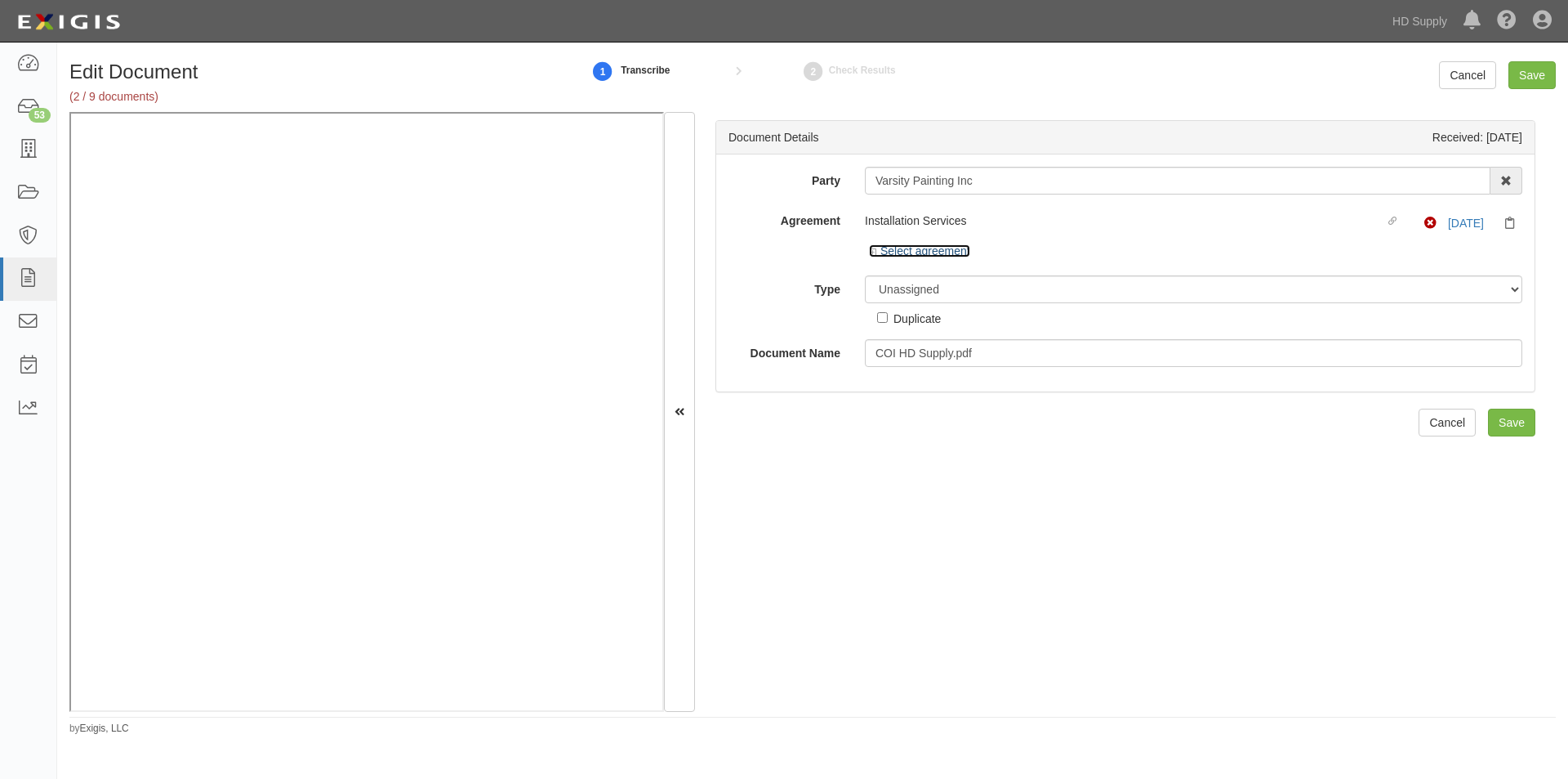
drag, startPoint x: 904, startPoint y: 255, endPoint x: 894, endPoint y: 244, distance: 14.9
click at [904, 254] on link "Select agreement" at bounding box center [919, 250] width 101 height 13
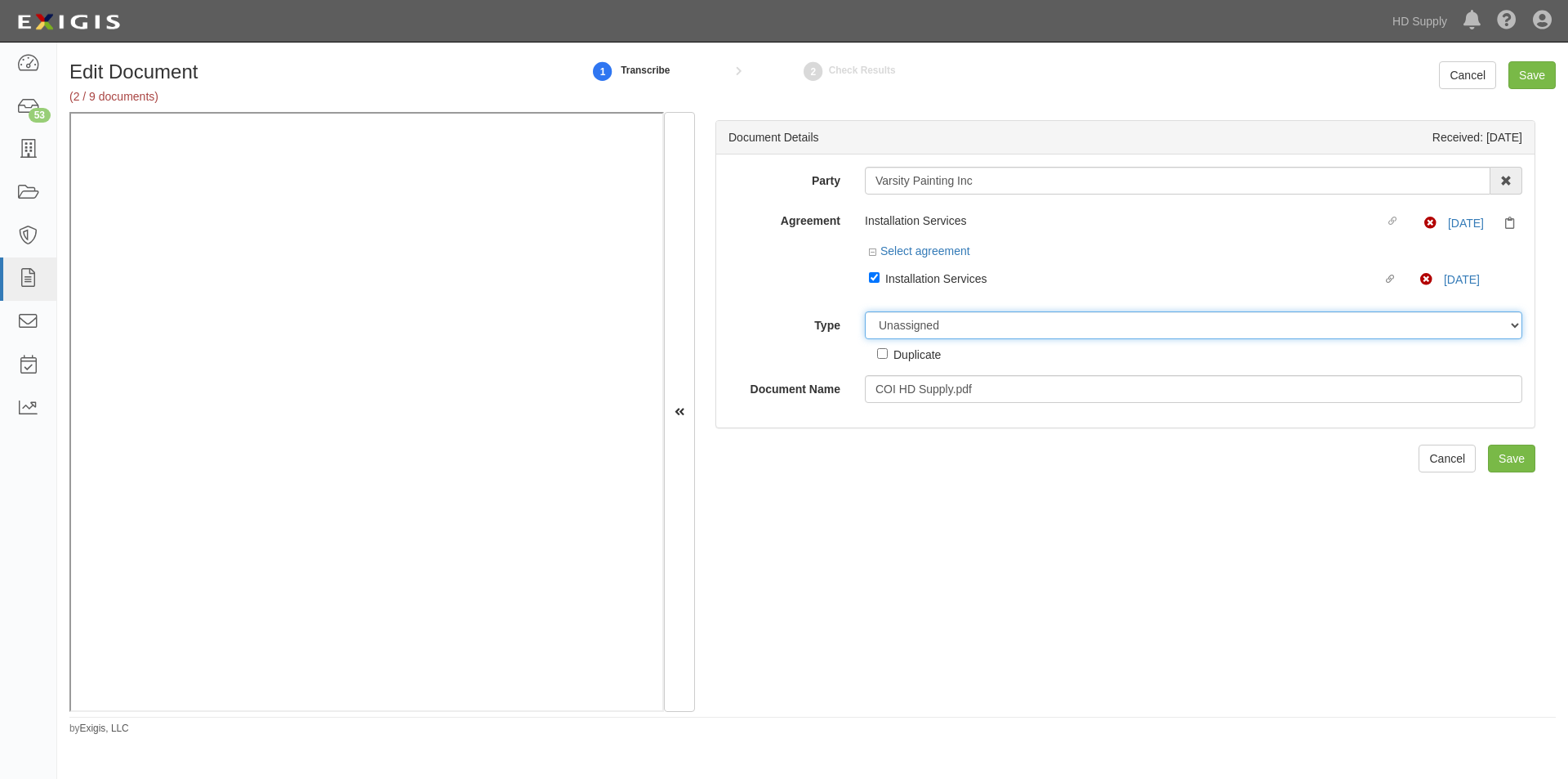
click at [930, 326] on select "Unassigned Binder Cancellation Notice Certificate Contract Endorsement Insuranc…" at bounding box center [1193, 325] width 657 height 28
select select "CertificateDetail"
click at [865, 311] on select "Unassigned Binder Cancellation Notice Certificate Contract Endorsement Insuranc…" at bounding box center [1193, 325] width 657 height 28
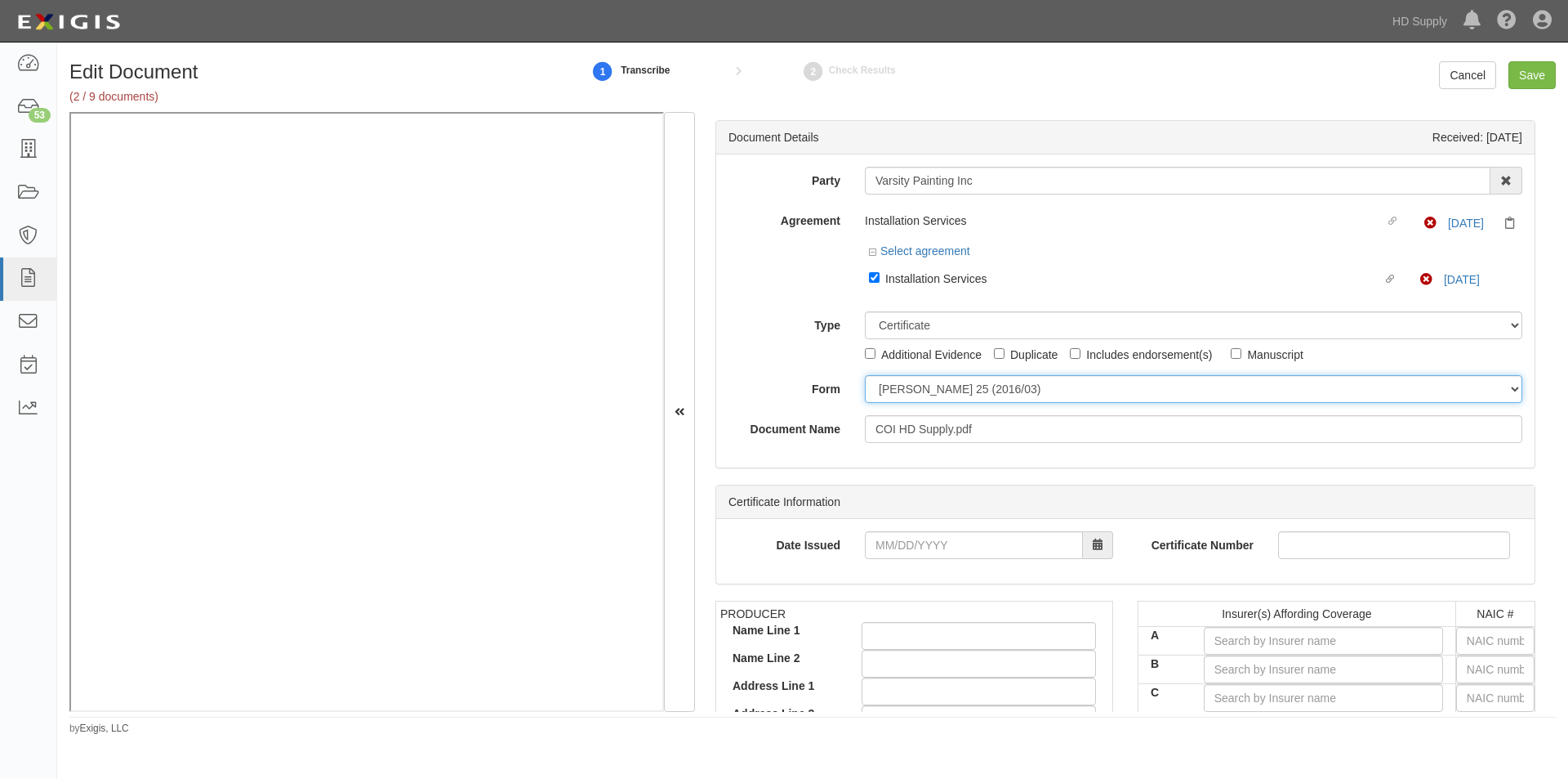
click at [936, 392] on select "ACORD 25 (2016/03) ACORD 101 ACORD 855 NY (2014/05) General" at bounding box center [1193, 388] width 657 height 28
select select "GeneralFormDetail"
click at [865, 375] on select "ACORD 25 (2016/03) ACORD 101 ACORD 855 NY (2014/05) General" at bounding box center [1193, 388] width 657 height 28
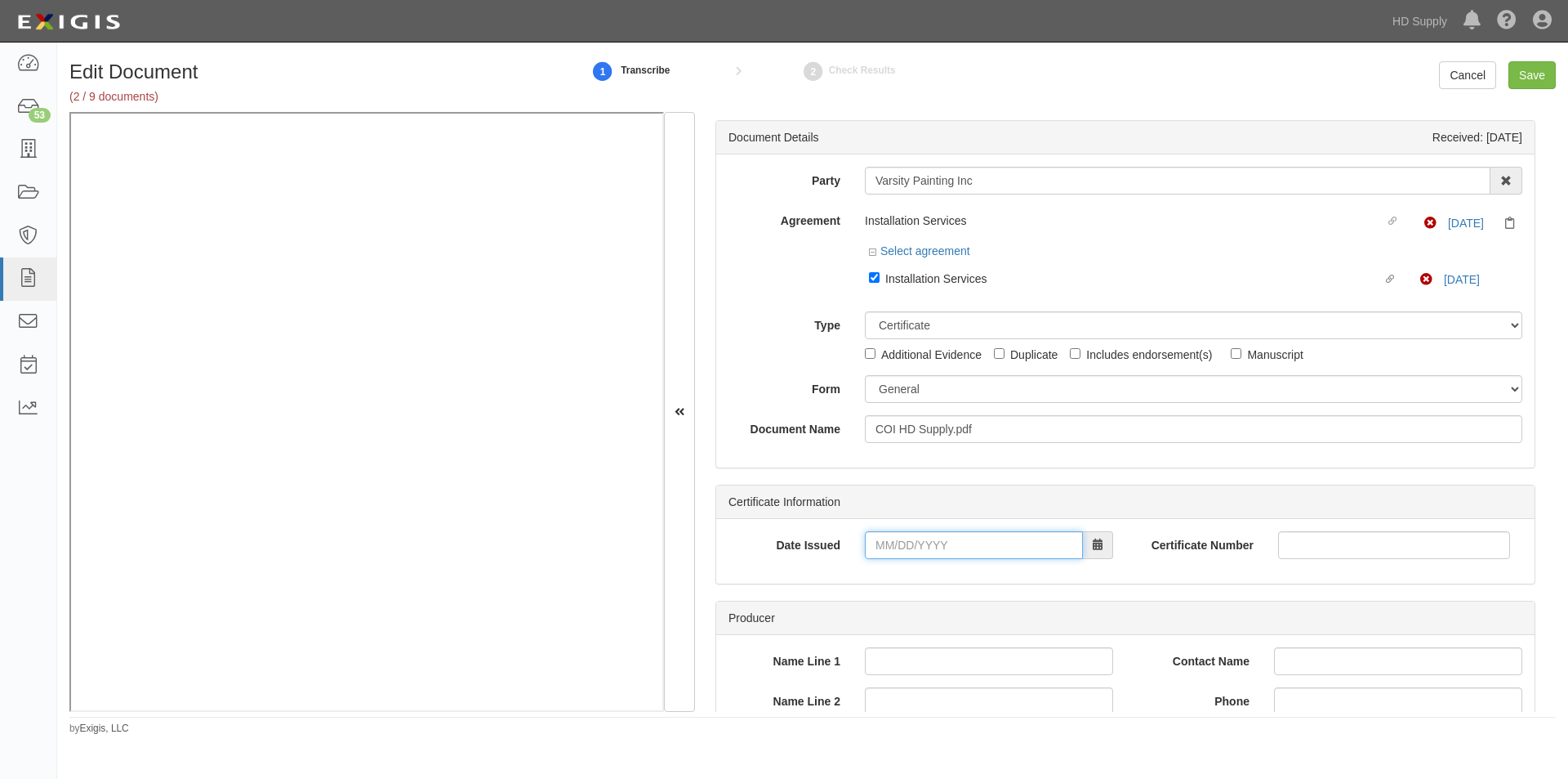
click at [956, 541] on input "Date Issued" at bounding box center [974, 545] width 218 height 28
type input "02/20/2025"
click at [903, 333] on select "Unassigned Binder Cancellation Notice Certificate Contract Endorsement Insuranc…" at bounding box center [1193, 325] width 657 height 28
select select "OtherDetail"
click at [865, 311] on select "Unassigned Binder Cancellation Notice Certificate Contract Endorsement Insuranc…" at bounding box center [1193, 325] width 657 height 28
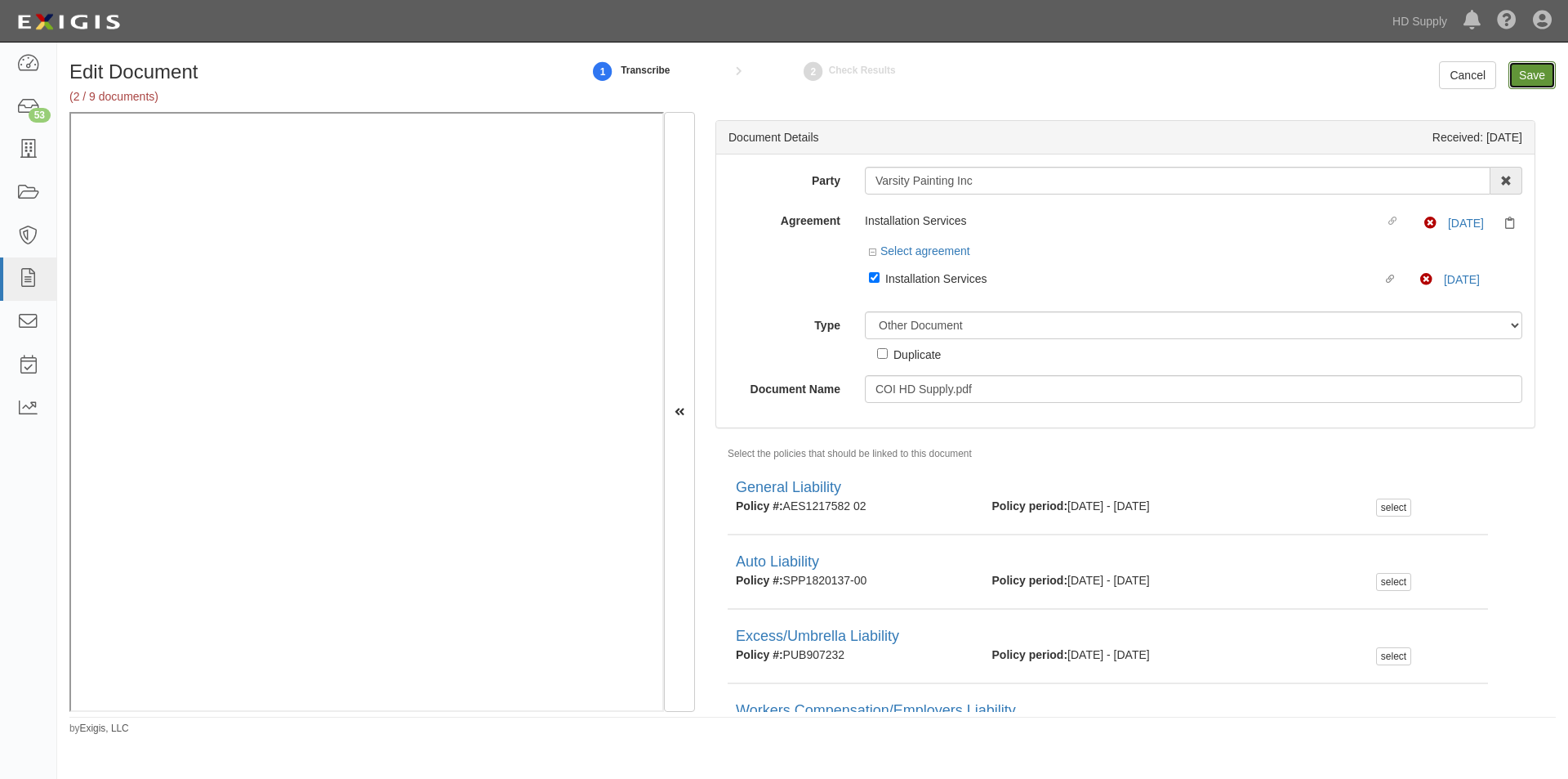
click at [1527, 73] on input "Save" at bounding box center [1533, 75] width 47 height 28
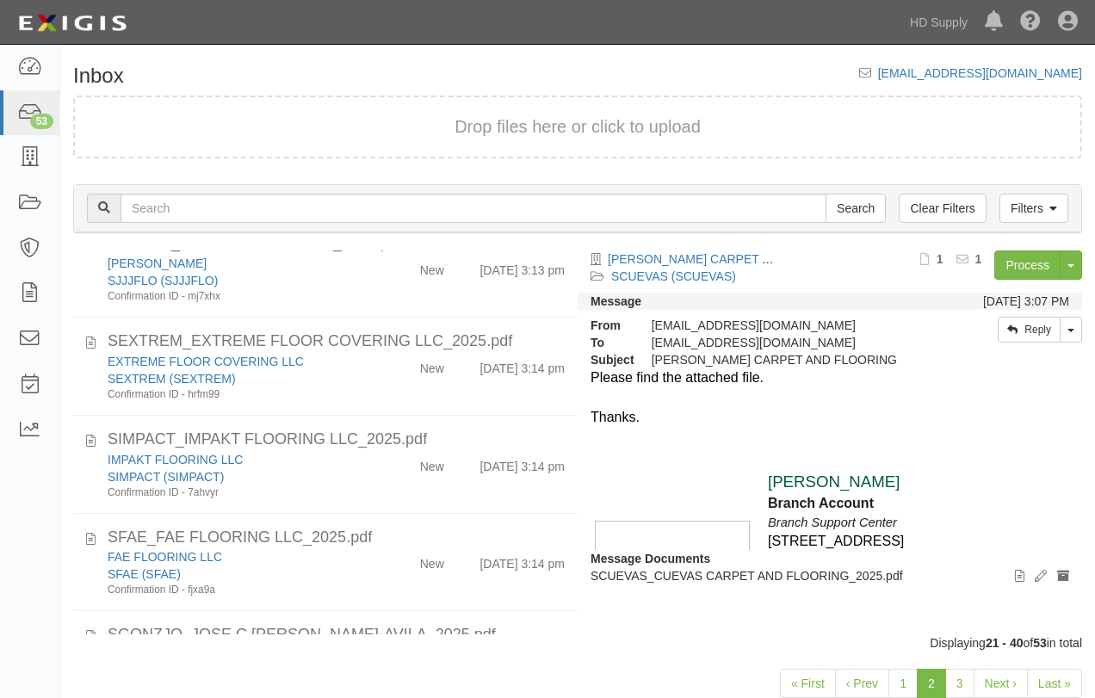
scroll to position [1582, 0]
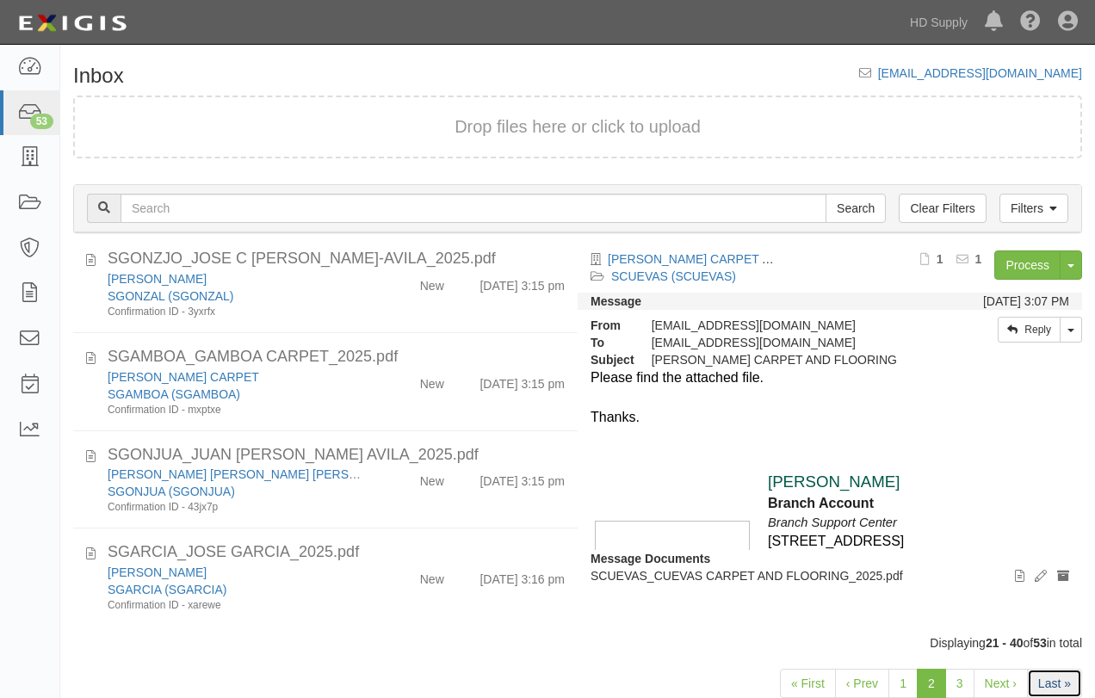
click at [1064, 668] on link "Last »" at bounding box center [1054, 683] width 55 height 29
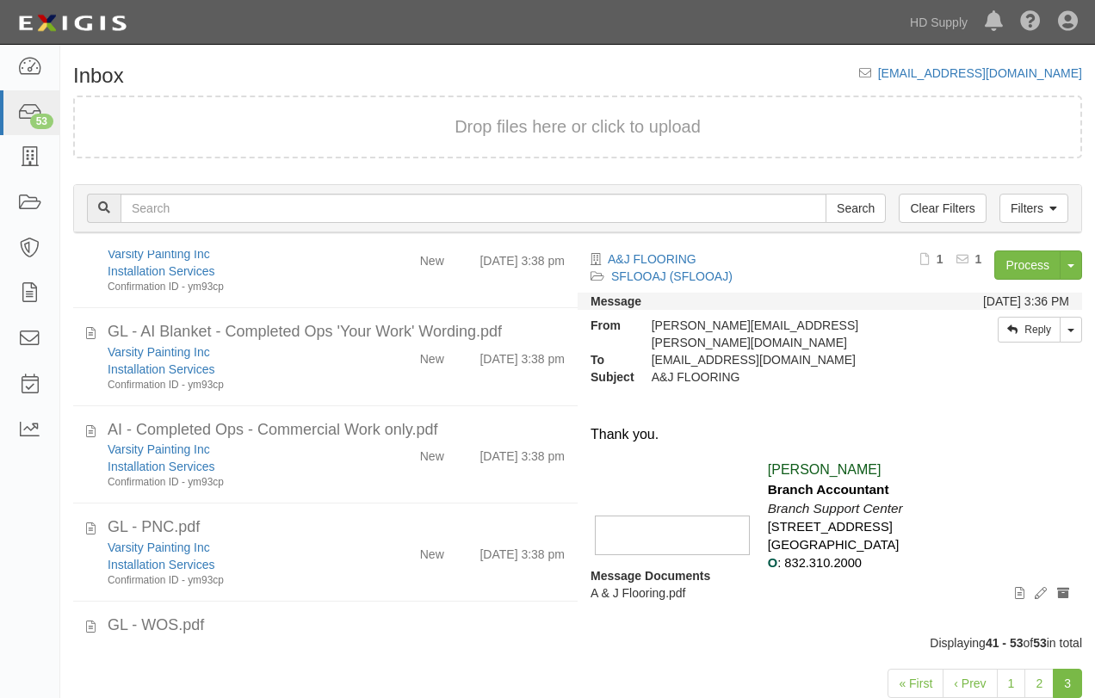
scroll to position [889, 0]
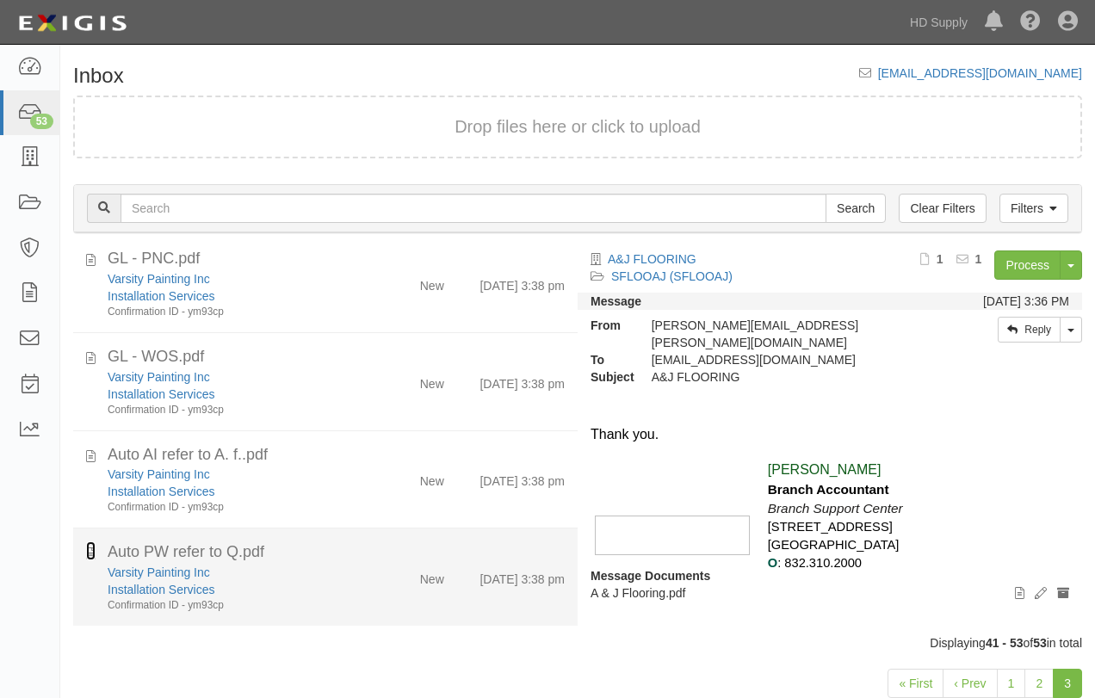
click at [93, 555] on icon at bounding box center [90, 551] width 9 height 19
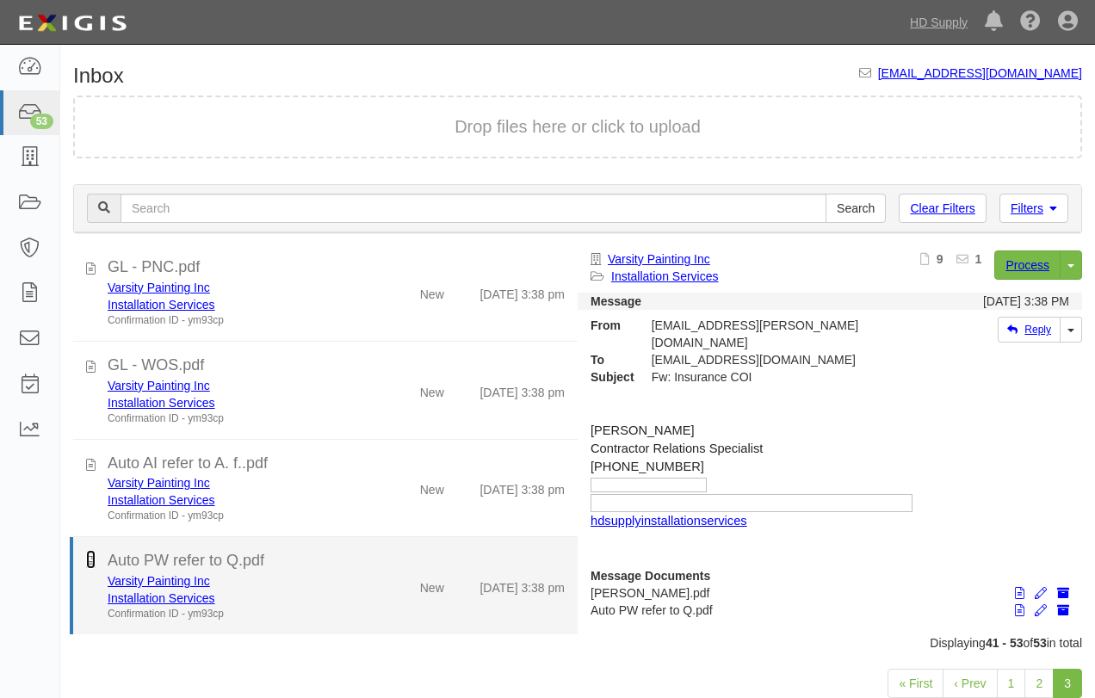
scroll to position [880, 0]
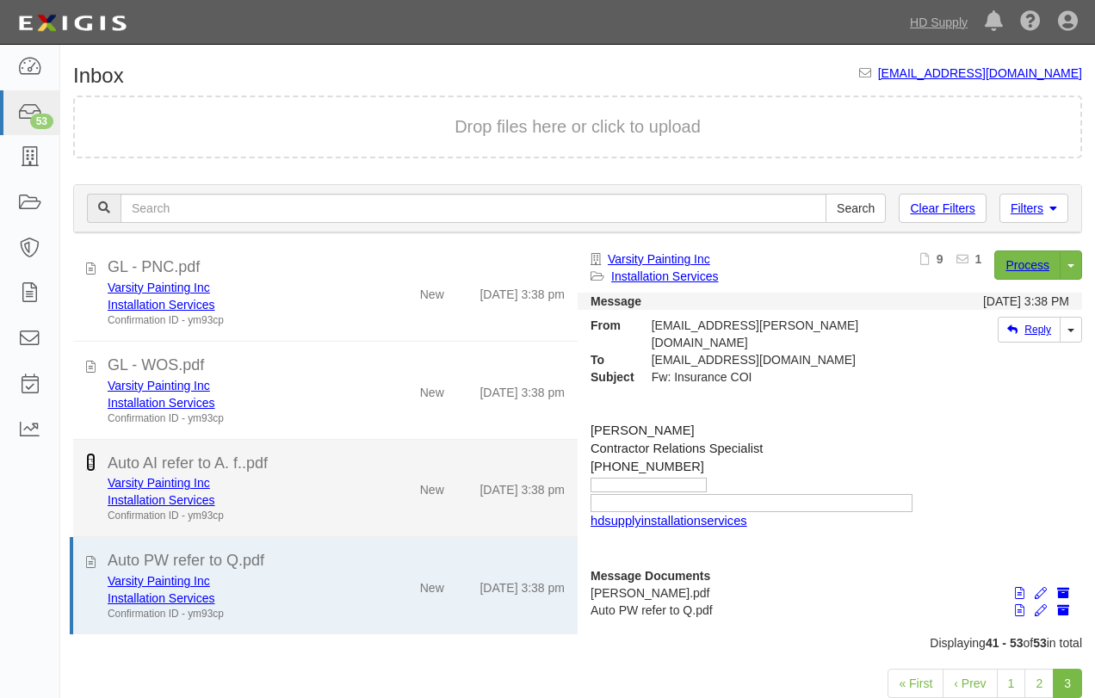
click at [91, 462] on icon at bounding box center [90, 462] width 9 height 19
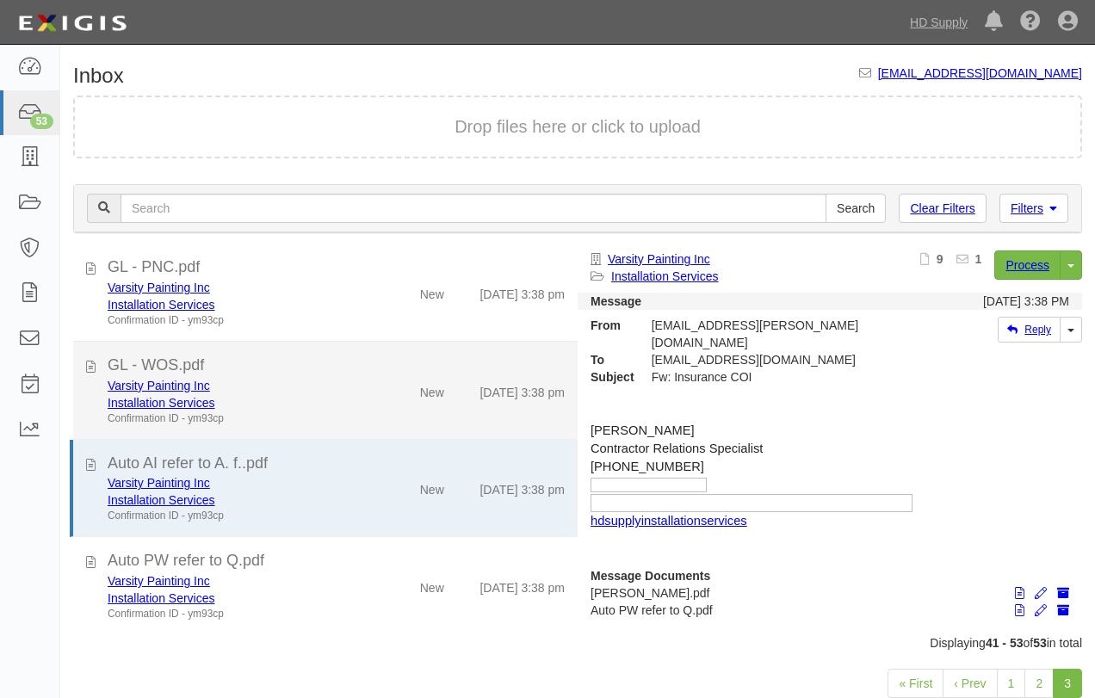
click at [85, 362] on div "GL - WOS.pdf Varsity Painting Inc Installation Services Confirmation ID - ym93c…" at bounding box center [325, 390] width 505 height 71
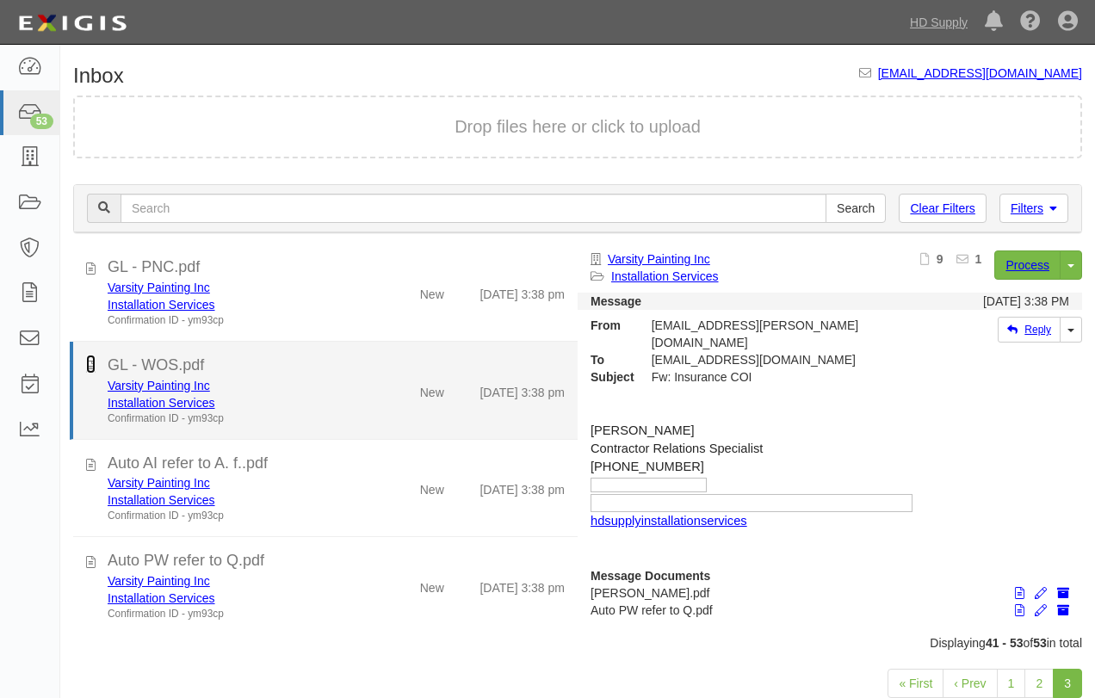
click at [89, 368] on icon at bounding box center [90, 364] width 9 height 19
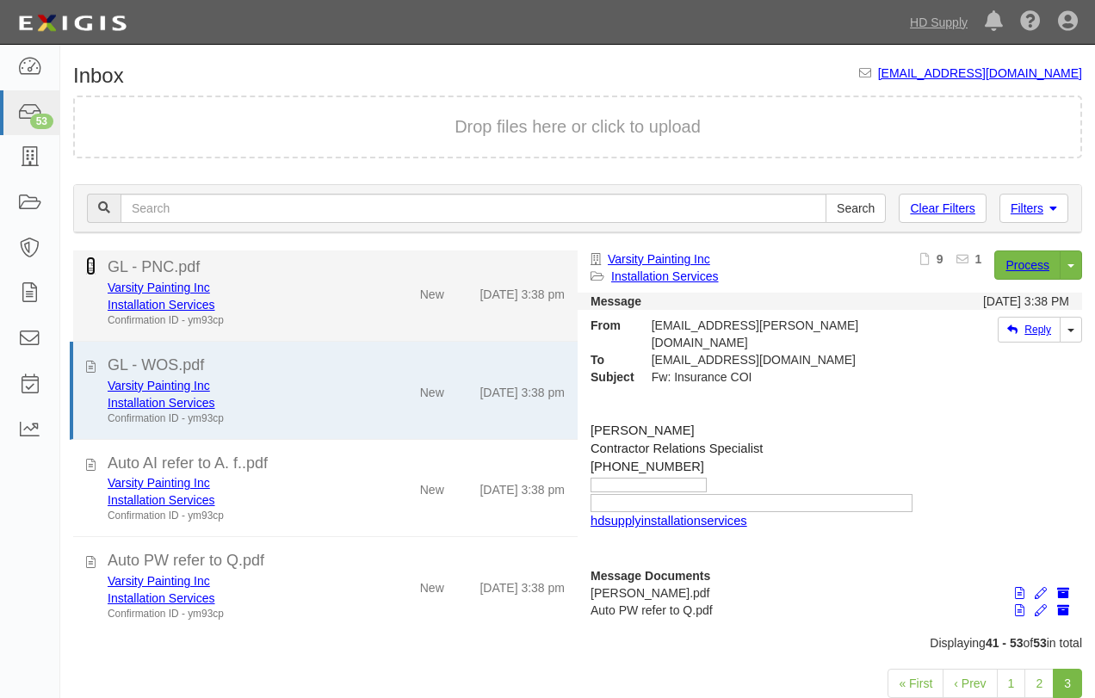
click at [90, 268] on icon at bounding box center [90, 266] width 9 height 19
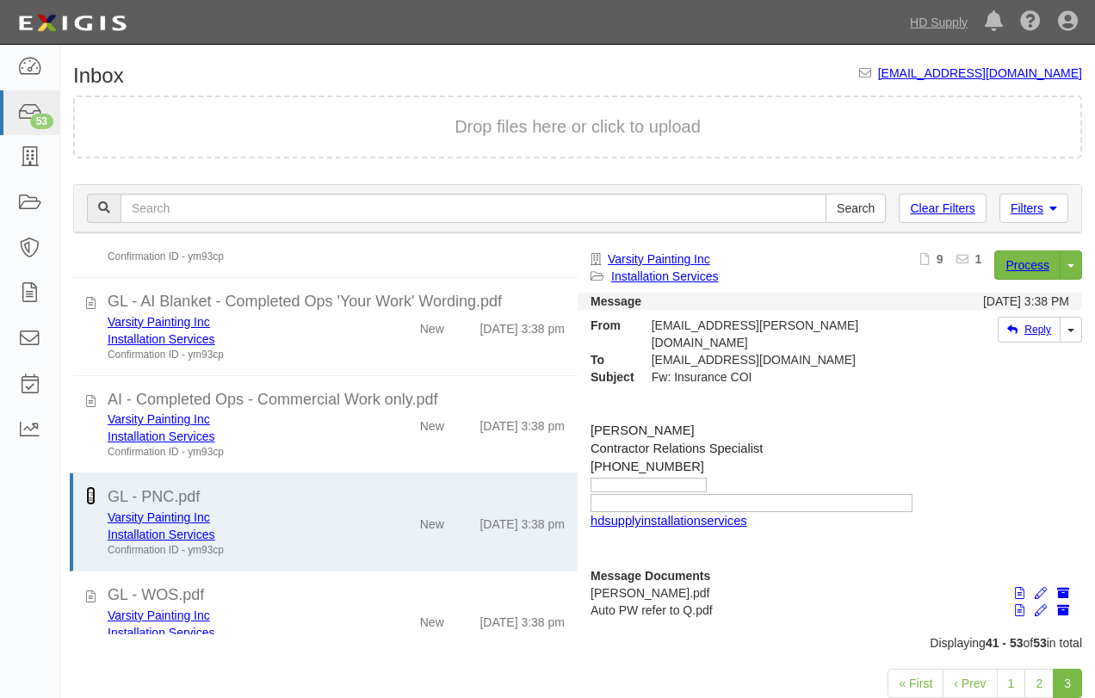
scroll to position [615, 0]
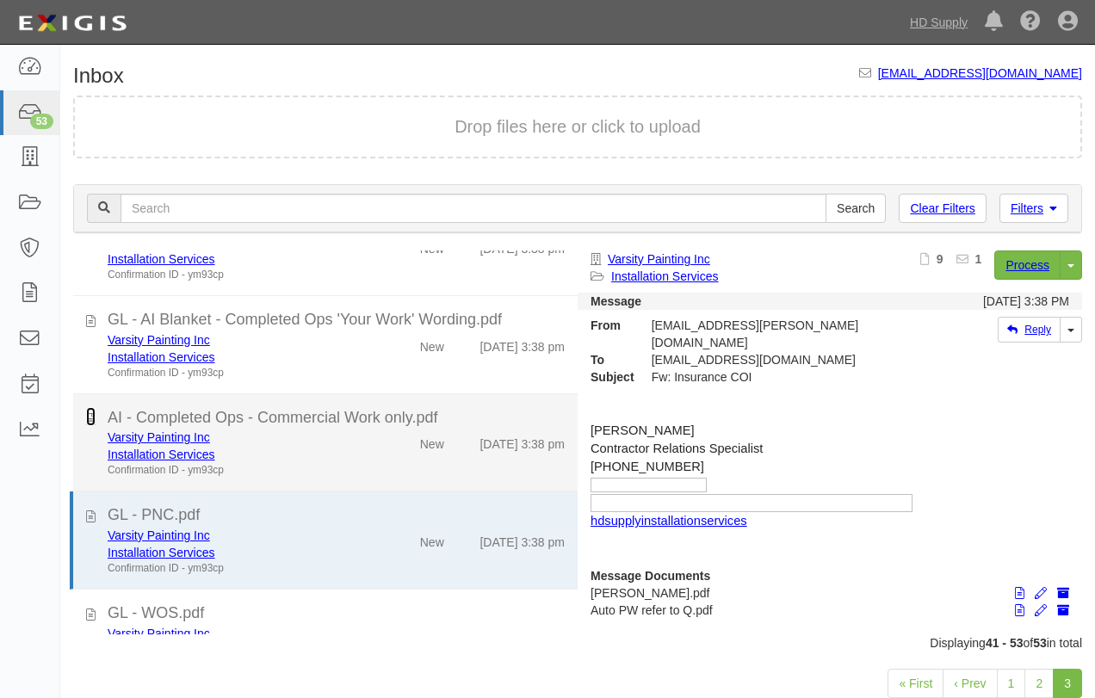
click at [92, 426] on icon at bounding box center [90, 416] width 9 height 19
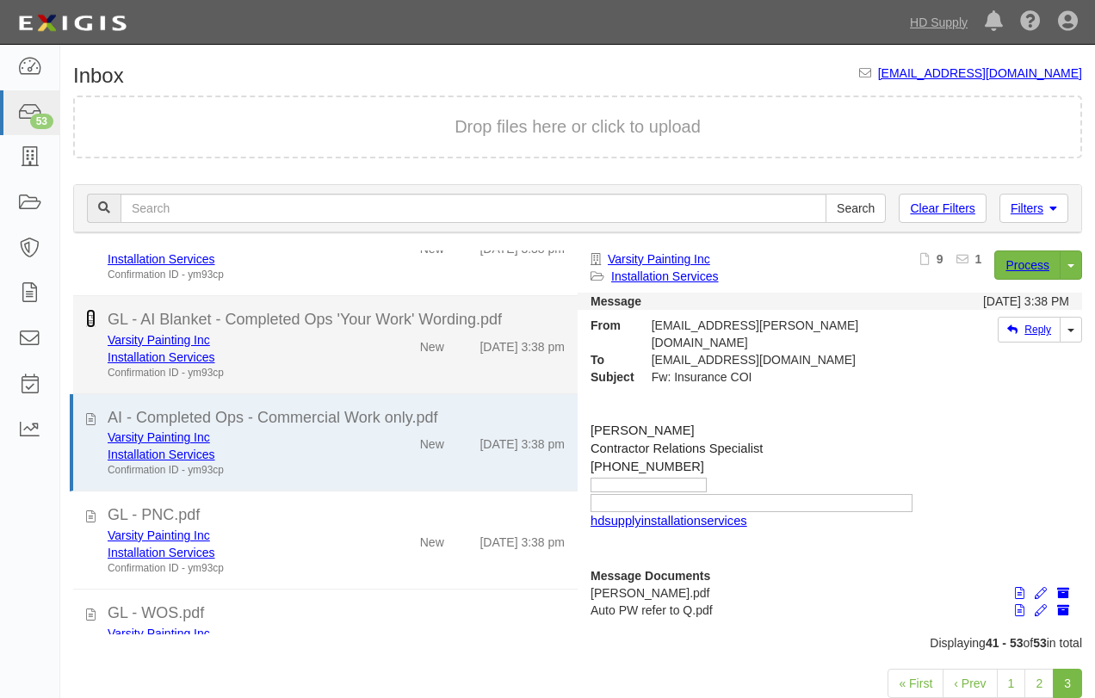
click at [91, 328] on icon at bounding box center [90, 318] width 9 height 19
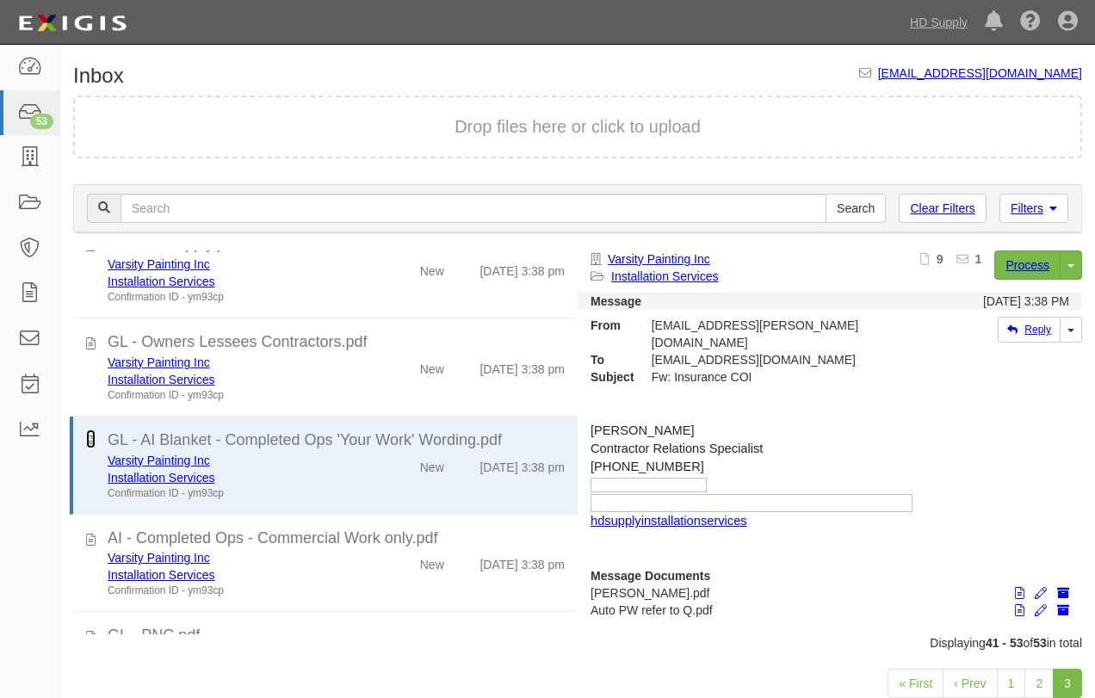
scroll to position [491, 0]
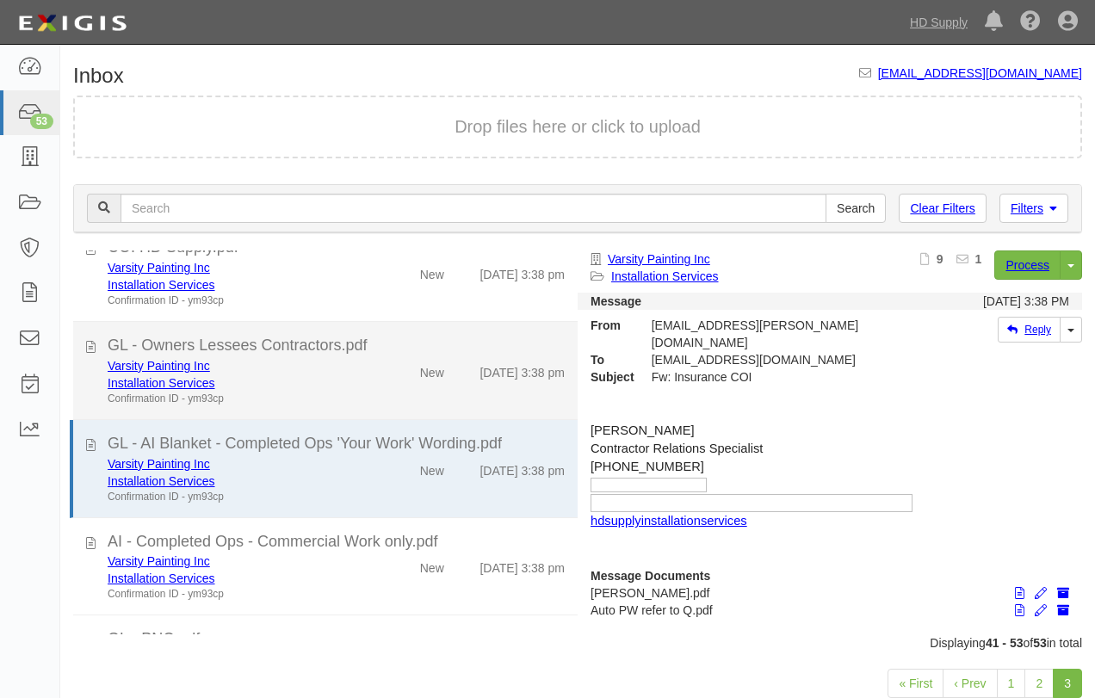
click at [82, 361] on div "GL - Owners Lessees Contractors.pdf Varsity Painting Inc Installation Services …" at bounding box center [325, 370] width 505 height 71
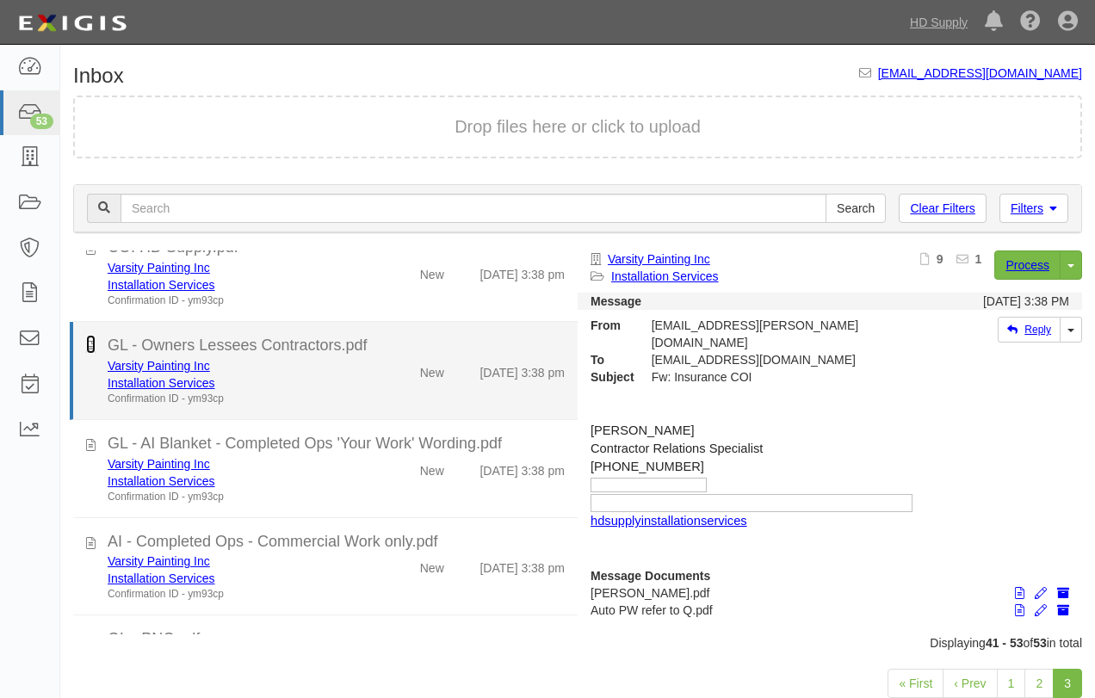
click at [94, 354] on icon at bounding box center [90, 344] width 9 height 19
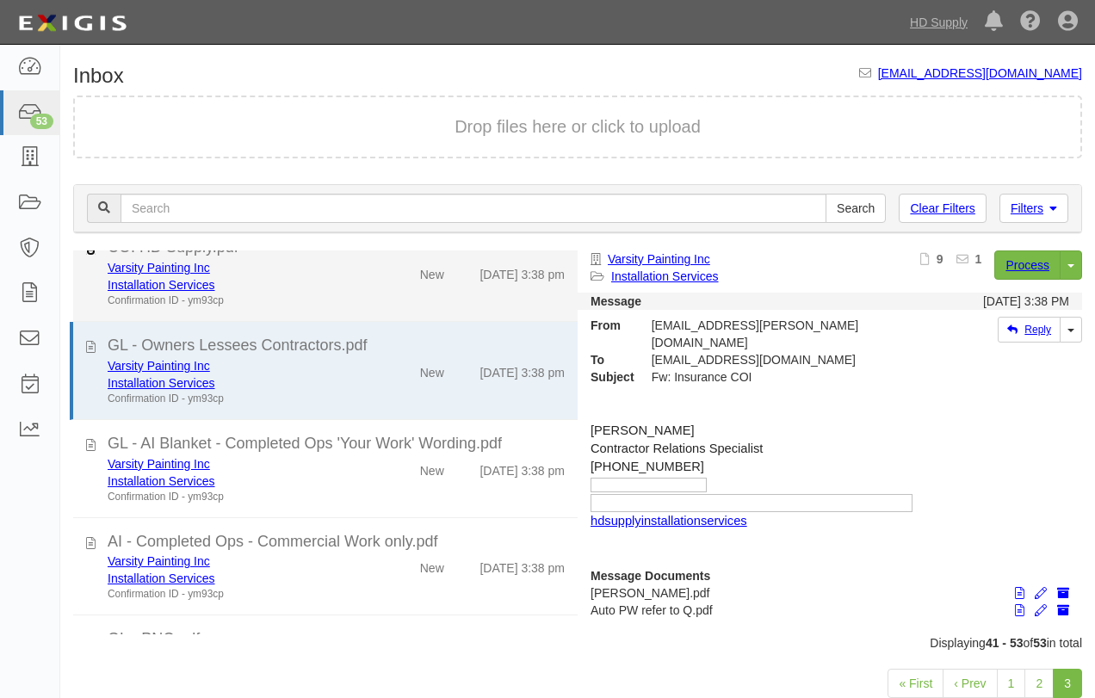
click at [92, 256] on icon at bounding box center [90, 246] width 9 height 19
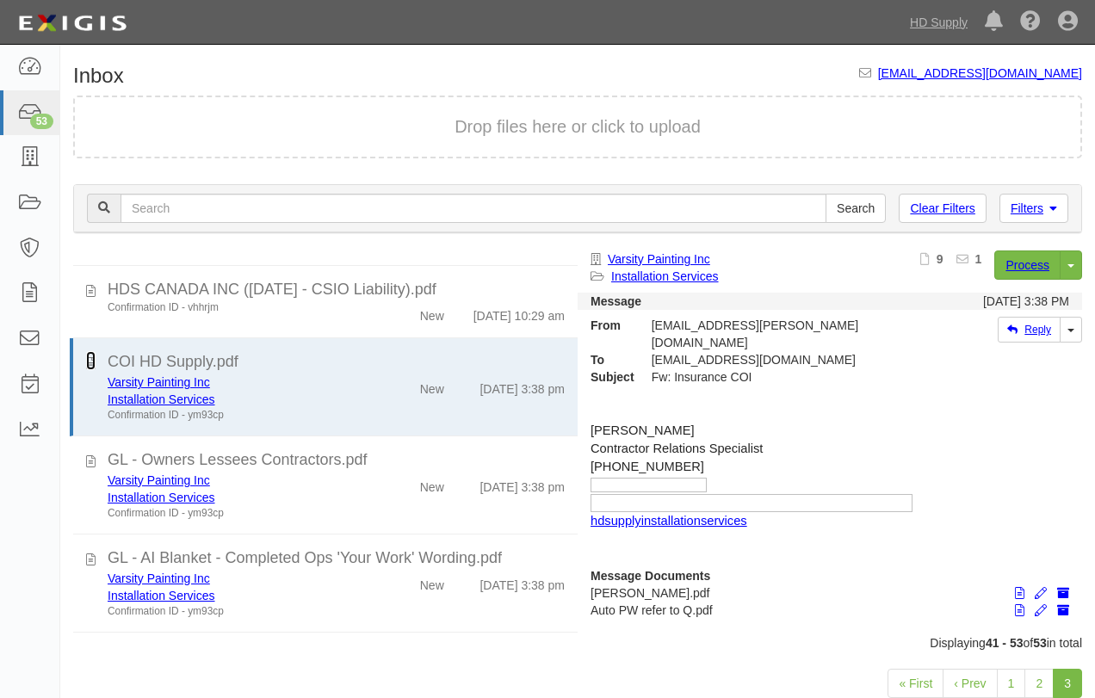
scroll to position [442, 0]
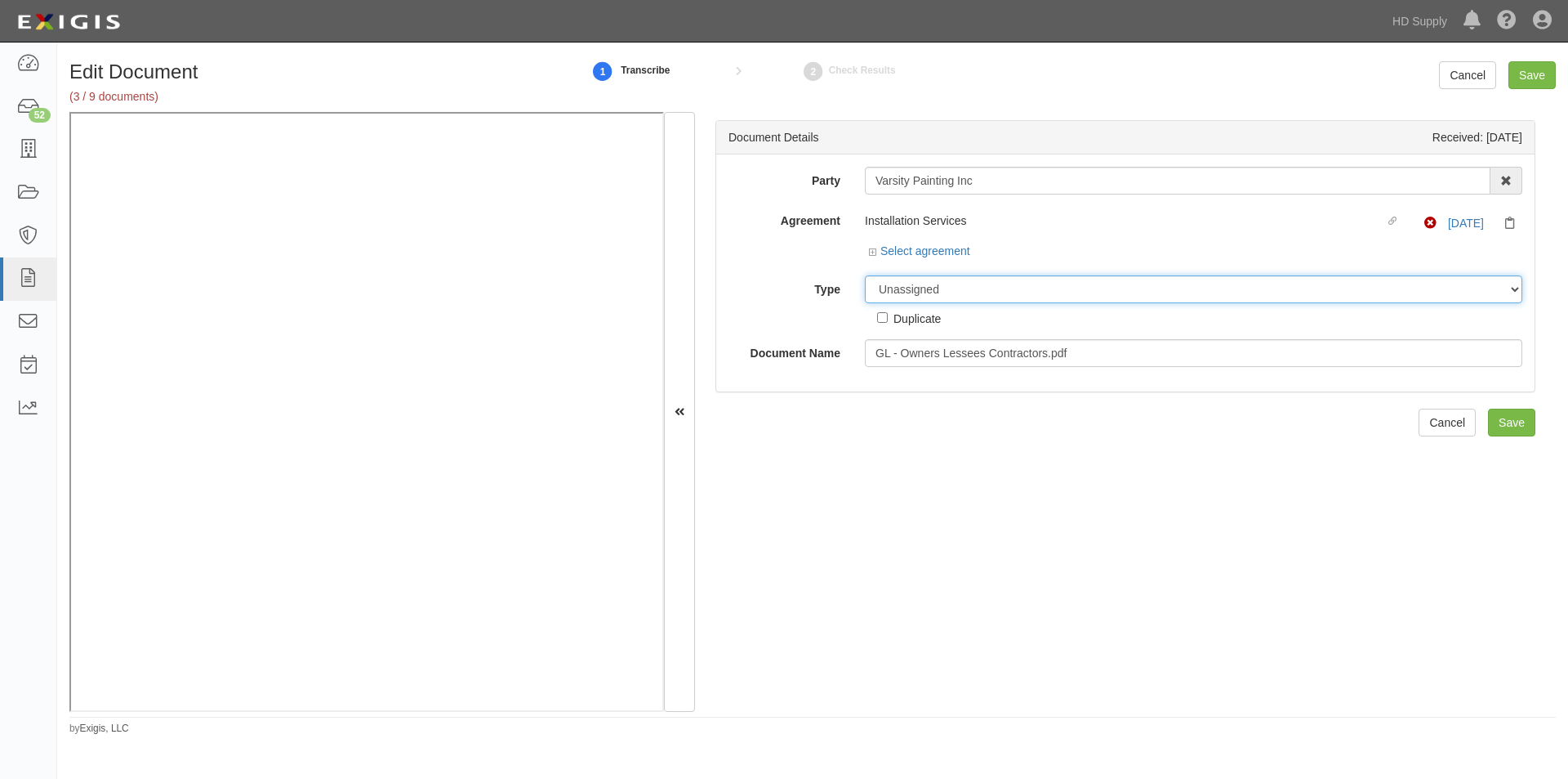
click at [999, 292] on select "Unassigned Binder Cancellation Notice Certificate Contract Endorsement Insuranc…" at bounding box center [1193, 288] width 657 height 28
select select "EndorsementDetail"
click at [865, 275] on select "Unassigned Binder Cancellation Notice Certificate Contract Endorsement Insuranc…" at bounding box center [1193, 288] width 657 height 28
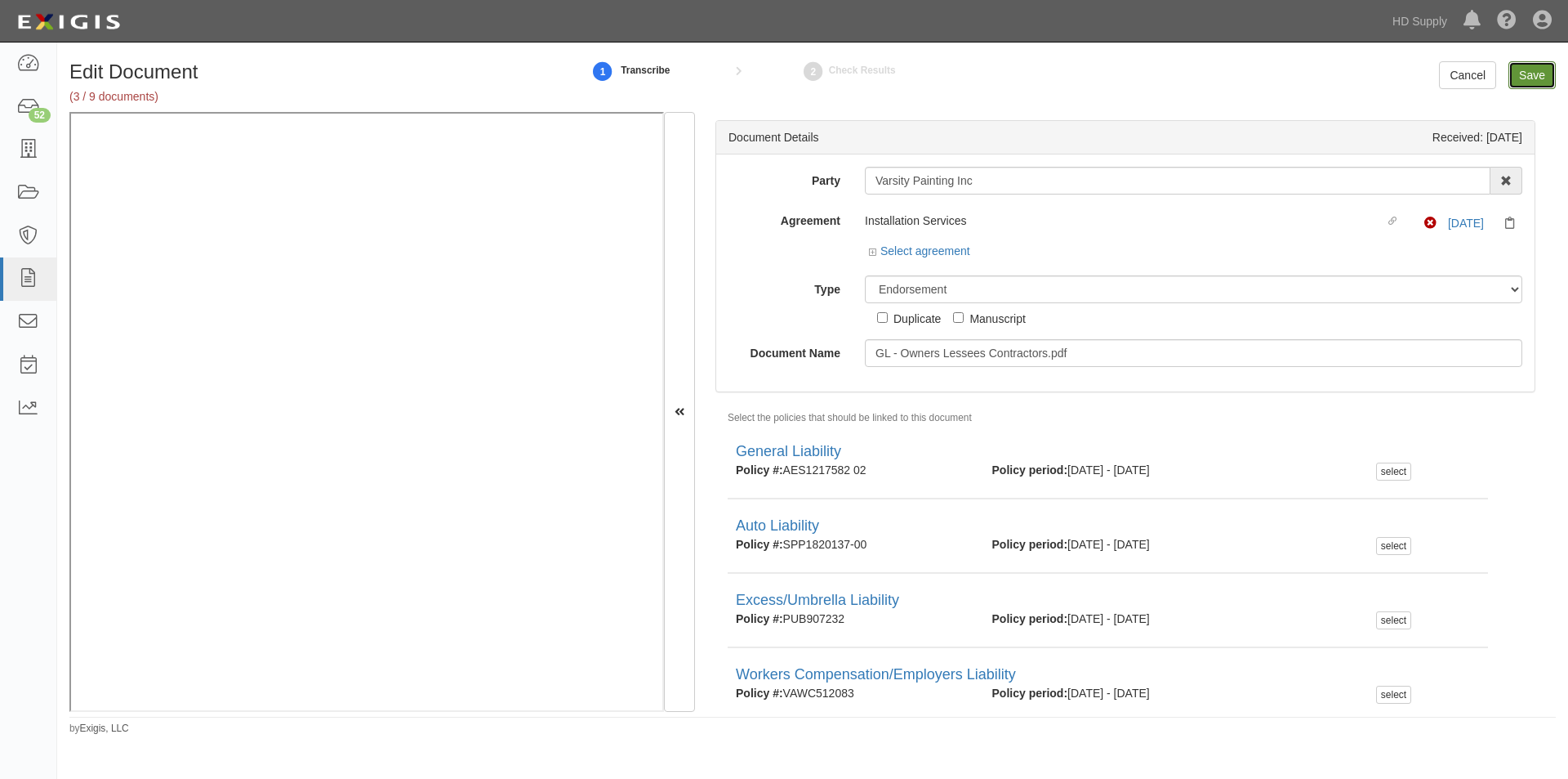
click at [1522, 79] on input "Save" at bounding box center [1533, 75] width 47 height 28
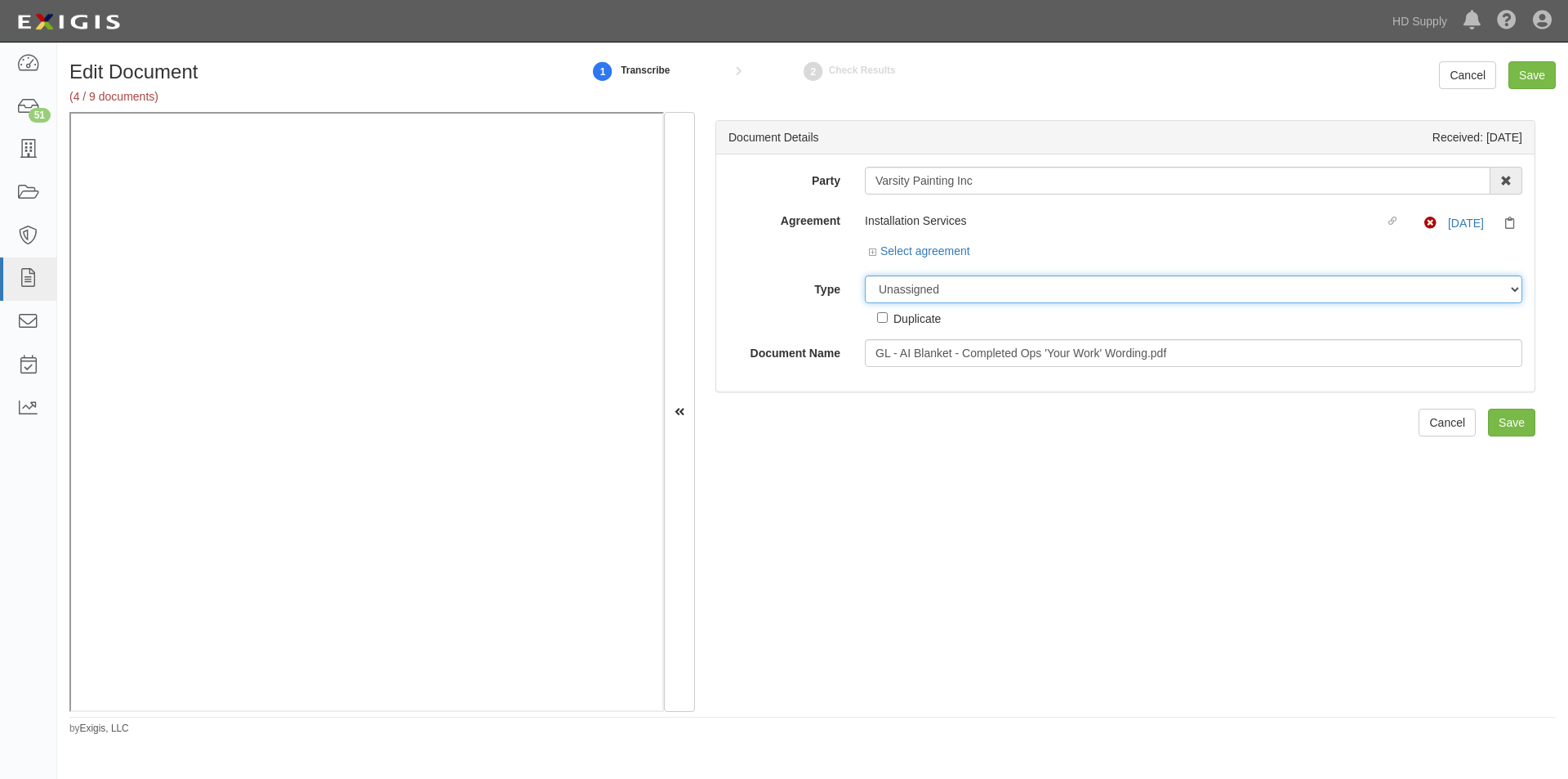
click at [998, 292] on select "Unassigned Binder Cancellation Notice Certificate Contract Endorsement Insuranc…" at bounding box center [1193, 288] width 657 height 28
select select "EndorsementDetail"
click at [865, 275] on select "Unassigned Binder Cancellation Notice Certificate Contract Endorsement Insuranc…" at bounding box center [1193, 288] width 657 height 28
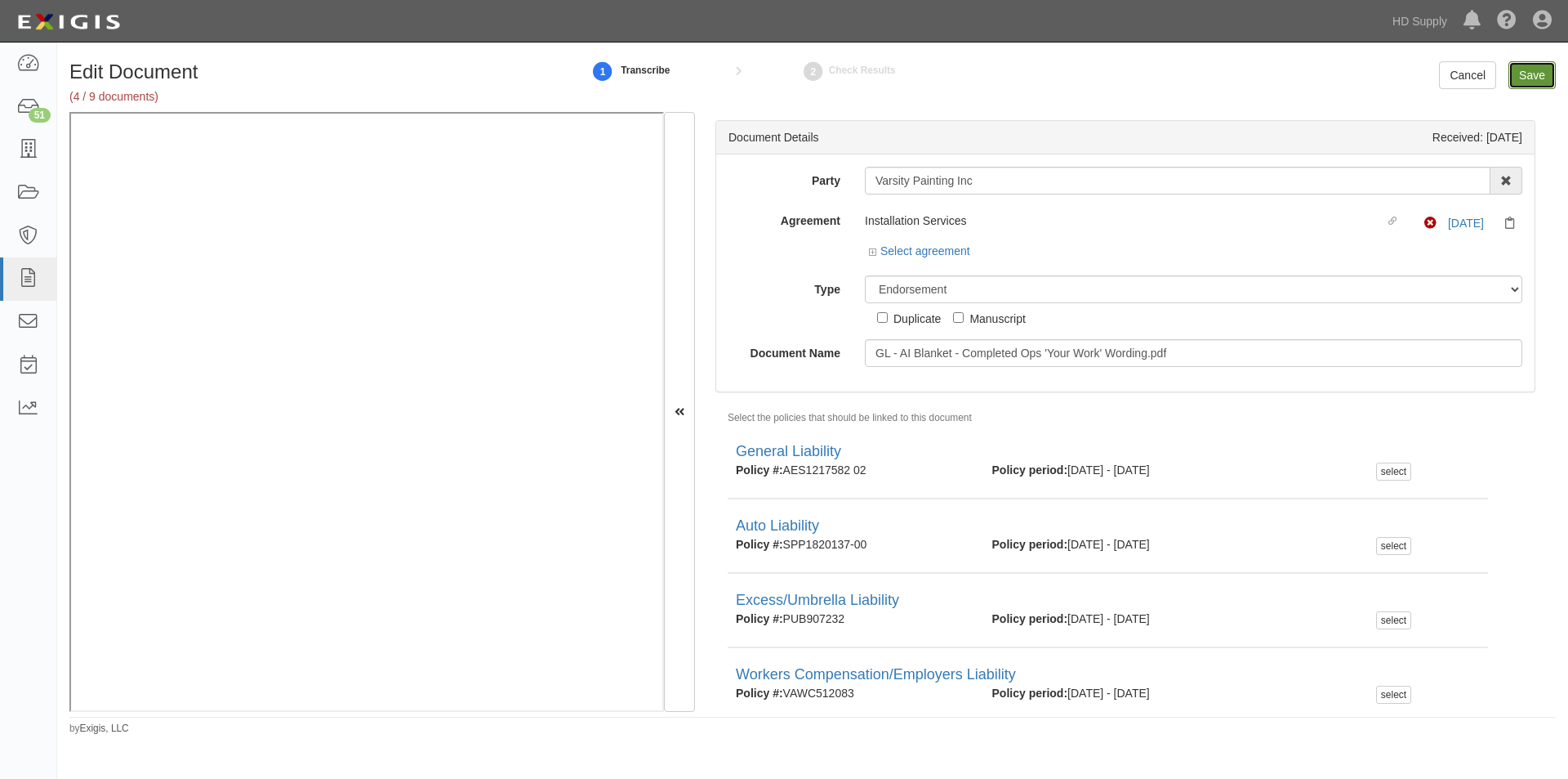
click at [1526, 73] on input "Save" at bounding box center [1533, 75] width 47 height 28
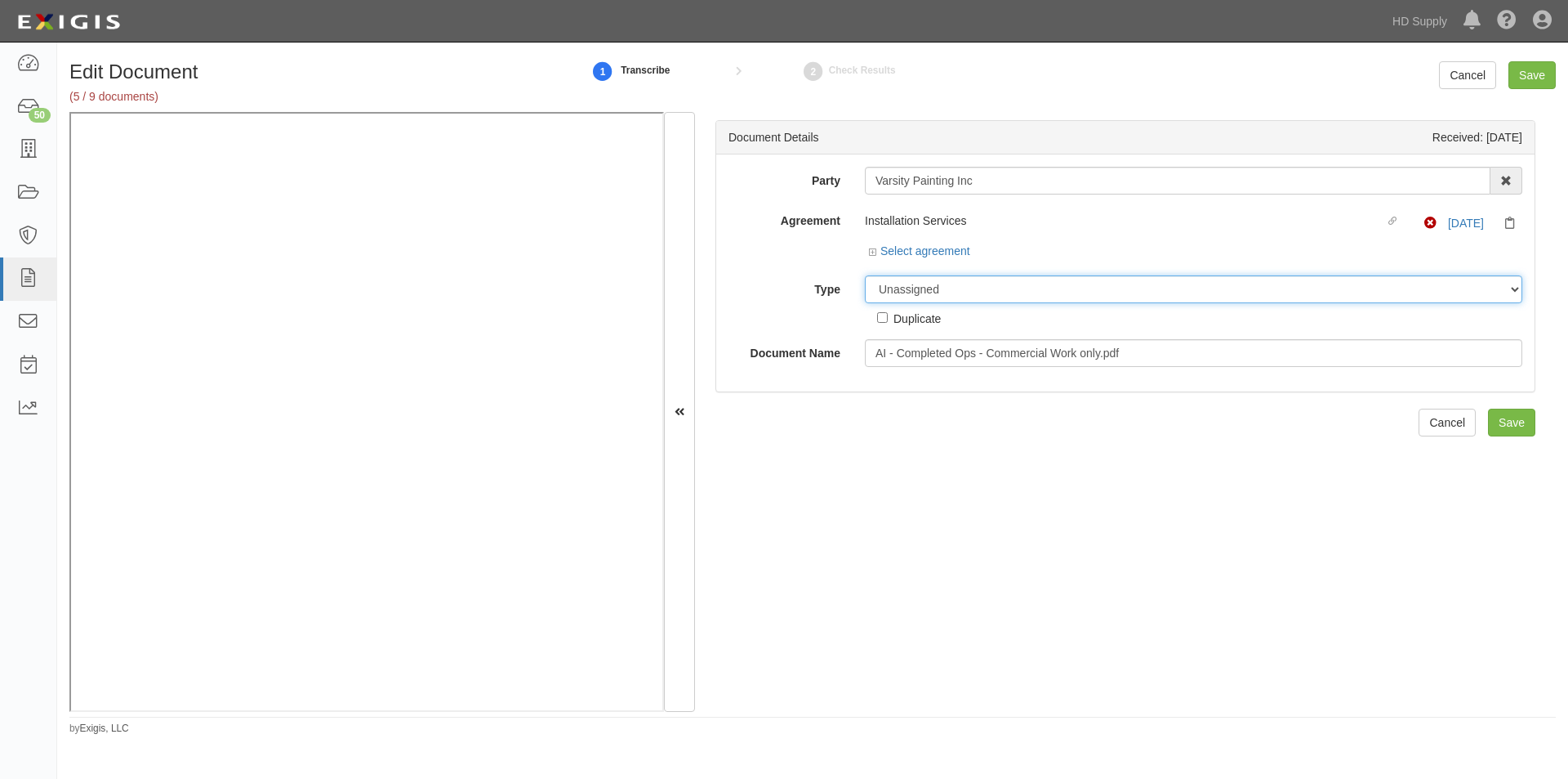
click at [919, 289] on select "Unassigned Binder Cancellation Notice Certificate Contract Endorsement Insuranc…" at bounding box center [1193, 288] width 657 height 28
select select "EndorsementDetail"
click at [865, 275] on select "Unassigned Binder Cancellation Notice Certificate Contract Endorsement Insuranc…" at bounding box center [1193, 288] width 657 height 28
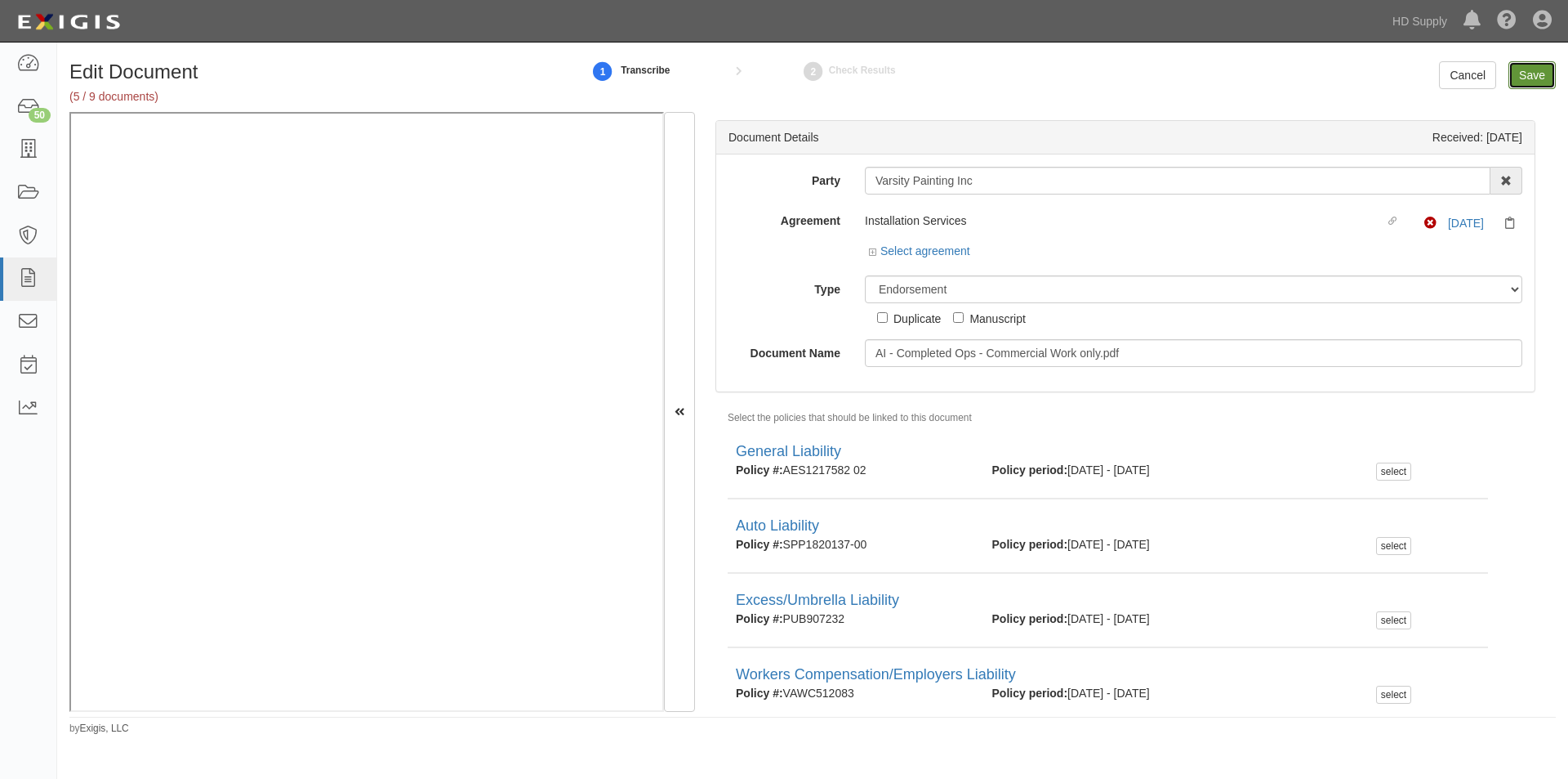
click at [1521, 73] on input "Save" at bounding box center [1533, 75] width 47 height 28
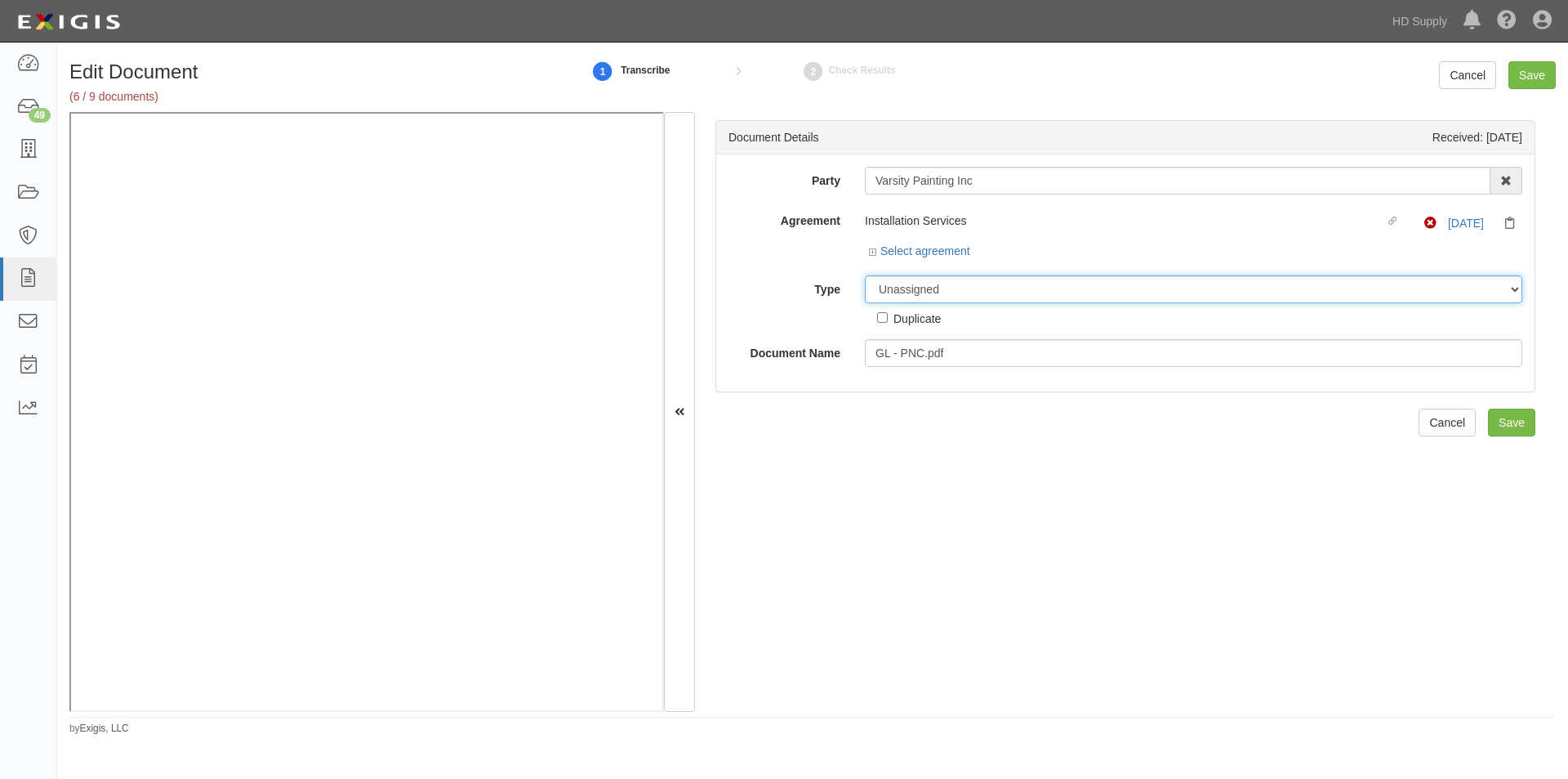
click at [956, 292] on select "Unassigned Binder Cancellation Notice Certificate Contract Endorsement Insuranc…" at bounding box center [1193, 288] width 657 height 28
select select "EndorsementDetail"
click at [865, 275] on select "Unassigned Binder Cancellation Notice Certificate Contract Endorsement Insuranc…" at bounding box center [1193, 288] width 657 height 28
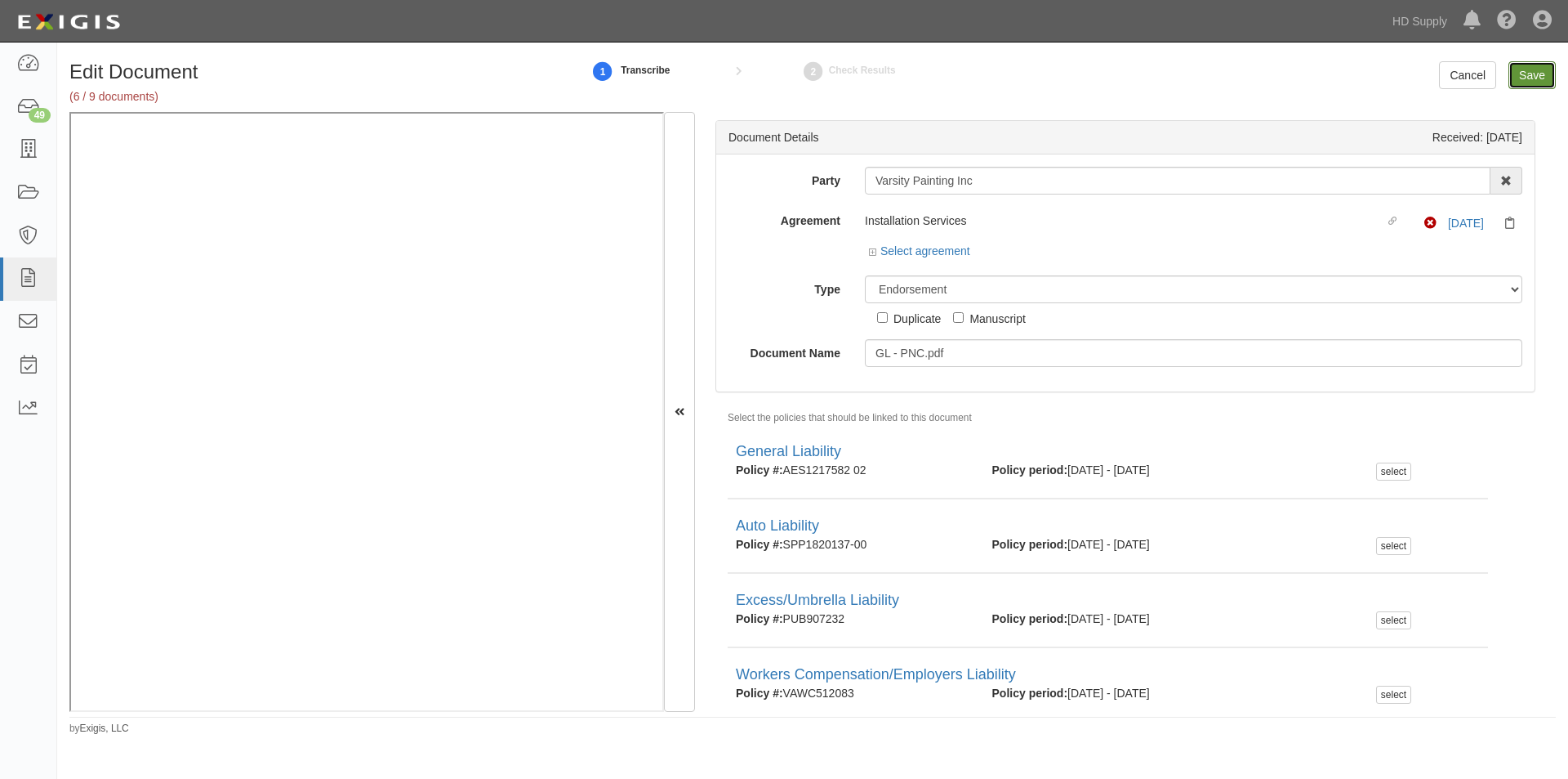
click at [1521, 80] on input "Save" at bounding box center [1533, 75] width 47 height 28
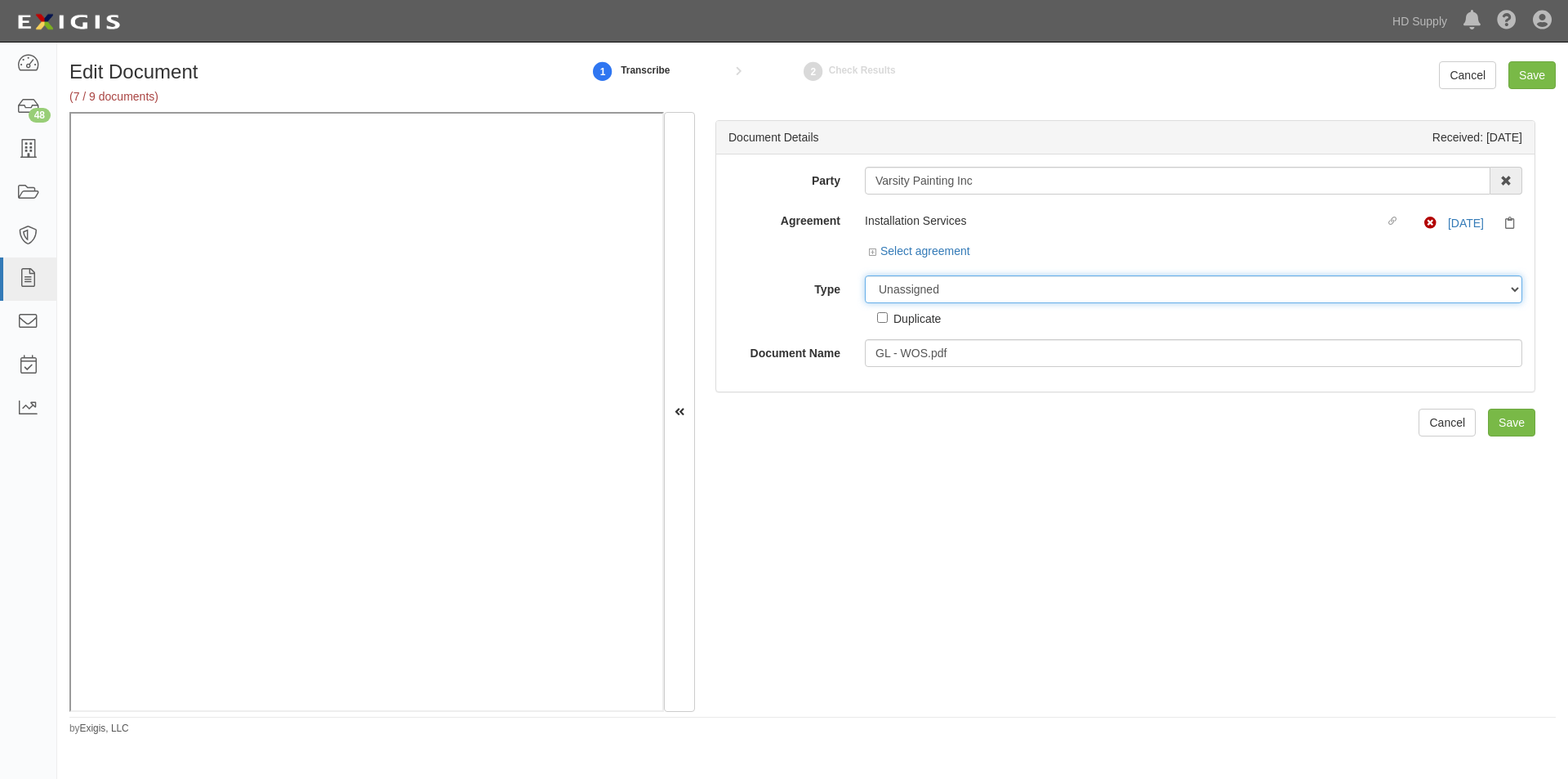
click at [959, 287] on select "Unassigned Binder Cancellation Notice Certificate Contract Endorsement Insuranc…" at bounding box center [1193, 288] width 657 height 28
select select "EndorsementDetail"
click at [865, 275] on select "Unassigned Binder Cancellation Notice Certificate Contract Endorsement Insuranc…" at bounding box center [1193, 288] width 657 height 28
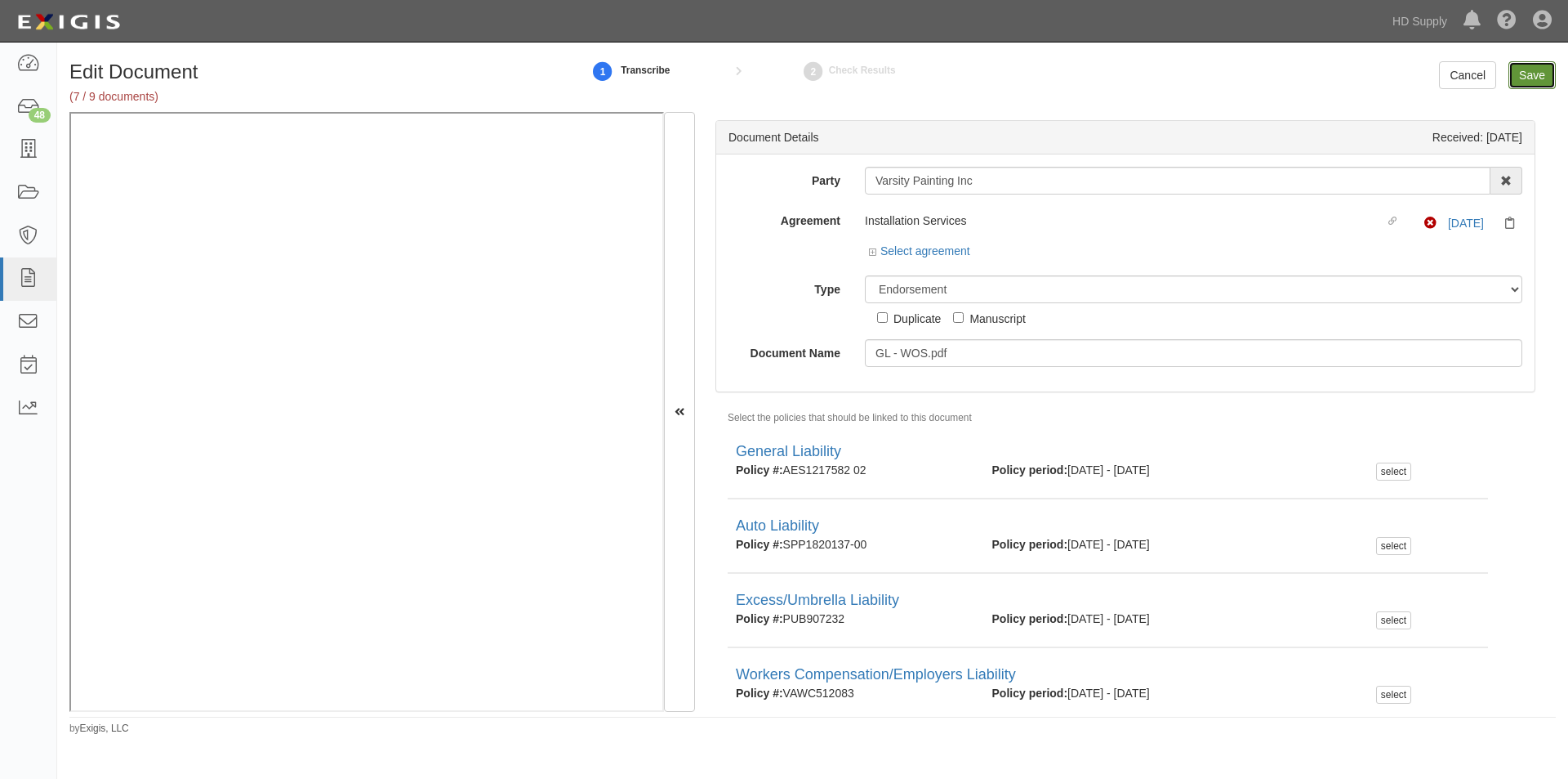
click at [1534, 80] on input "Save" at bounding box center [1533, 75] width 47 height 28
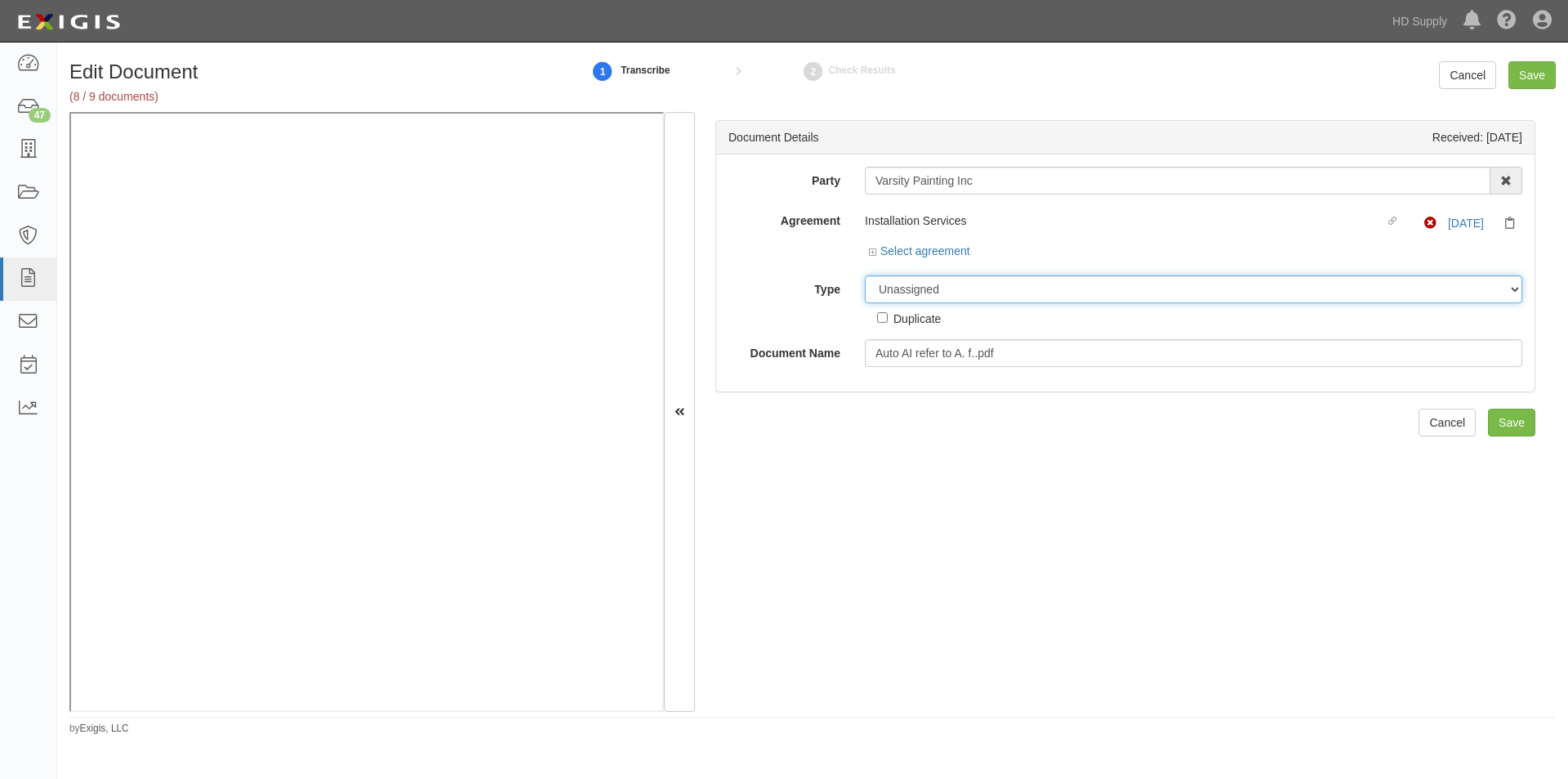
click at [1020, 295] on select "Unassigned Binder Cancellation Notice Certificate Contract Endorsement Insuranc…" at bounding box center [1193, 288] width 657 height 28
select select "EndorsementDetail"
click at [865, 275] on select "Unassigned Binder Cancellation Notice Certificate Contract Endorsement Insuranc…" at bounding box center [1193, 288] width 657 height 28
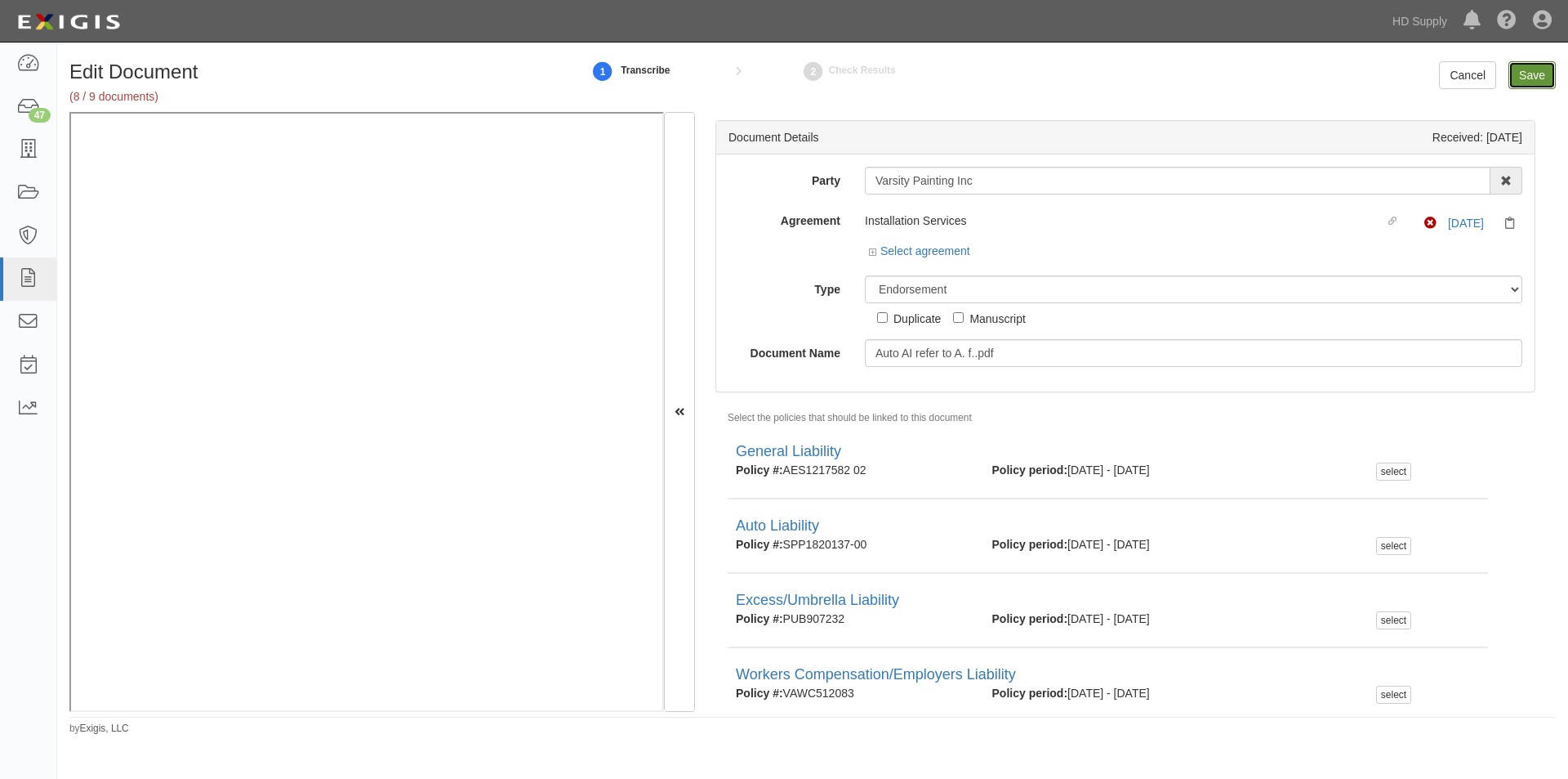
click at [1530, 67] on input "Save" at bounding box center [1533, 75] width 47 height 28
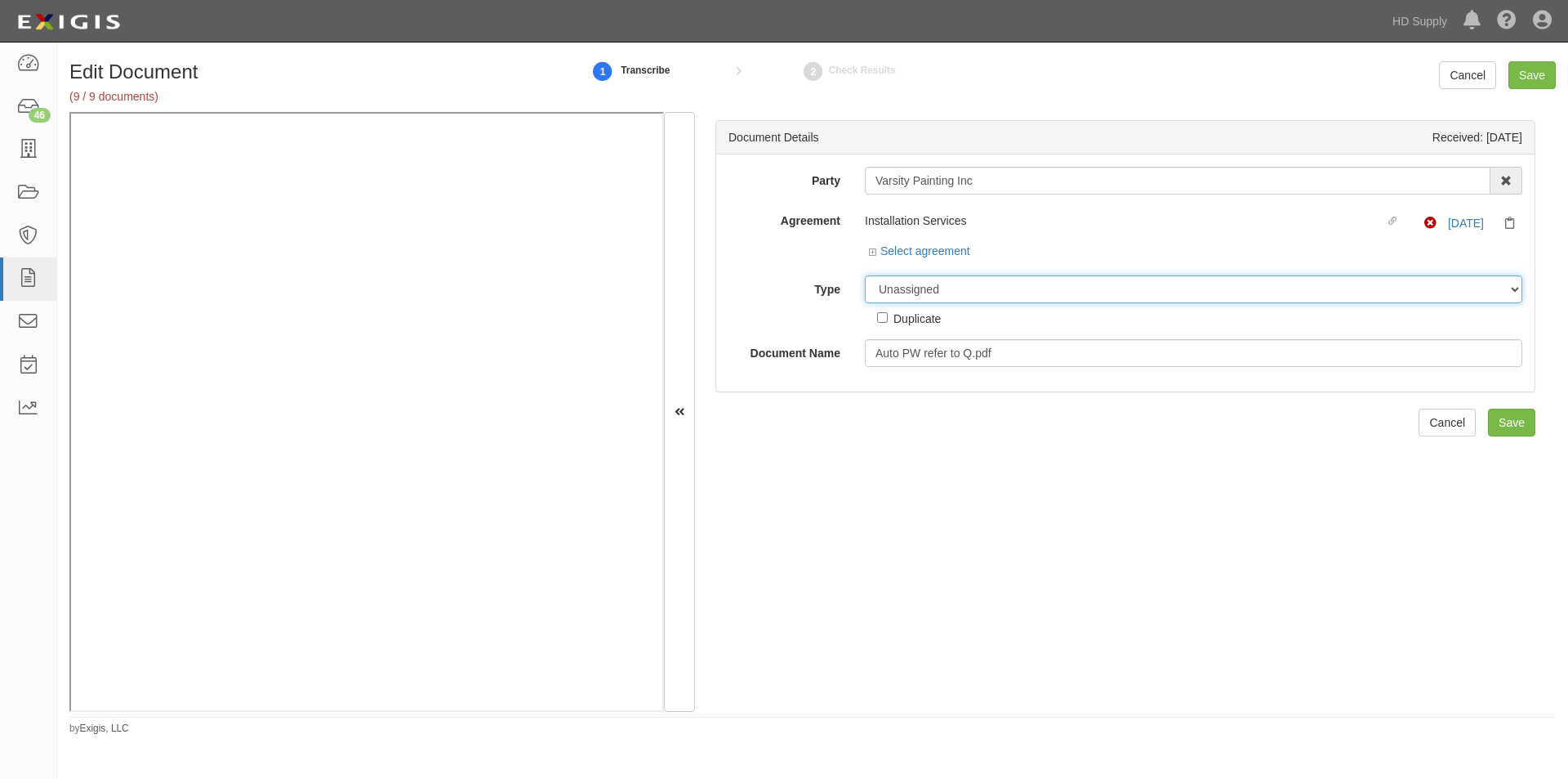
click at [939, 294] on select "Unassigned Binder Cancellation Notice Certificate Contract Endorsement Insuranc…" at bounding box center [1193, 288] width 657 height 28
select select "EndorsementDetail"
click at [865, 275] on select "Unassigned Binder Cancellation Notice Certificate Contract Endorsement Insuranc…" at bounding box center [1193, 288] width 657 height 28
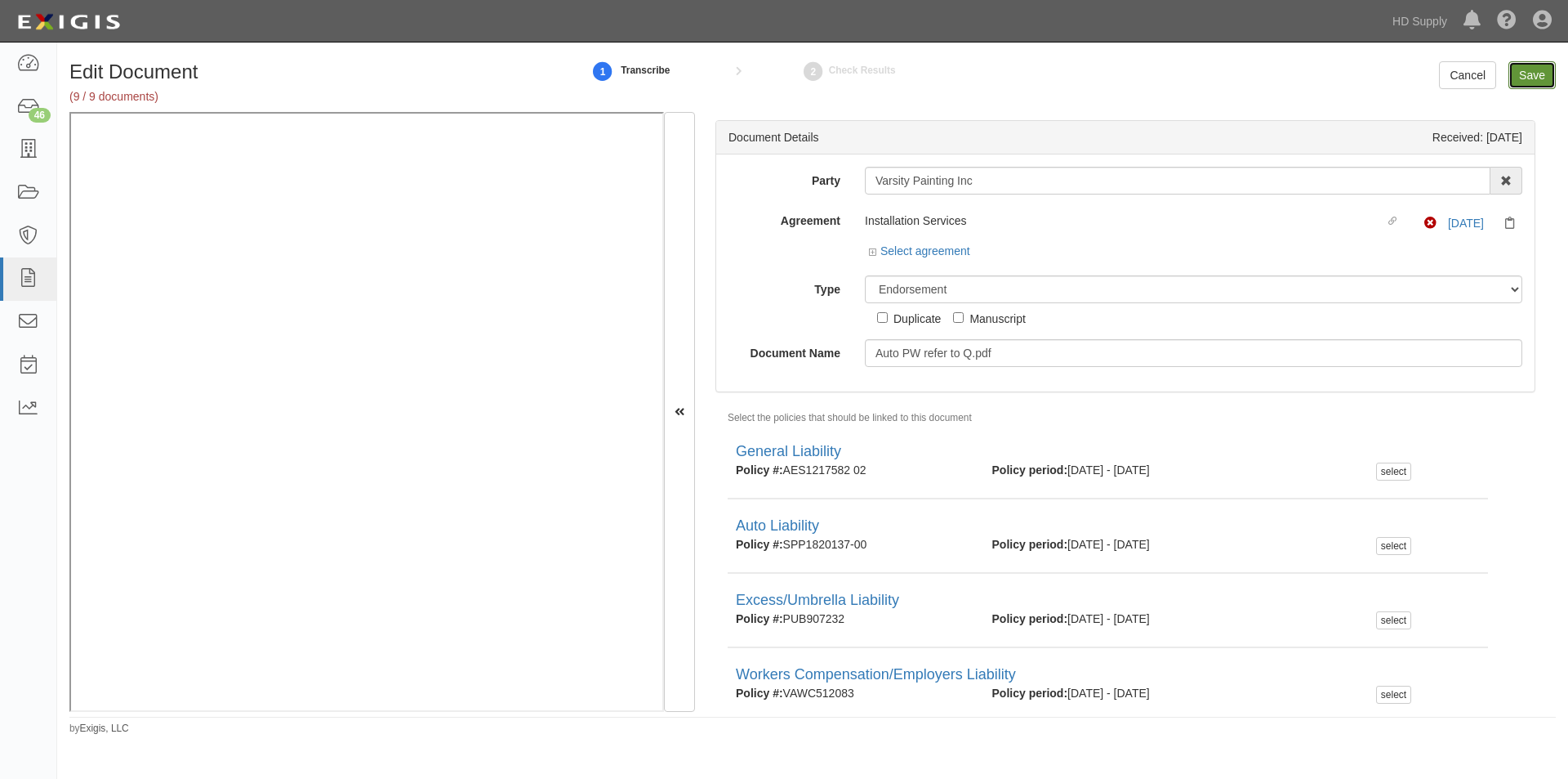
click at [1522, 87] on input "Save" at bounding box center [1533, 75] width 47 height 28
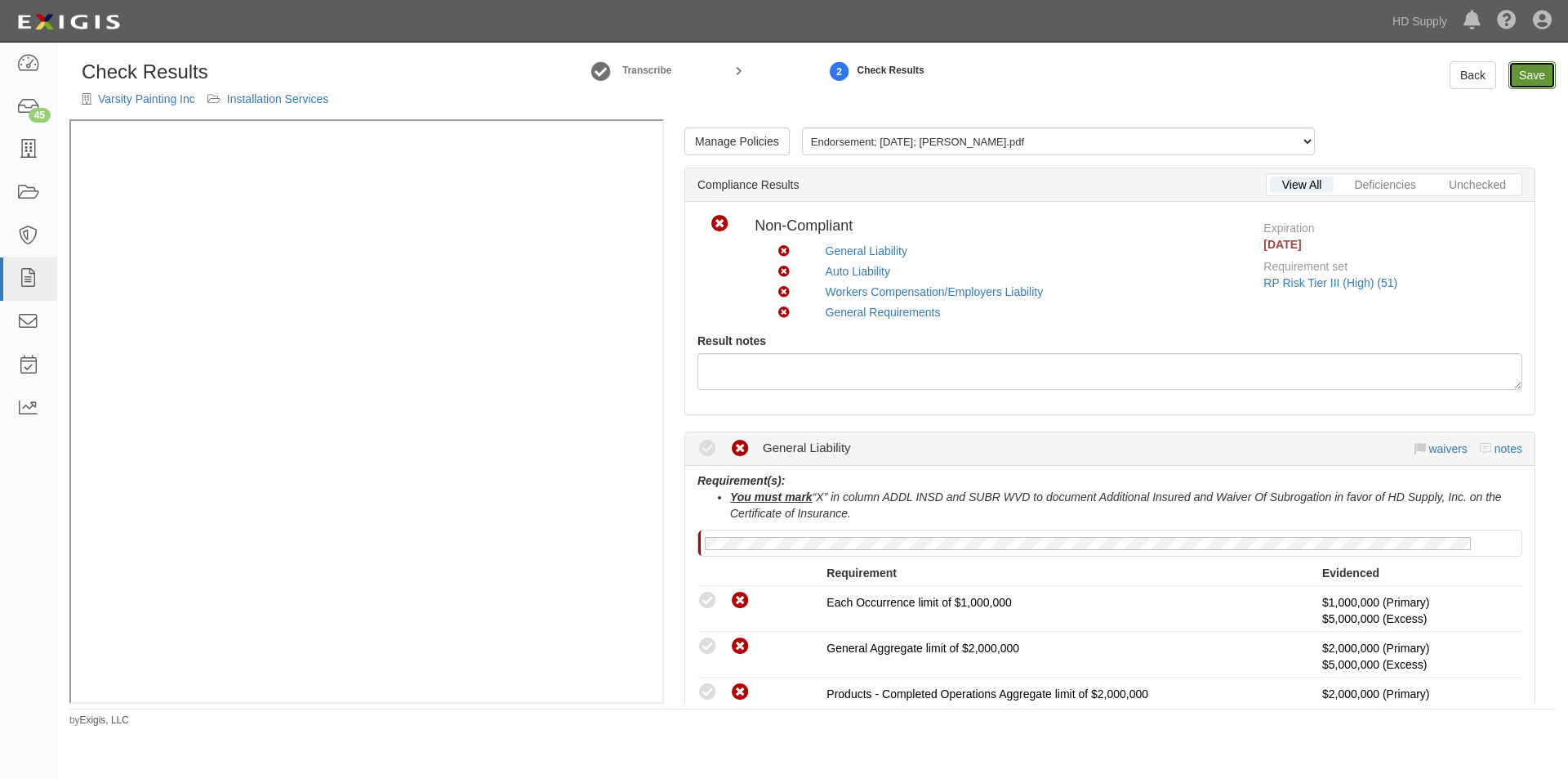
click at [1534, 85] on link "Save" at bounding box center [1533, 75] width 47 height 28
radio input "true"
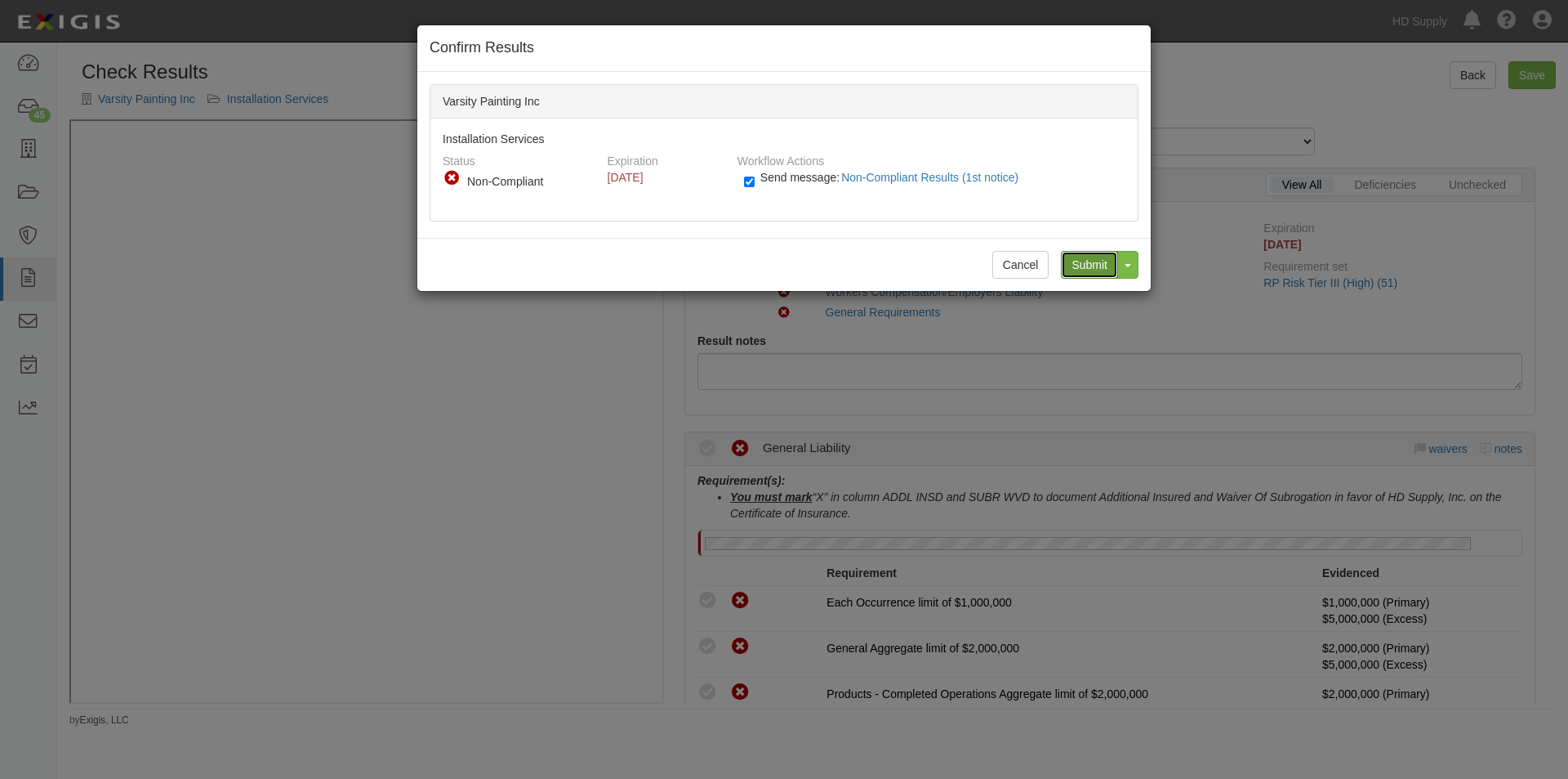
click at [1081, 274] on input "Submit" at bounding box center [1090, 264] width 57 height 28
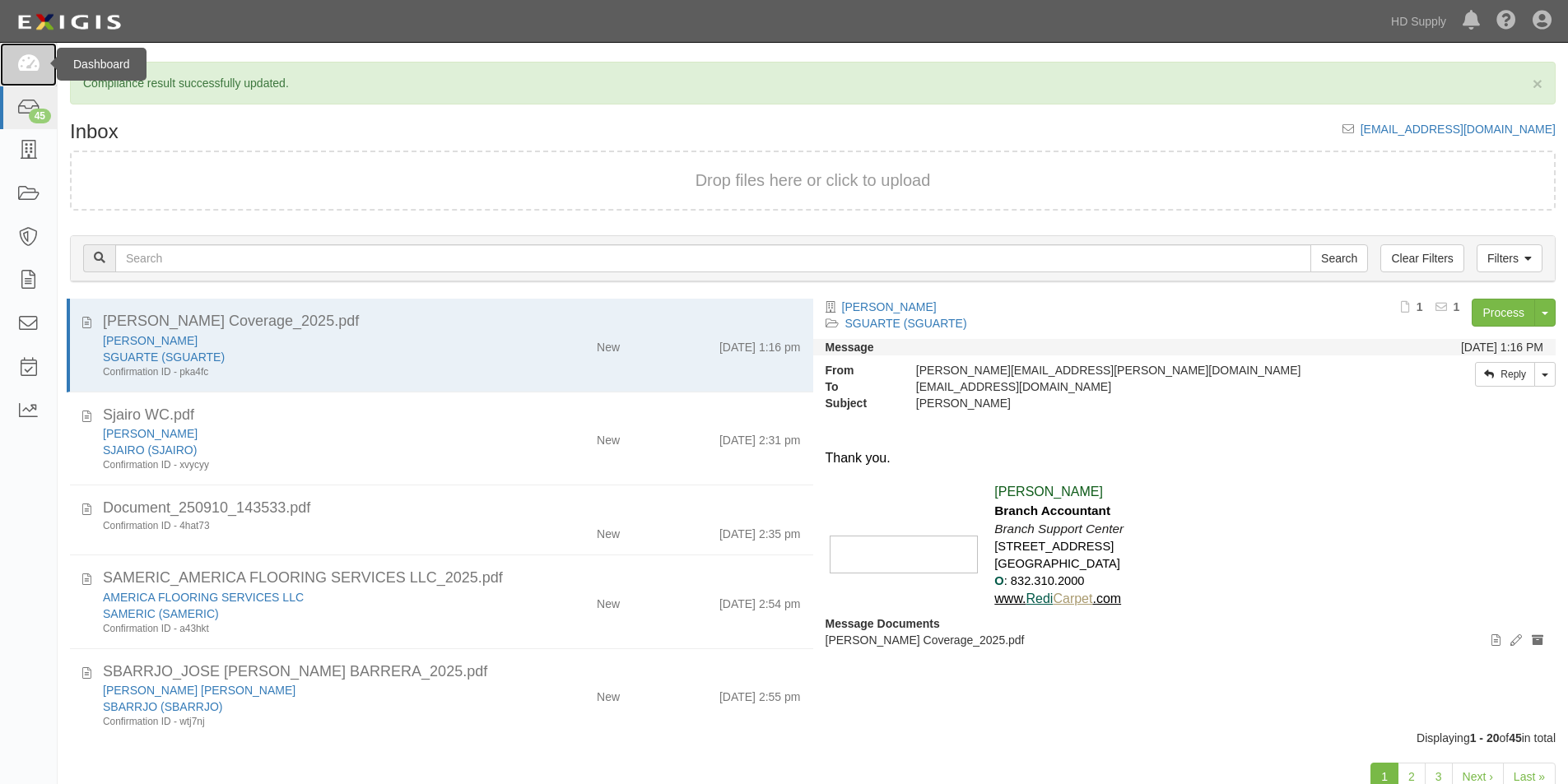
click at [38, 67] on icon at bounding box center [28, 65] width 23 height 19
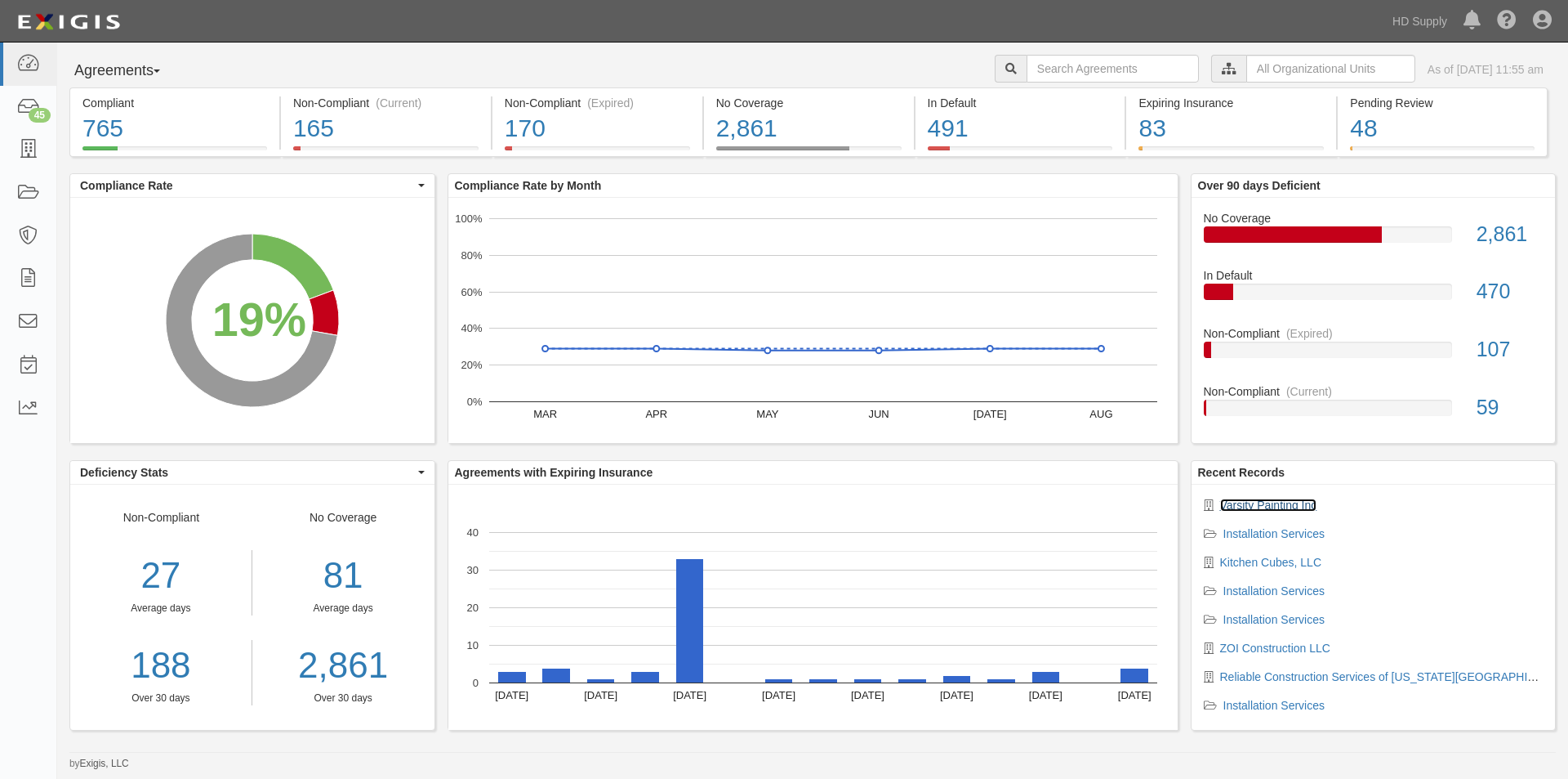
click at [1235, 506] on link "Varsity Painting Inc" at bounding box center [1269, 505] width 97 height 13
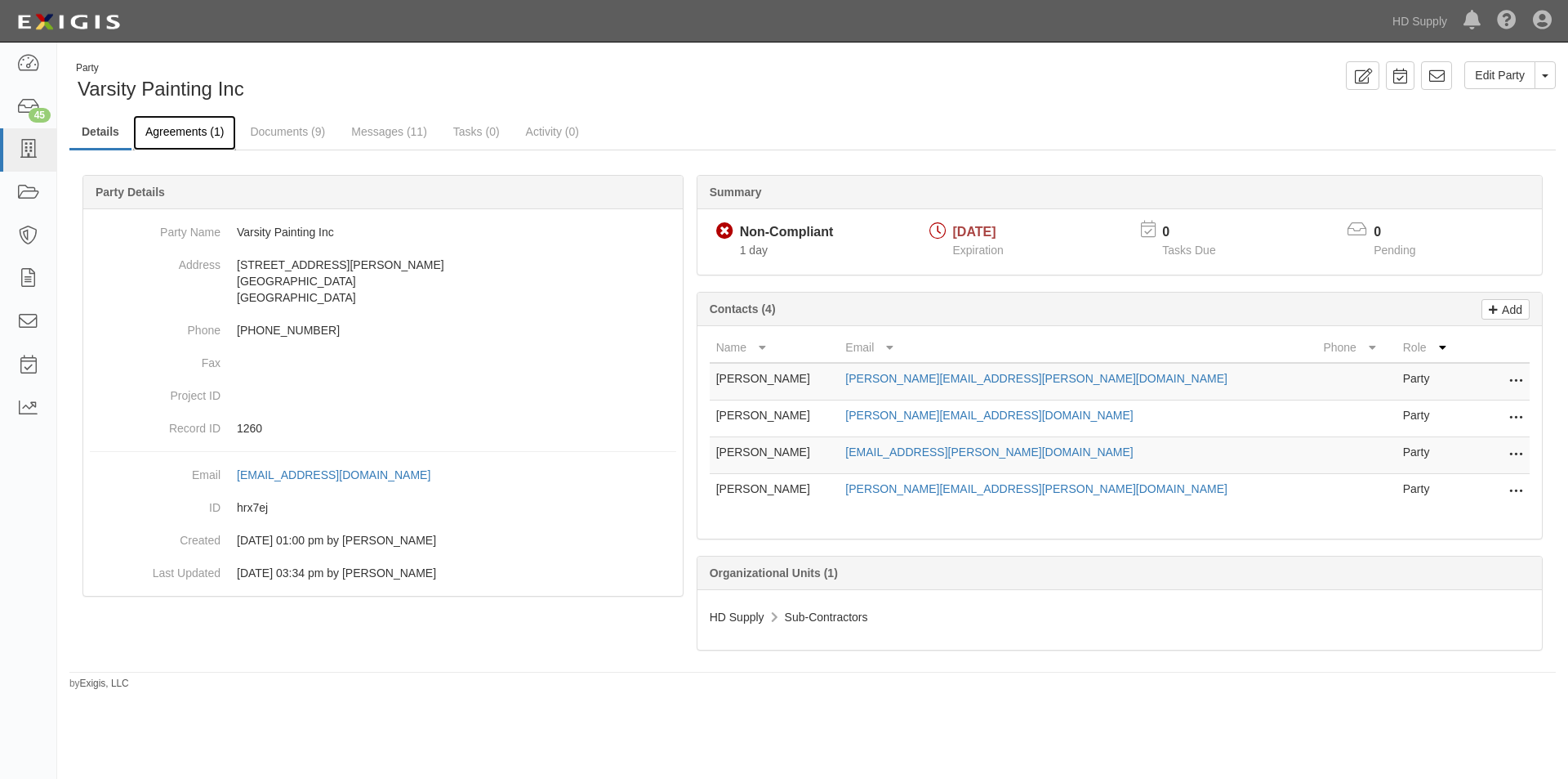
click at [192, 137] on link "Agreements (1)" at bounding box center [184, 132] width 103 height 35
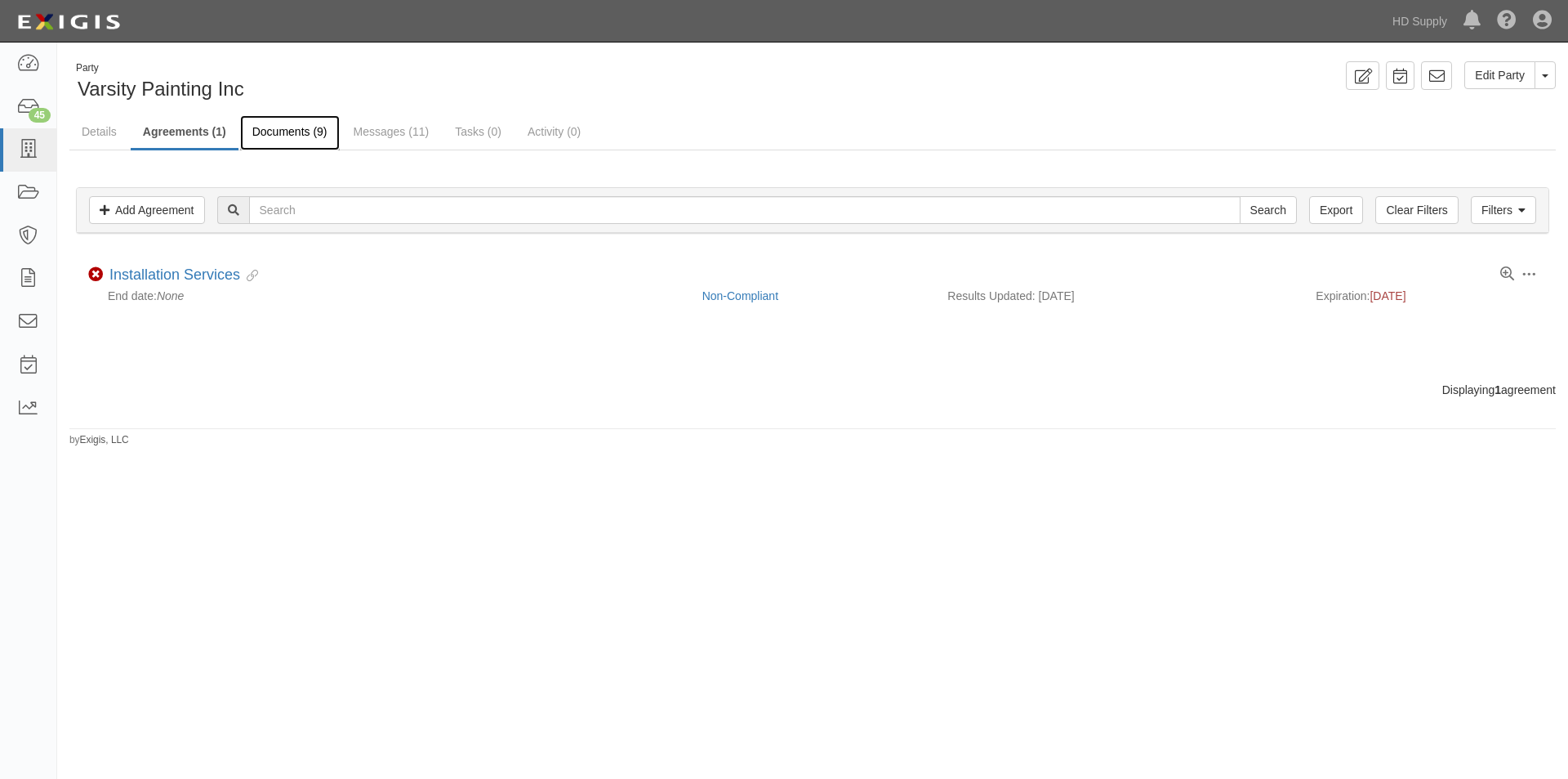
click at [291, 127] on link "Documents (9)" at bounding box center [289, 132] width 100 height 35
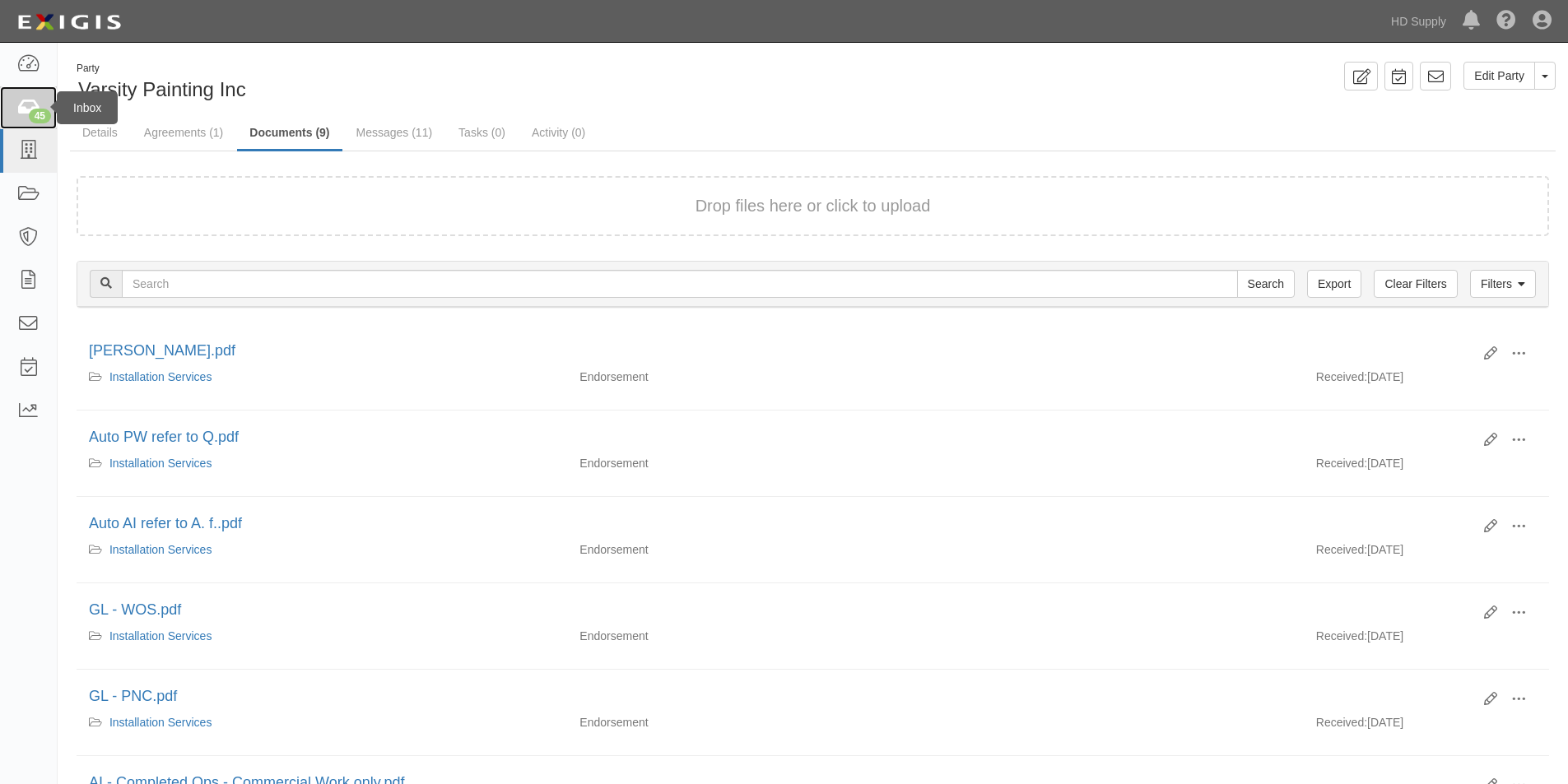
click at [13, 106] on link "45" at bounding box center [28, 108] width 56 height 44
click at [387, 133] on link "Messages (11)" at bounding box center [395, 133] width 101 height 35
click at [28, 106] on icon at bounding box center [28, 108] width 23 height 19
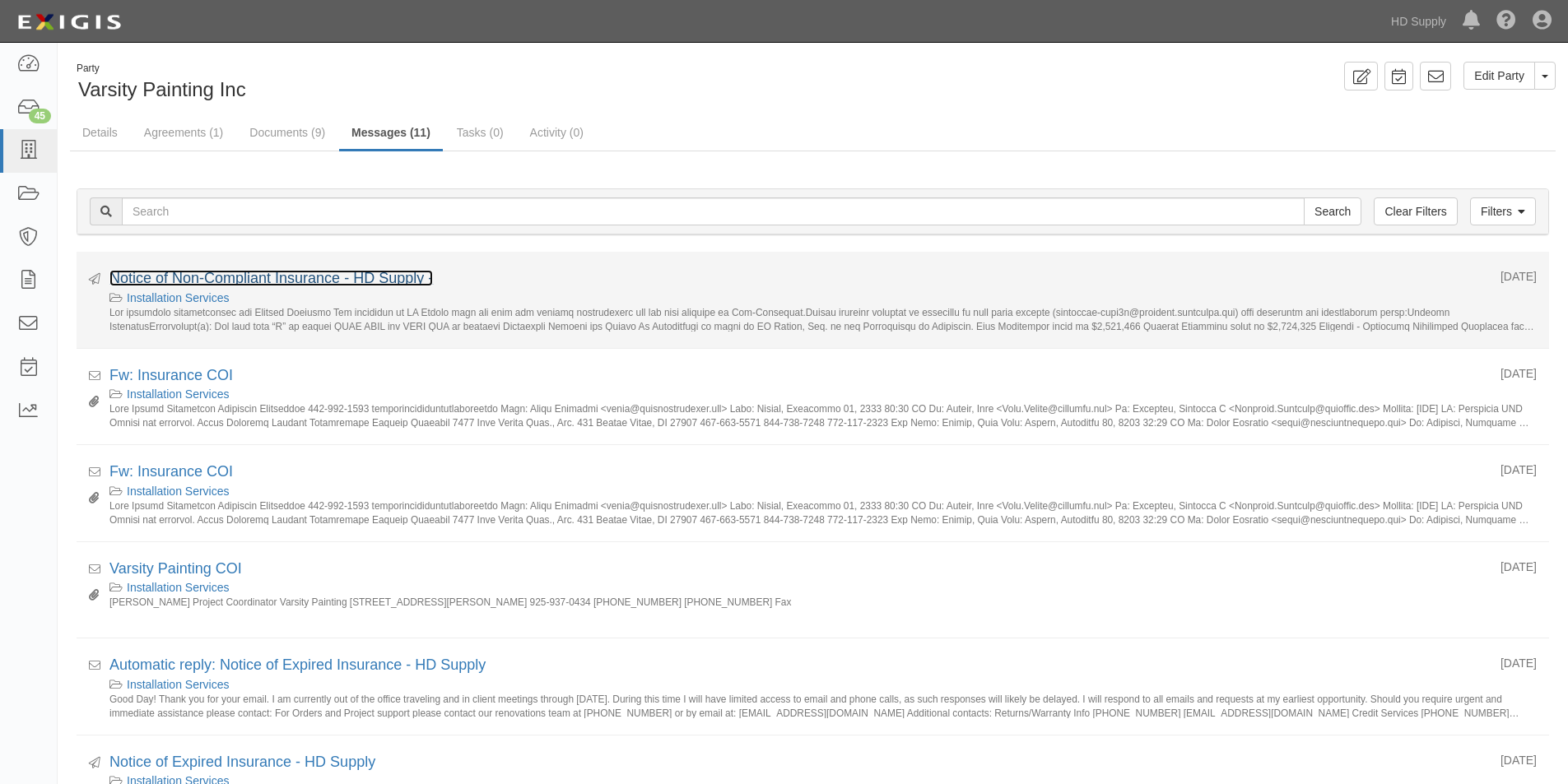
click at [300, 274] on link "Notice of Non-Compliant Insurance - HD Supply -" at bounding box center [271, 277] width 323 height 16
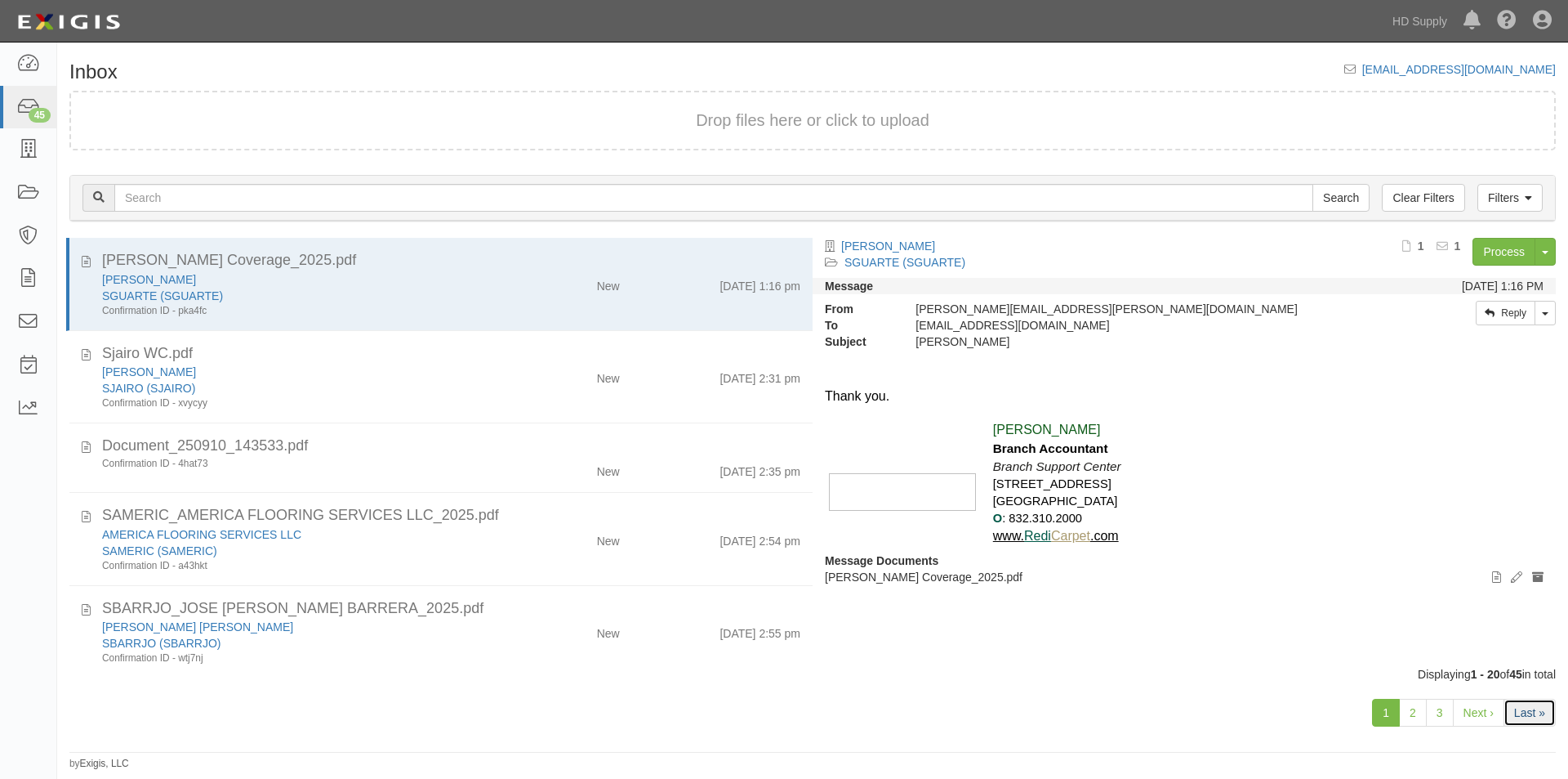
click at [1522, 713] on link "Last »" at bounding box center [1529, 712] width 52 height 28
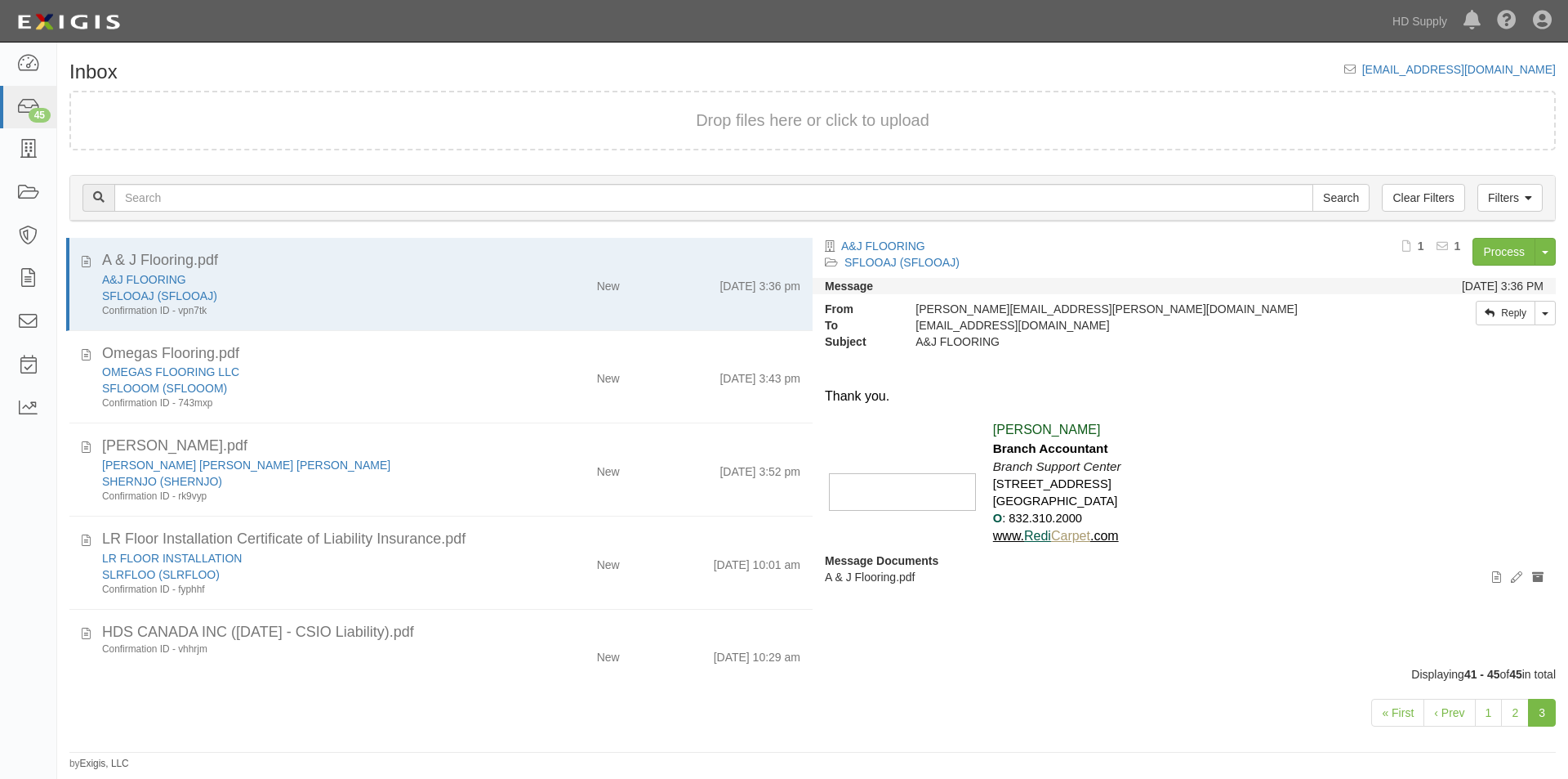
scroll to position [20, 0]
